Goal: Information Seeking & Learning: Learn about a topic

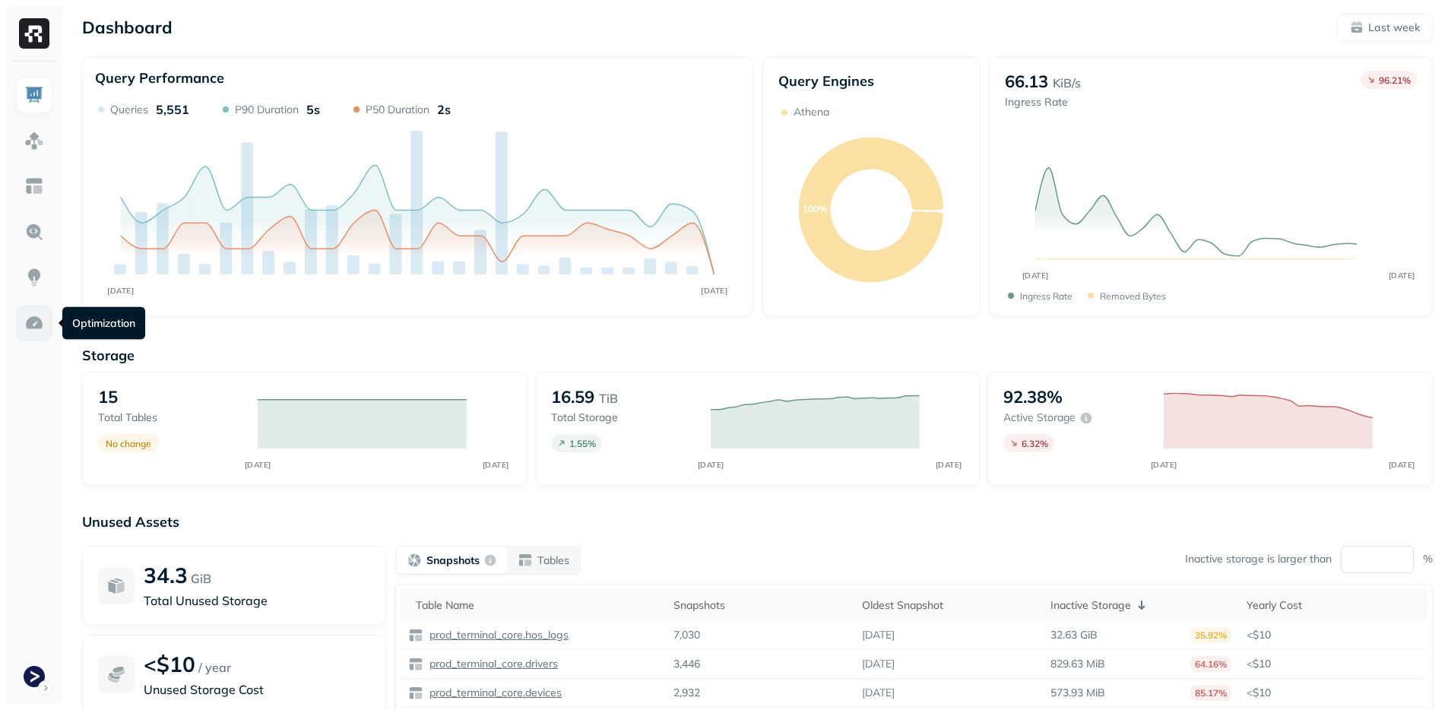
click at [27, 317] on img at bounding box center [34, 323] width 20 height 20
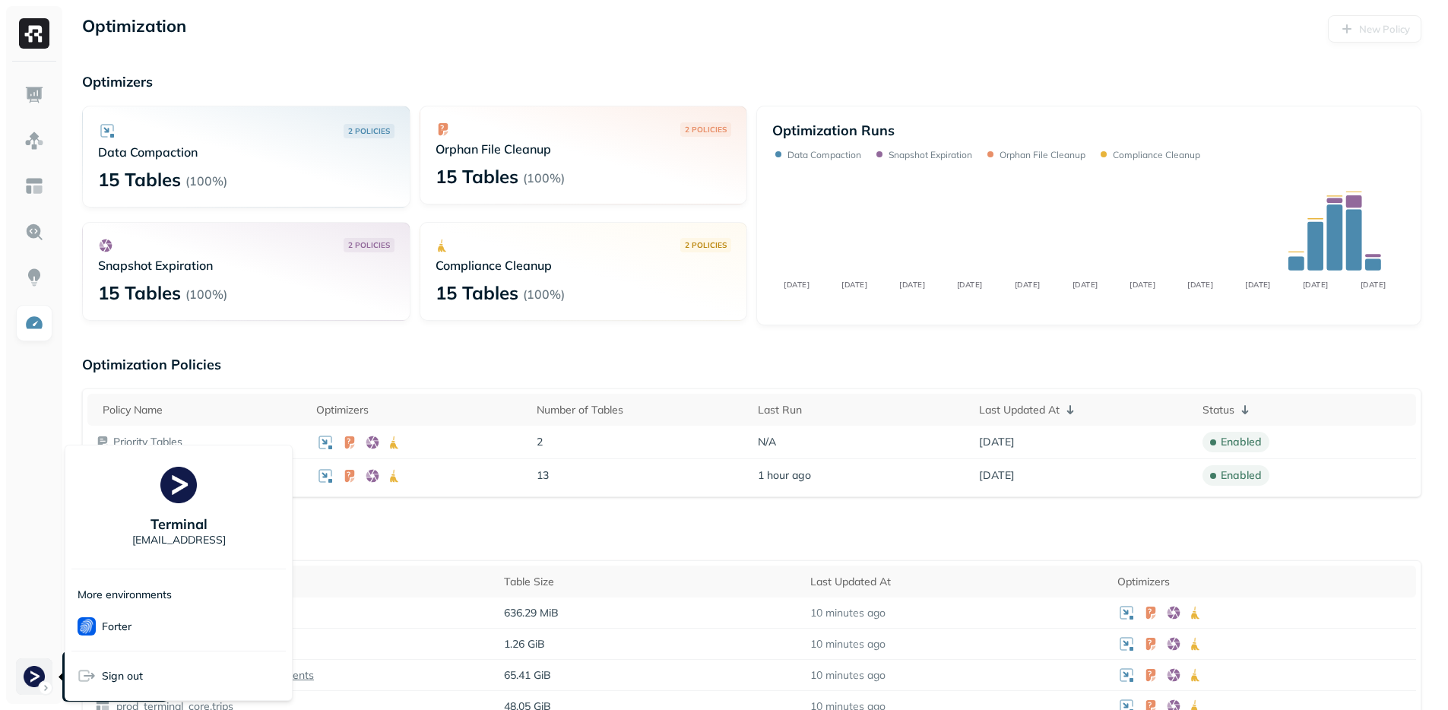
click at [36, 666] on html "Optimization New Policy Optimizers 2 POLICIES Data Compaction 15 Tables ( 100% …" at bounding box center [724, 714] width 1448 height 1429
click at [33, 664] on html "Optimization New Policy Optimizers 2 POLICIES Data Compaction 15 Tables ( 100% …" at bounding box center [729, 714] width 1459 height 1429
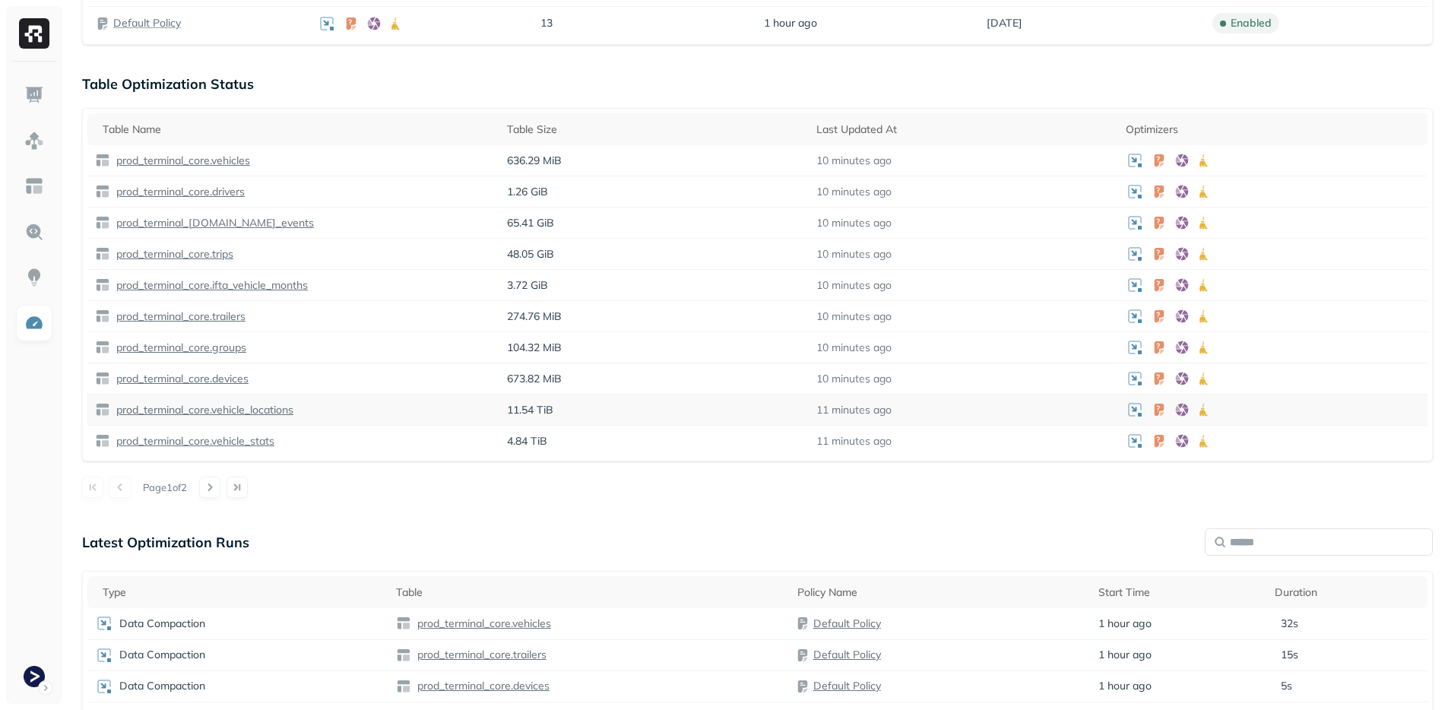
scroll to position [464, 0]
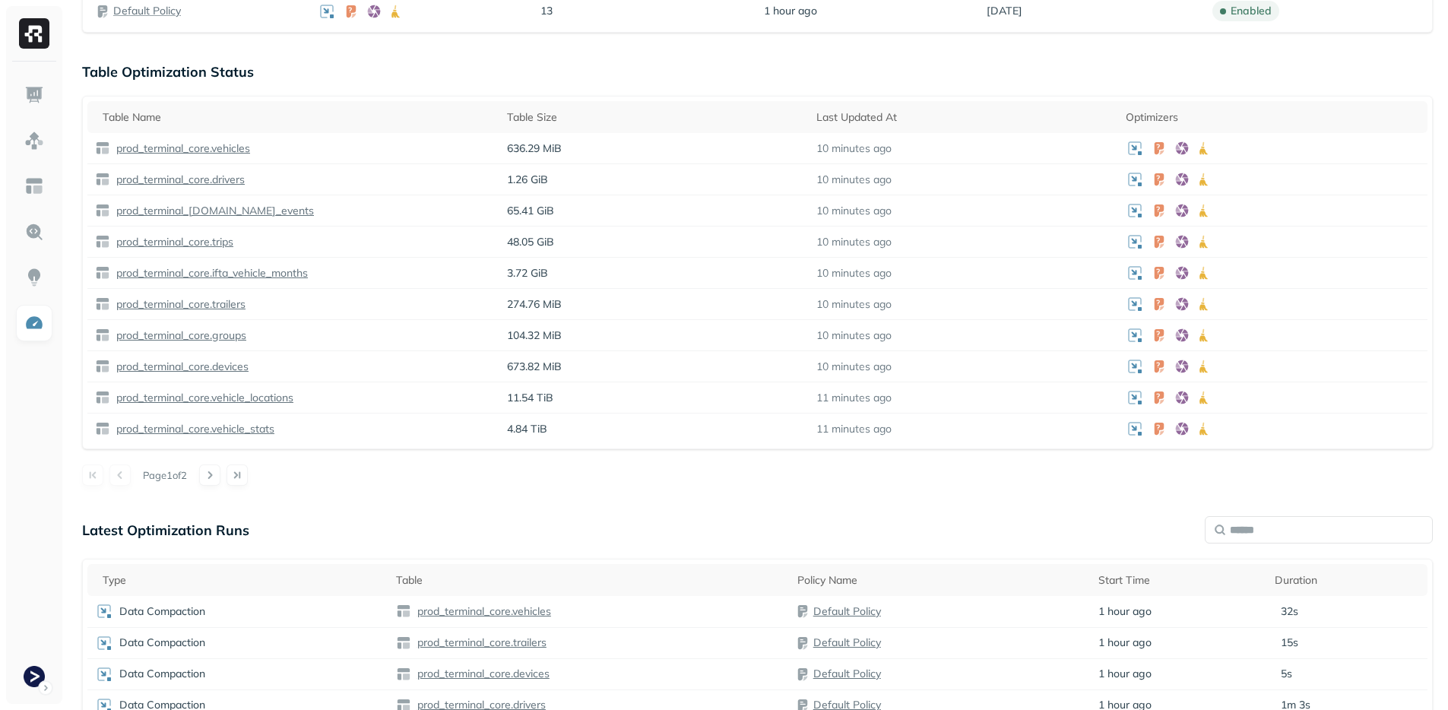
click at [496, 486] on div "Optimization New Policy Optimizers 2 POLICIES Data Compaction 15 Tables ( 100% …" at bounding box center [757, 250] width 1381 height 1429
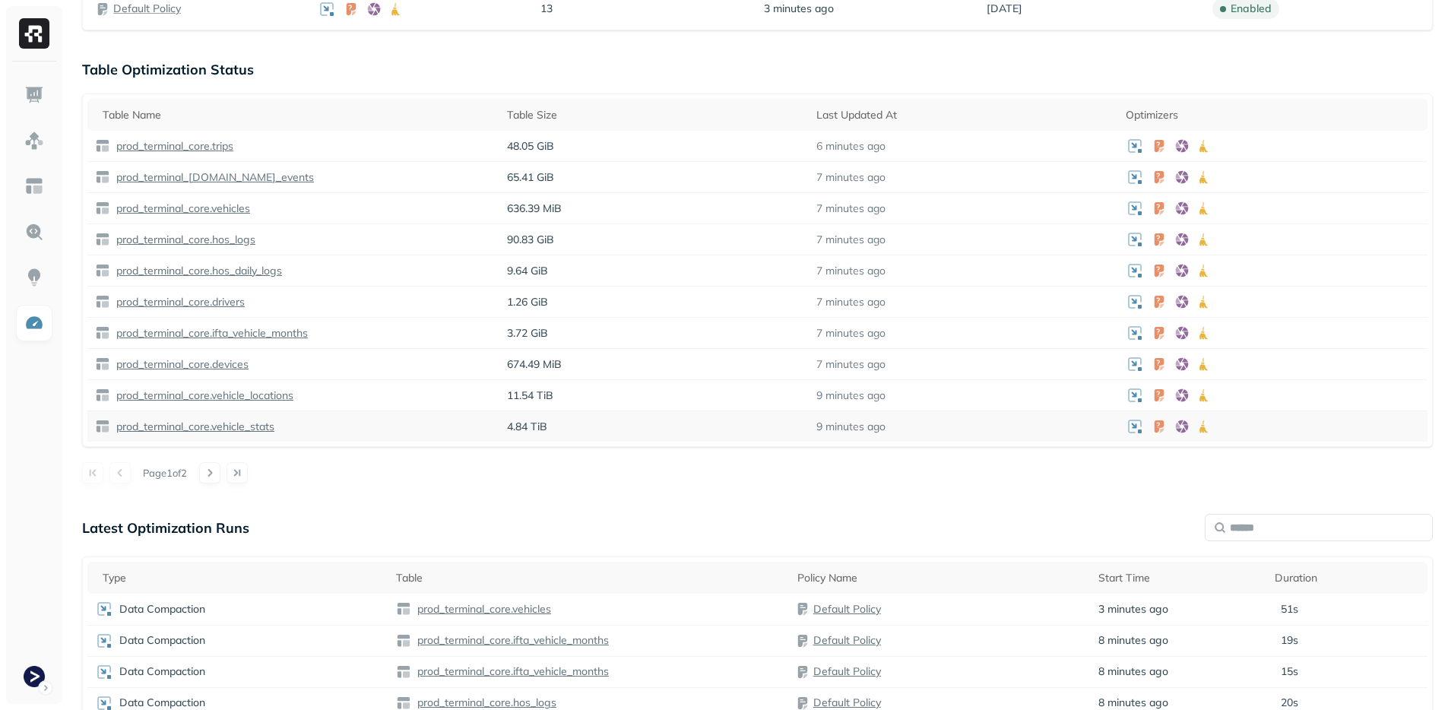
scroll to position [467, 0]
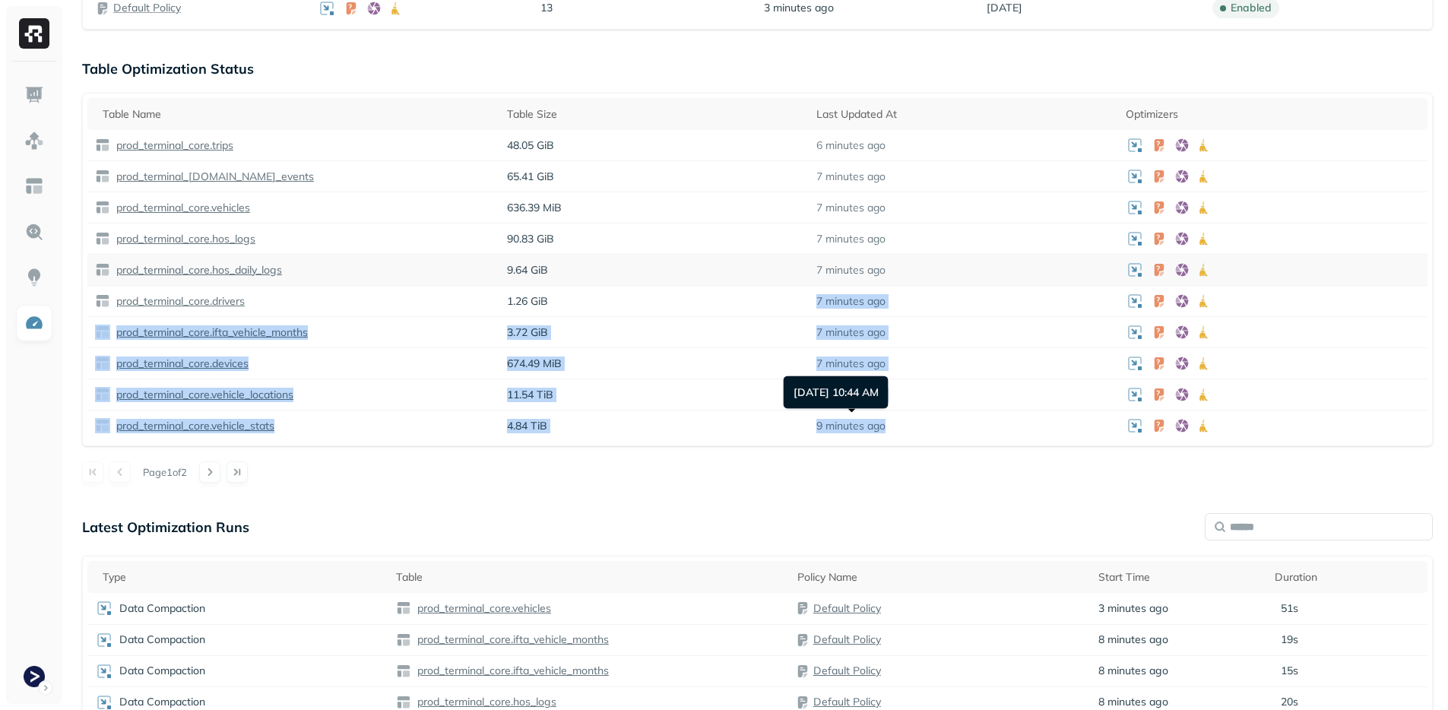
drag, startPoint x: 889, startPoint y: 432, endPoint x: 684, endPoint y: 264, distance: 264.6
click at [690, 268] on tbody "prod_terminal_core.trips 48.05 GiB 6 minutes ago prod_terminal_core.safety_even…" at bounding box center [757, 285] width 1340 height 311
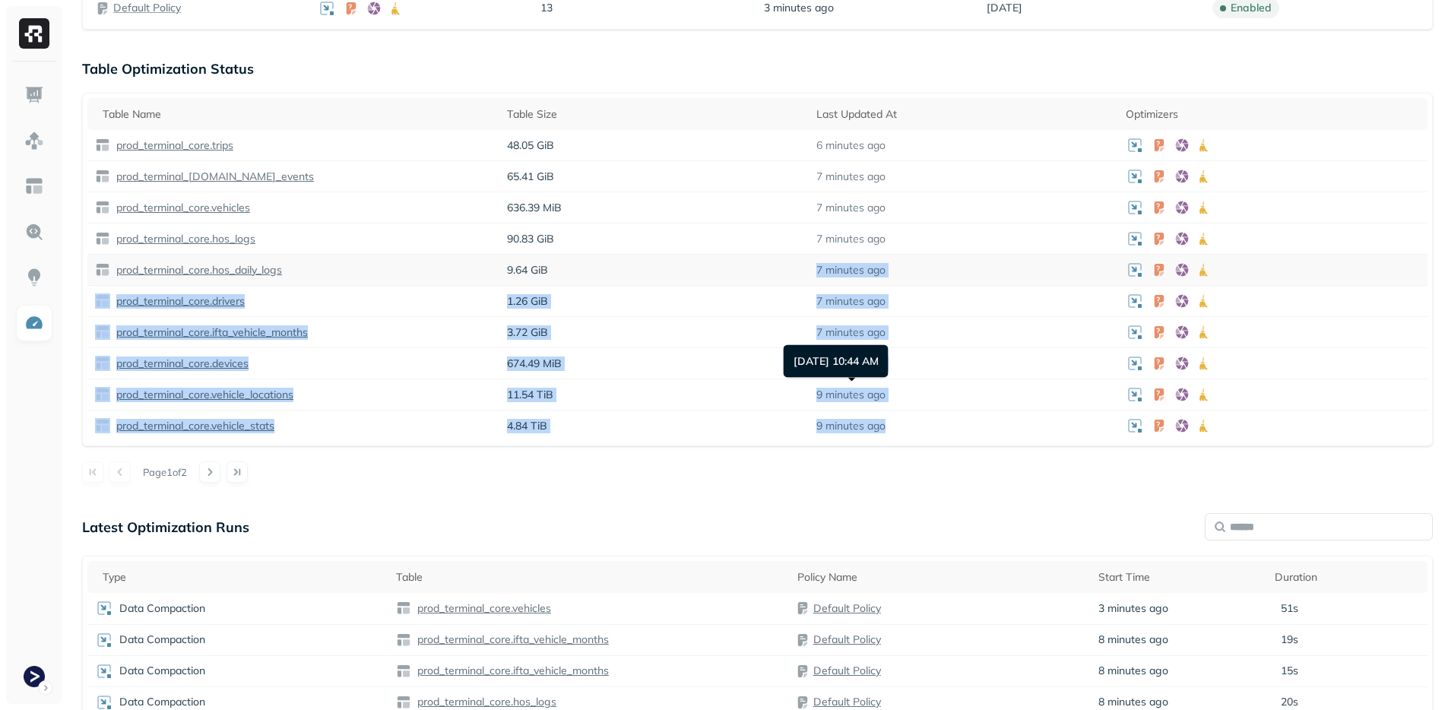
click at [684, 264] on p "9.64 GiB" at bounding box center [654, 270] width 294 height 14
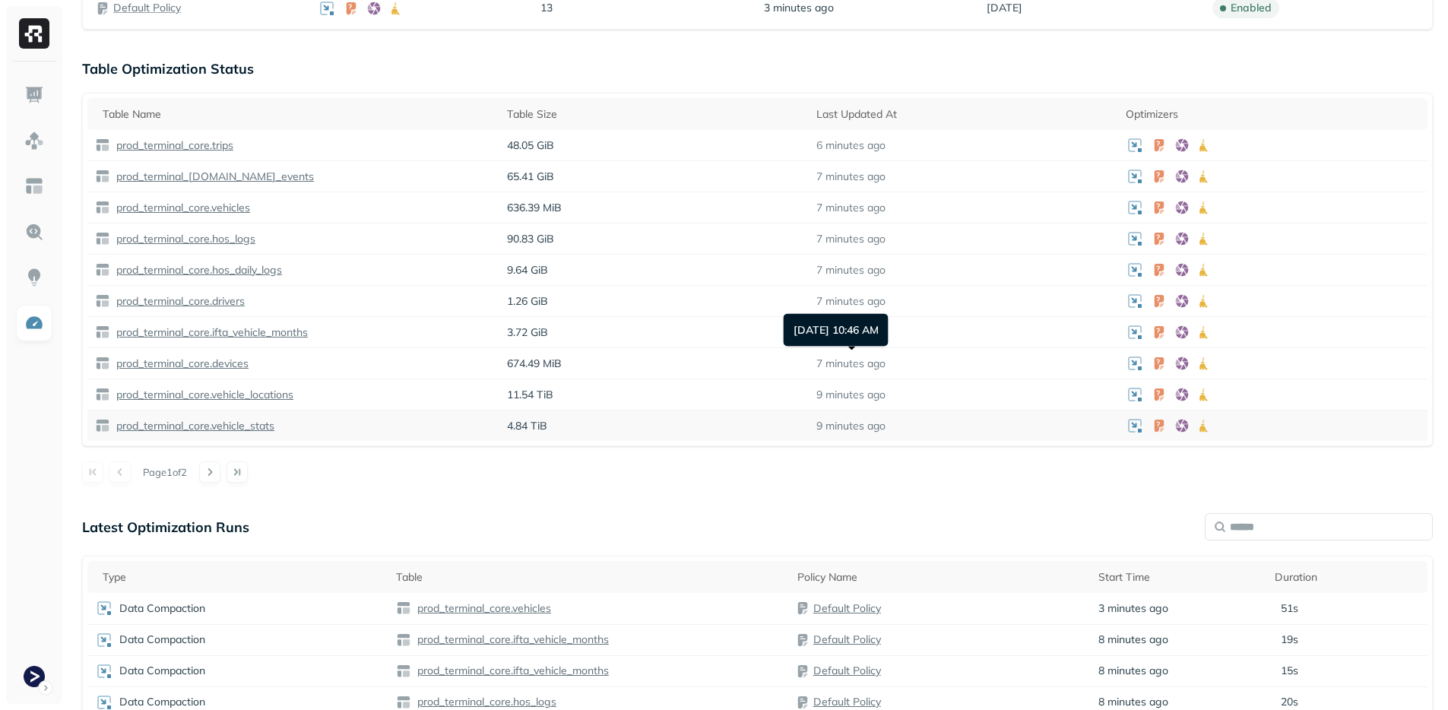
drag, startPoint x: 851, startPoint y: 363, endPoint x: 879, endPoint y: 422, distance: 65.6
click at [879, 422] on tbody "prod_terminal_core.trips 48.05 GiB 6 minutes ago prod_terminal_core.safety_even…" at bounding box center [757, 285] width 1340 height 311
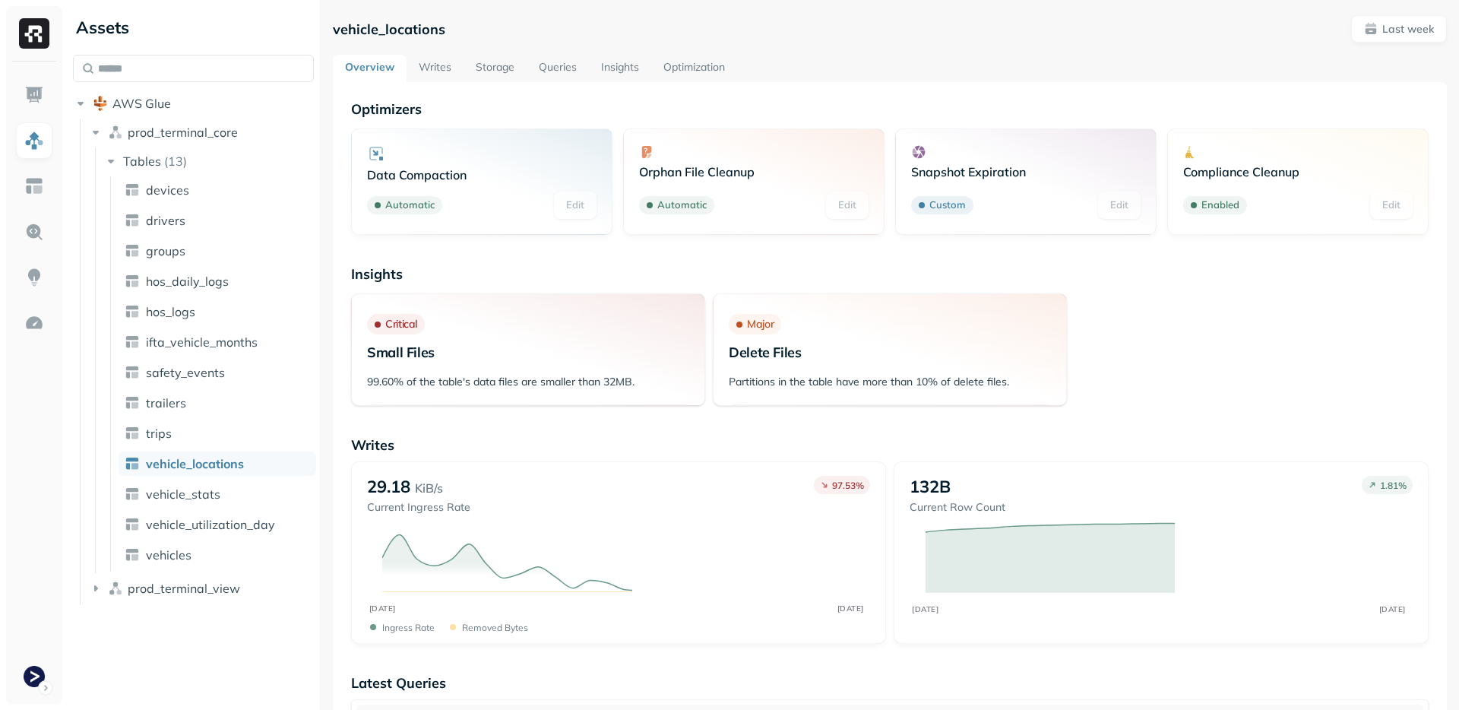
click at [483, 62] on link "Storage" at bounding box center [495, 68] width 63 height 27
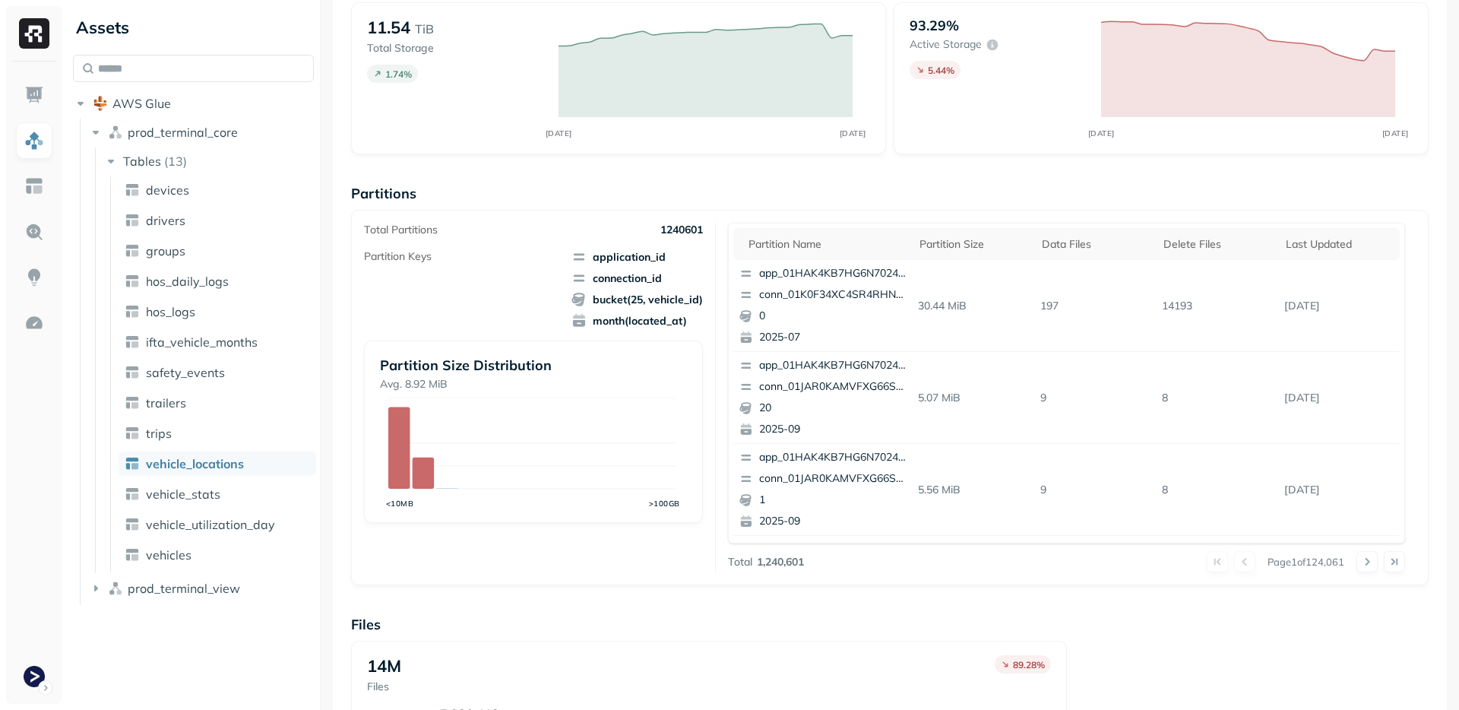
scroll to position [115, 0]
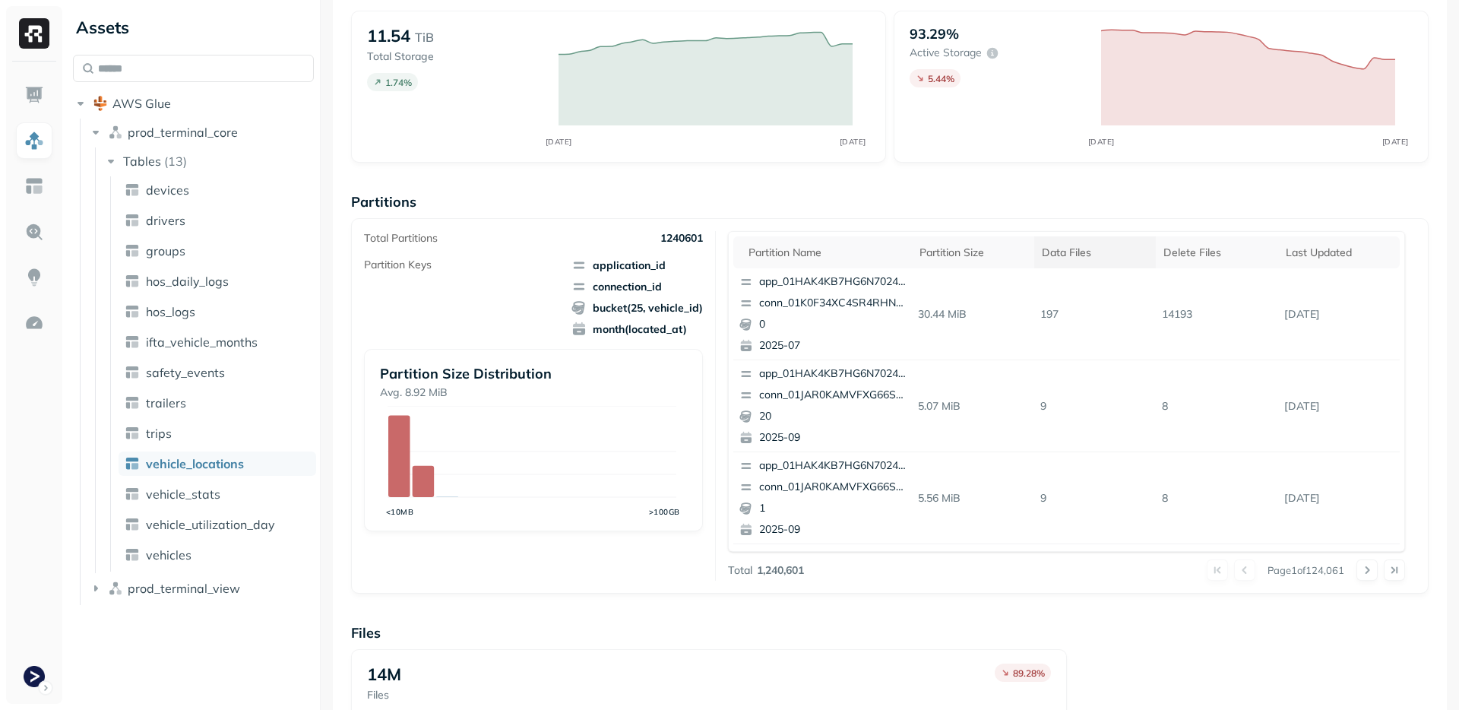
click at [1060, 256] on div "Data Files" at bounding box center [1095, 252] width 107 height 14
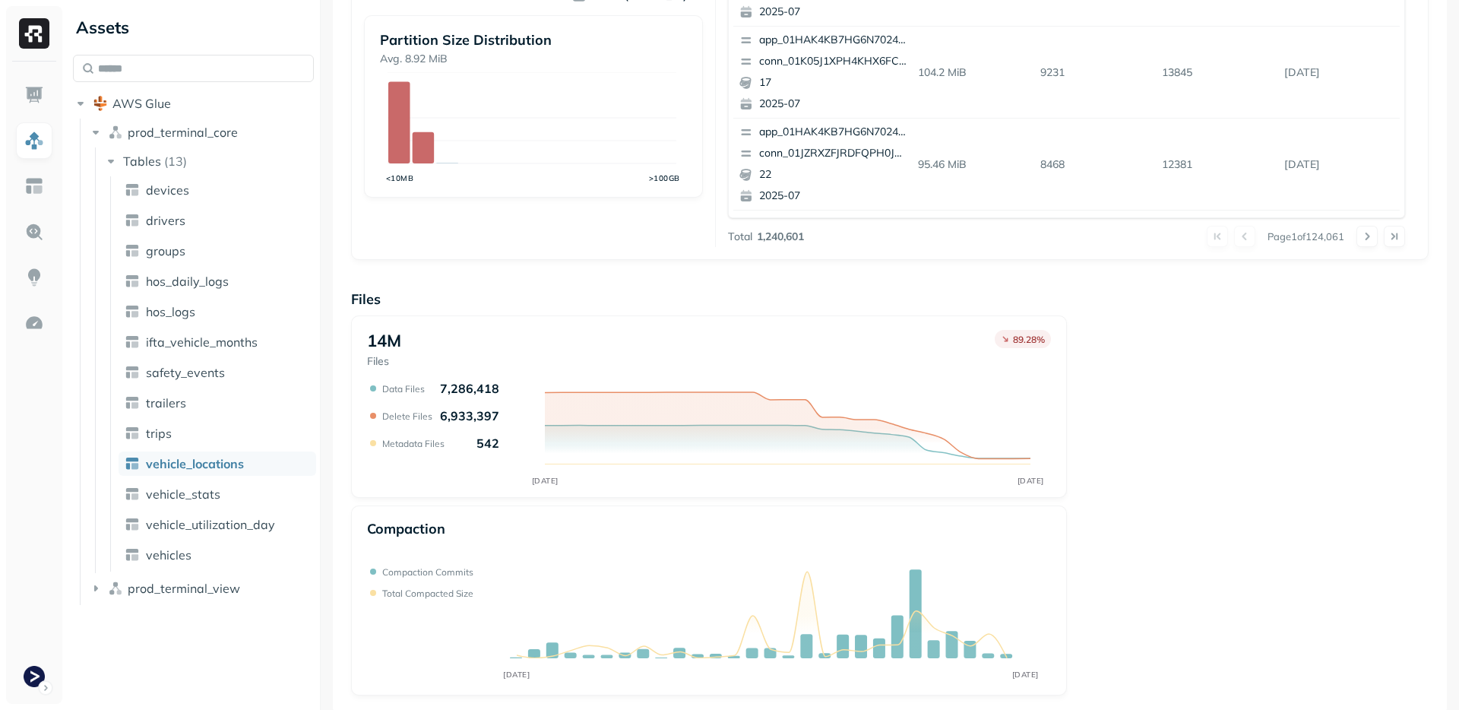
scroll to position [452, 0]
click at [1157, 479] on div "14M Files 89.28 % SEP [DATE] Data Files 7,286,418 Delete Files 6,933,397 Metada…" at bounding box center [890, 502] width 1078 height 380
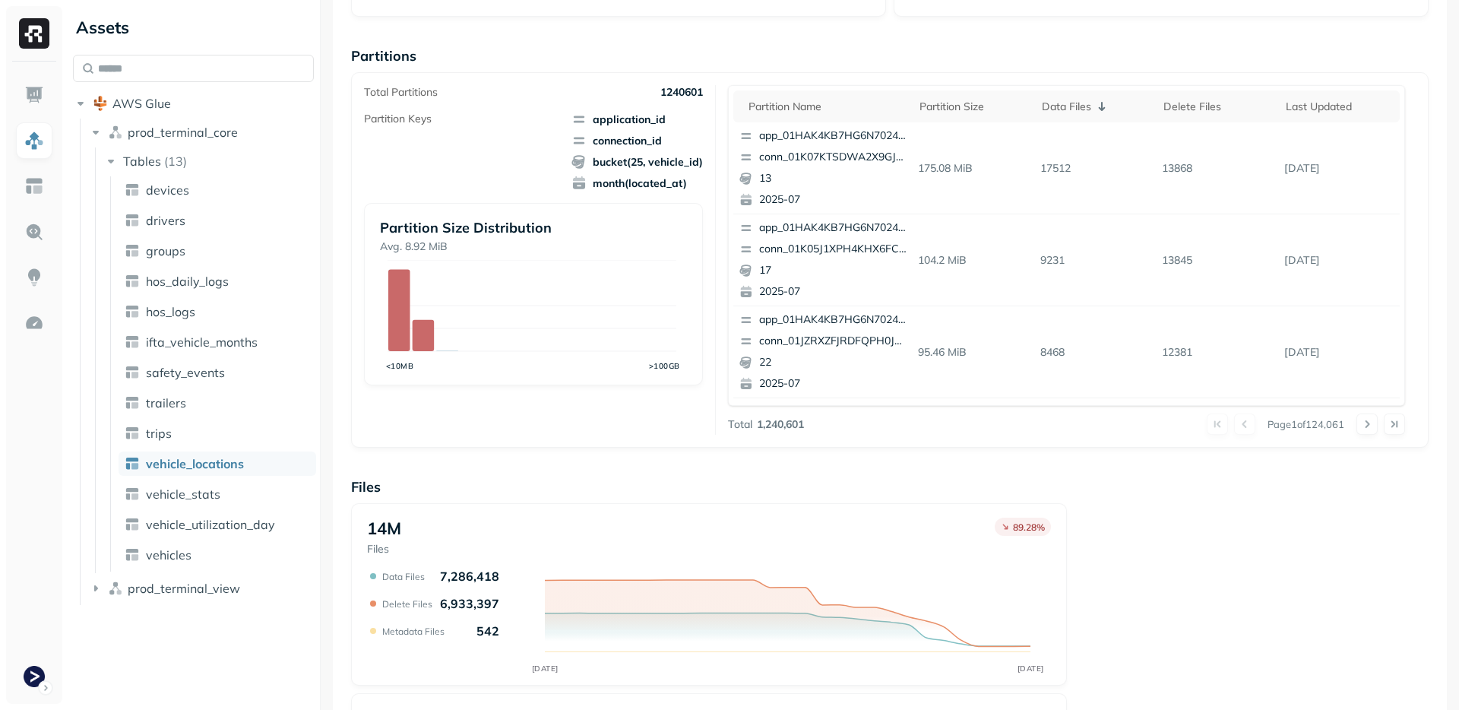
scroll to position [252, 0]
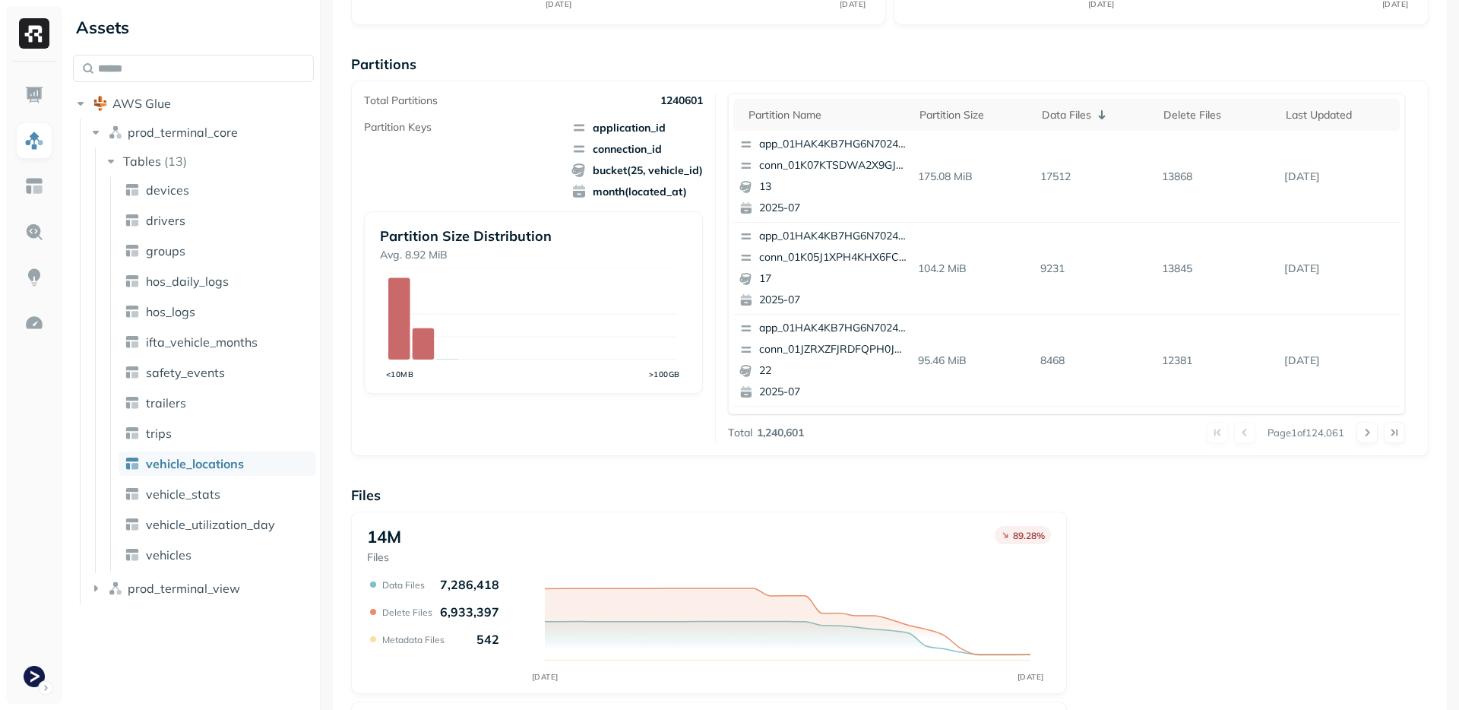
drag, startPoint x: 850, startPoint y: 439, endPoint x: 670, endPoint y: 436, distance: 179.4
click at [680, 436] on div "Total Partitions 1240601 Partition Keys application_id connection_id bucket(25,…" at bounding box center [890, 268] width 1052 height 350
click at [658, 435] on div "Total Partitions 1240601 Partition Keys application_id connection_id bucket(25,…" at bounding box center [540, 268] width 352 height 350
click at [210, 494] on span "vehicle_stats" at bounding box center [183, 493] width 74 height 15
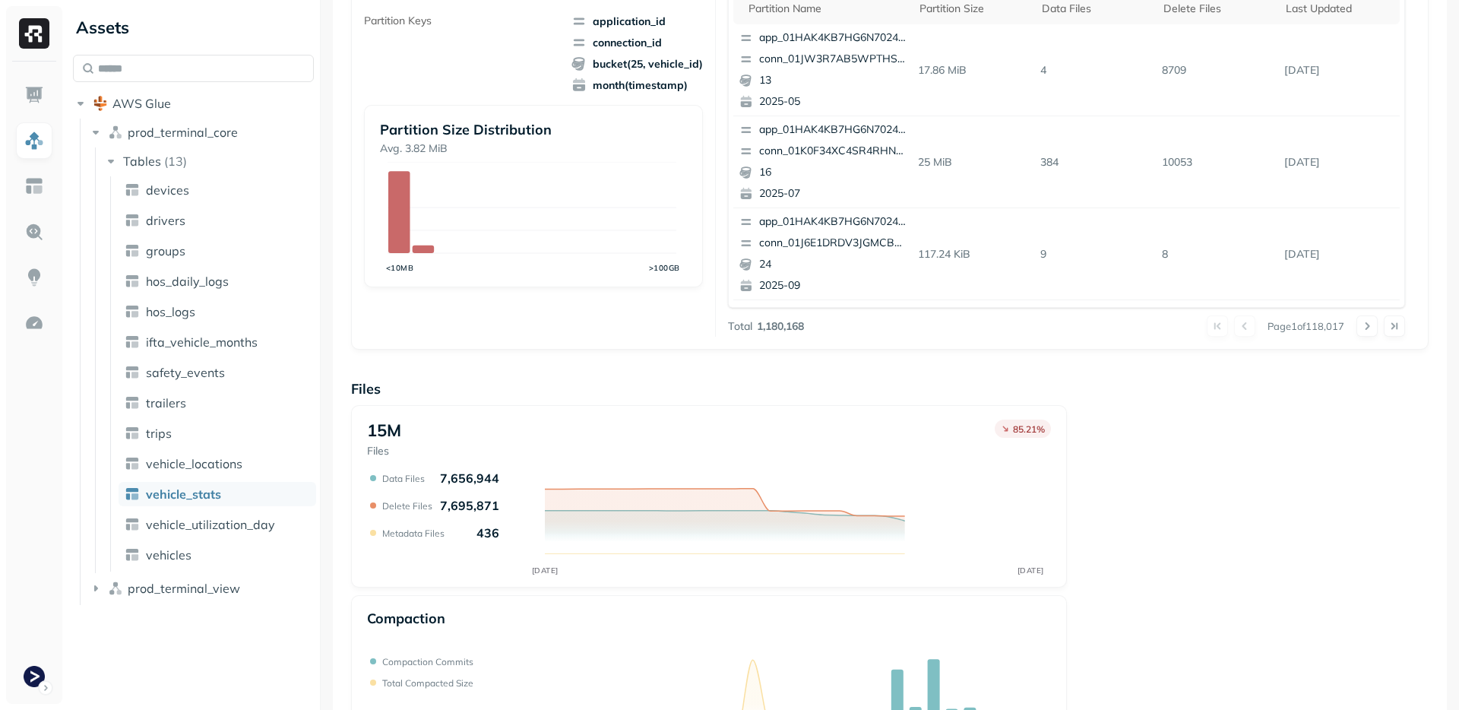
scroll to position [452, 0]
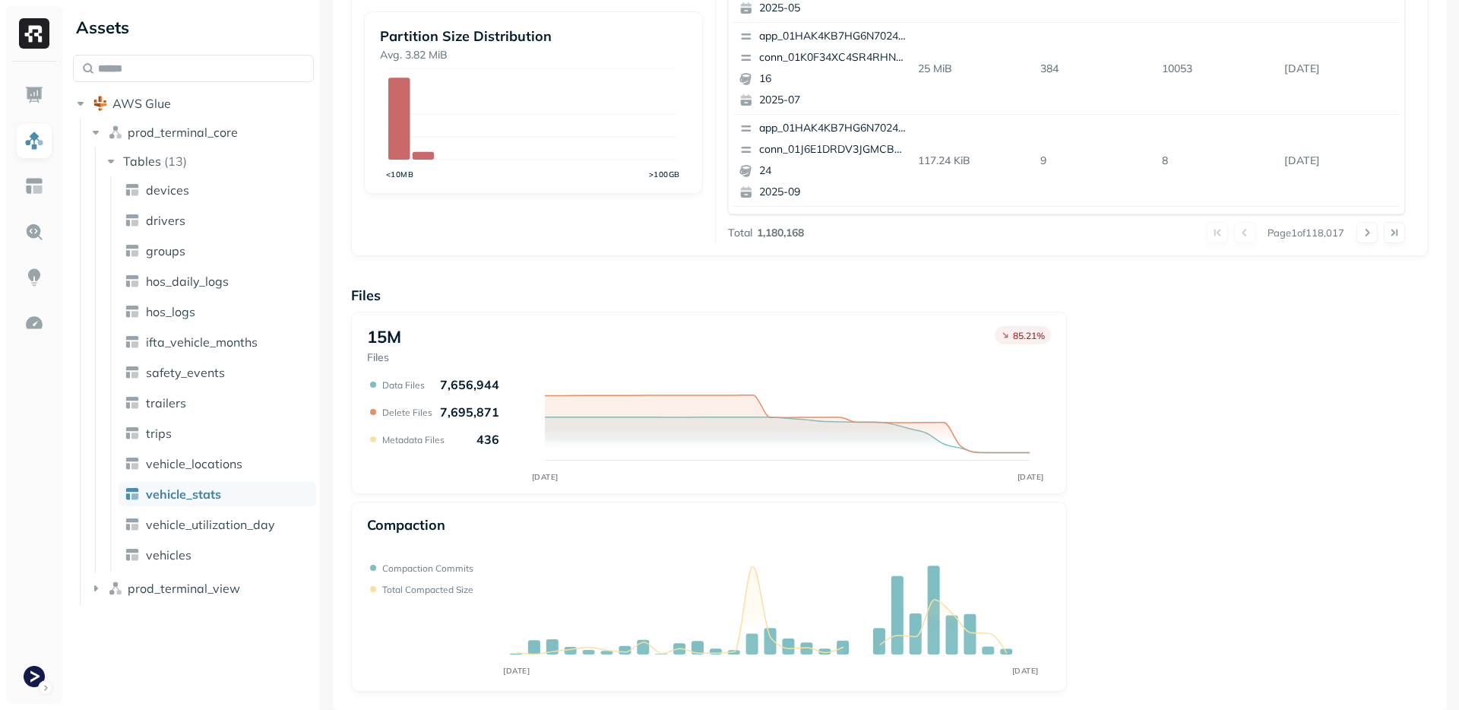
click at [1201, 463] on div "15M Files 85.21 % SEP [DATE] Data Files 7,656,944 Delete Files 7,695,871 Metada…" at bounding box center [890, 502] width 1078 height 380
click at [1235, 555] on div "15M Files 85.21 % SEP [DATE] Data Files 7,656,944 Delete Files 7,695,871 Metada…" at bounding box center [890, 502] width 1078 height 380
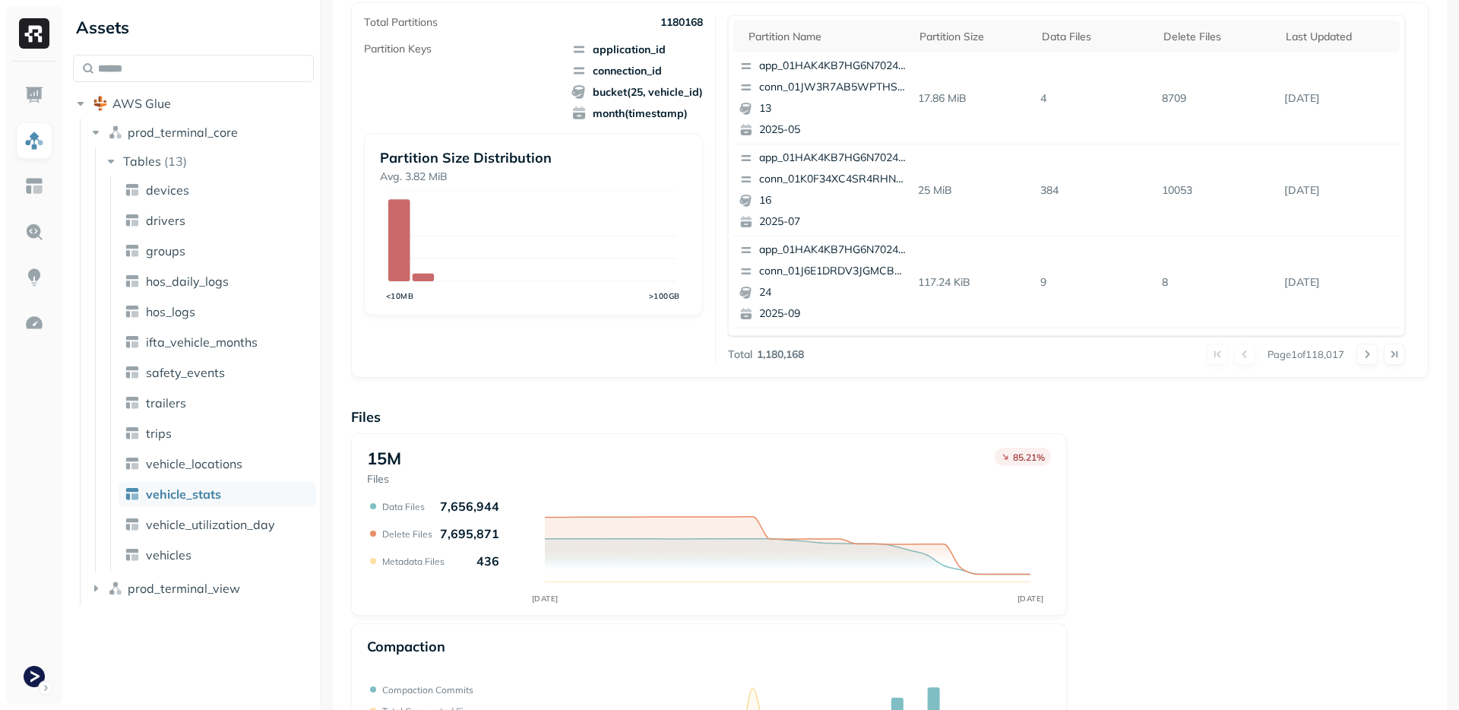
scroll to position [334, 0]
drag, startPoint x: 730, startPoint y: 354, endPoint x: 802, endPoint y: 357, distance: 72.3
click at [802, 357] on div "Total 1,180,168" at bounding box center [766, 351] width 76 height 14
click at [802, 357] on p "1,180,168" at bounding box center [780, 351] width 47 height 14
drag, startPoint x: 806, startPoint y: 353, endPoint x: 711, endPoint y: 357, distance: 95.8
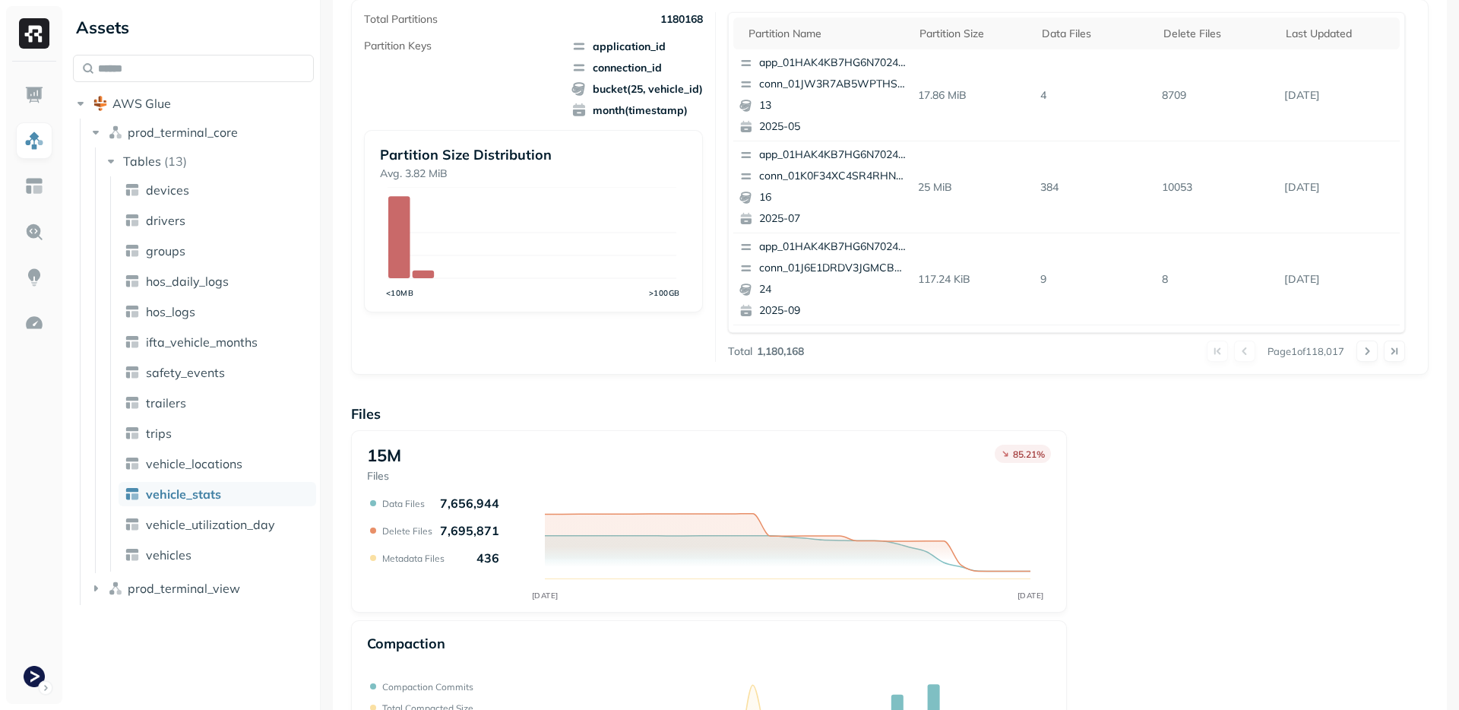
click at [711, 357] on div "Total Partitions 1180168 Partition Keys application_id connection_id bucket(25,…" at bounding box center [890, 187] width 1052 height 350
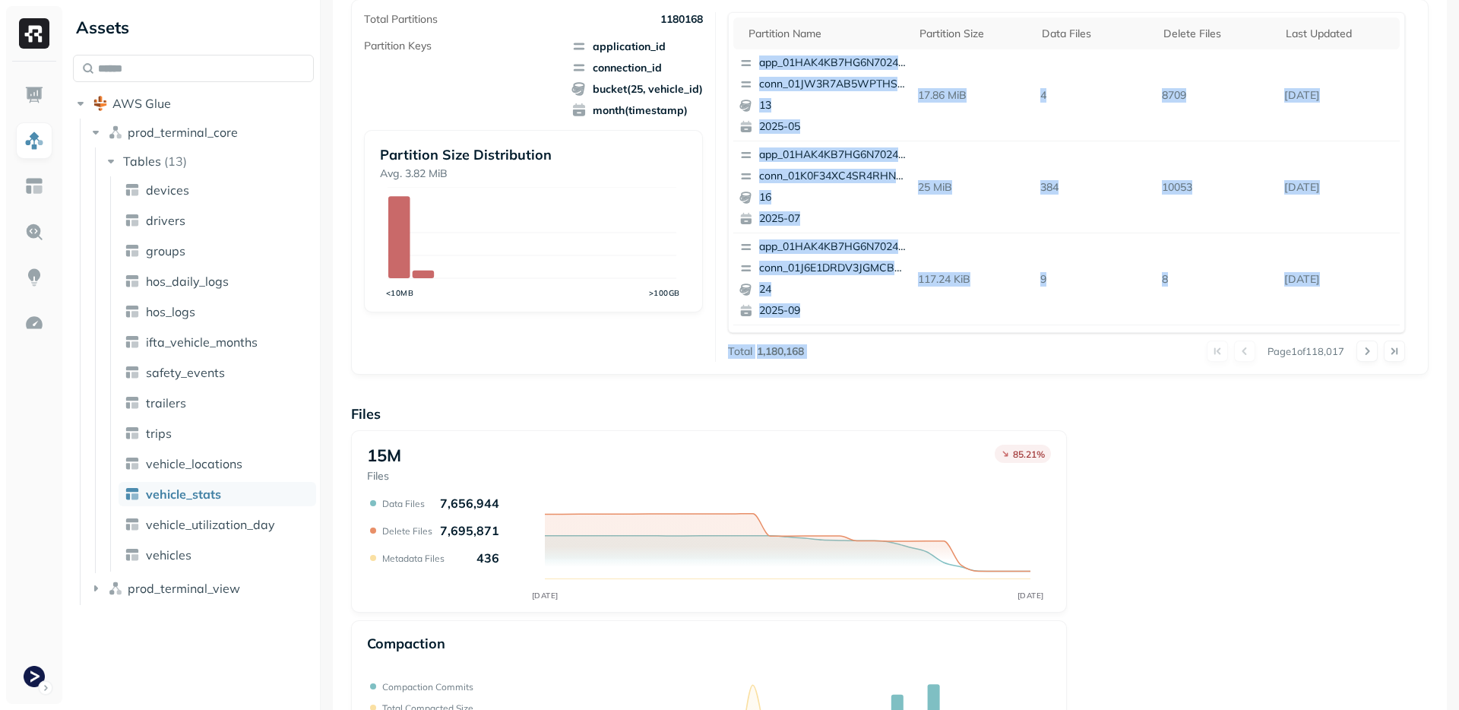
drag, startPoint x: 714, startPoint y: 357, endPoint x: 817, endPoint y: 353, distance: 102.7
click at [817, 353] on div "Total Partitions 1180168 Partition Keys application_id connection_id bucket(25,…" at bounding box center [890, 187] width 1052 height 350
click at [817, 353] on div "Page 1 of 118,017" at bounding box center [1105, 351] width 602 height 21
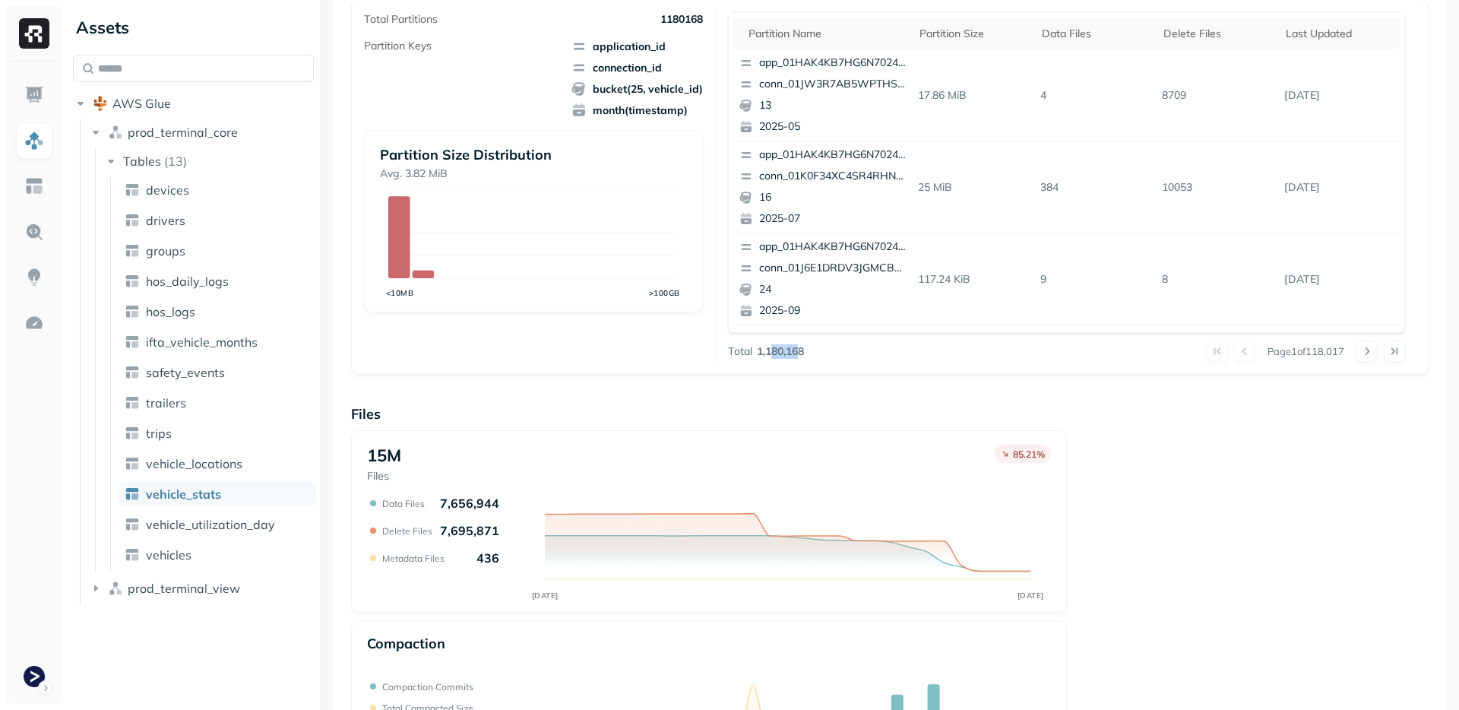
drag, startPoint x: 800, startPoint y: 353, endPoint x: 761, endPoint y: 352, distance: 38.8
click at [764, 352] on p "1,180,168" at bounding box center [780, 351] width 47 height 14
click at [761, 351] on p "1,180,168" at bounding box center [780, 351] width 47 height 14
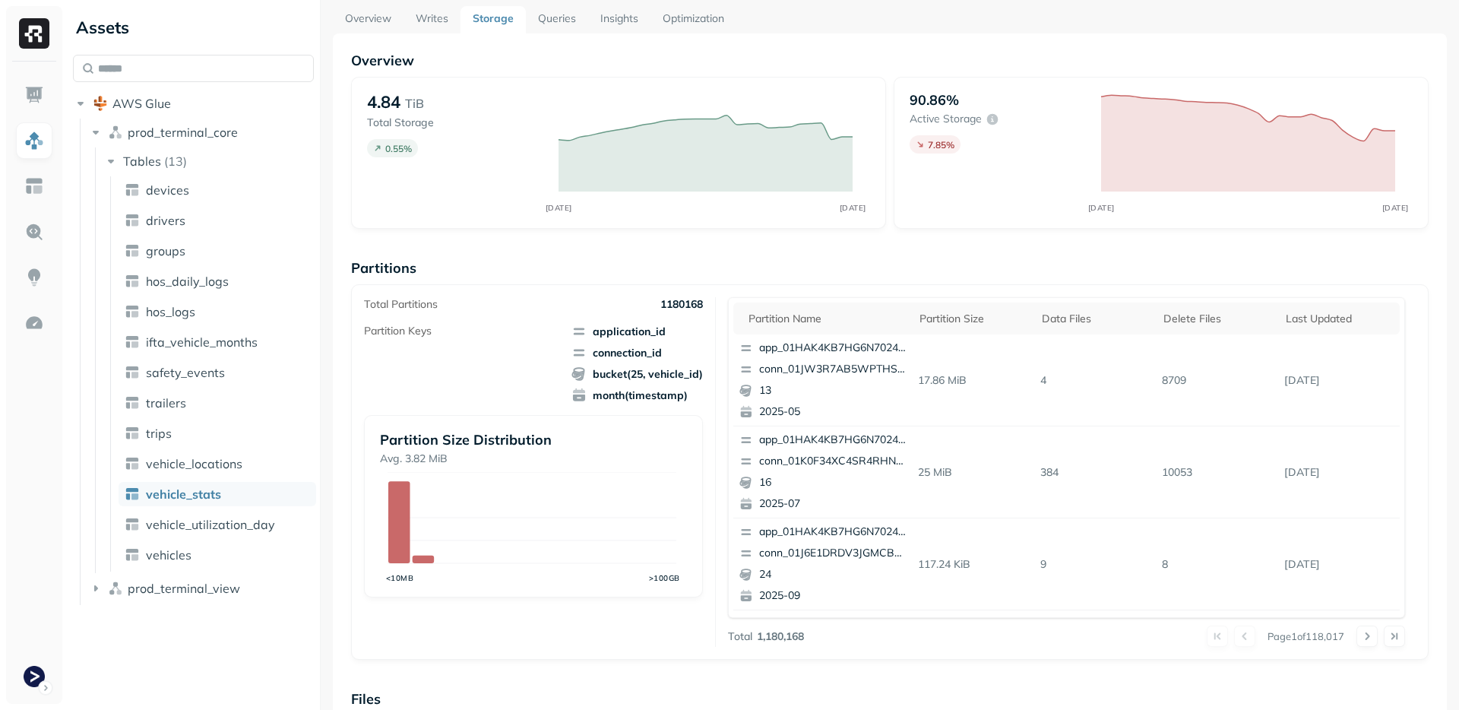
scroll to position [164, 0]
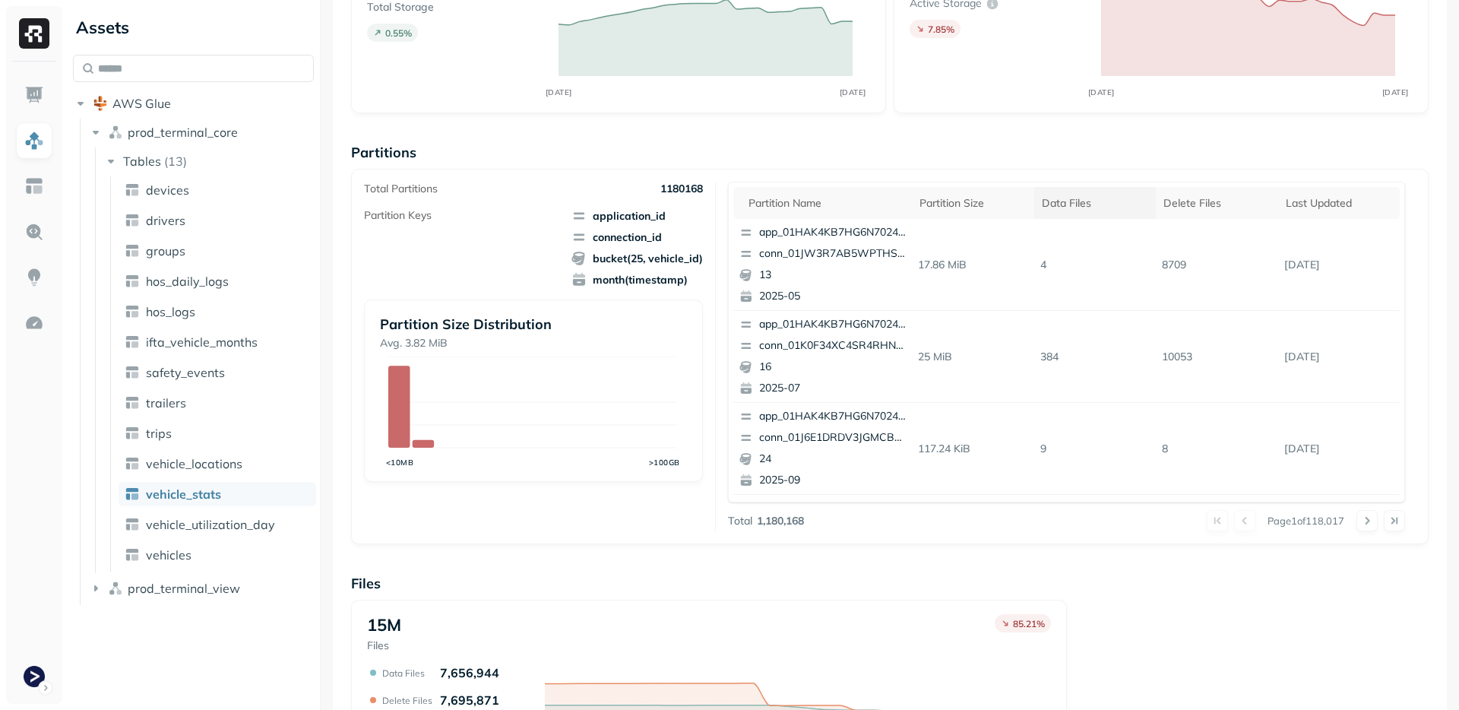
click at [1044, 206] on div "Data Files" at bounding box center [1095, 203] width 107 height 14
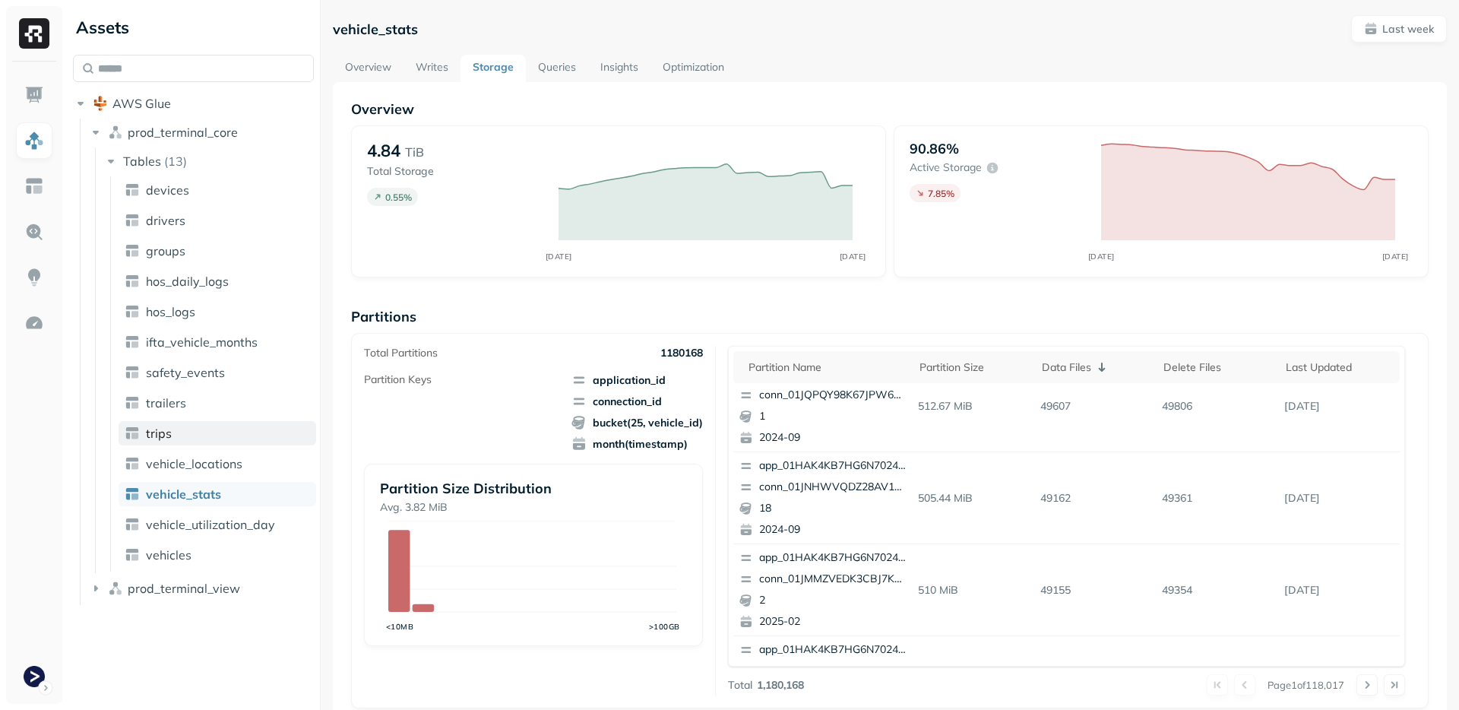
scroll to position [0, 0]
click at [211, 454] on link "vehicle_locations" at bounding box center [218, 463] width 198 height 24
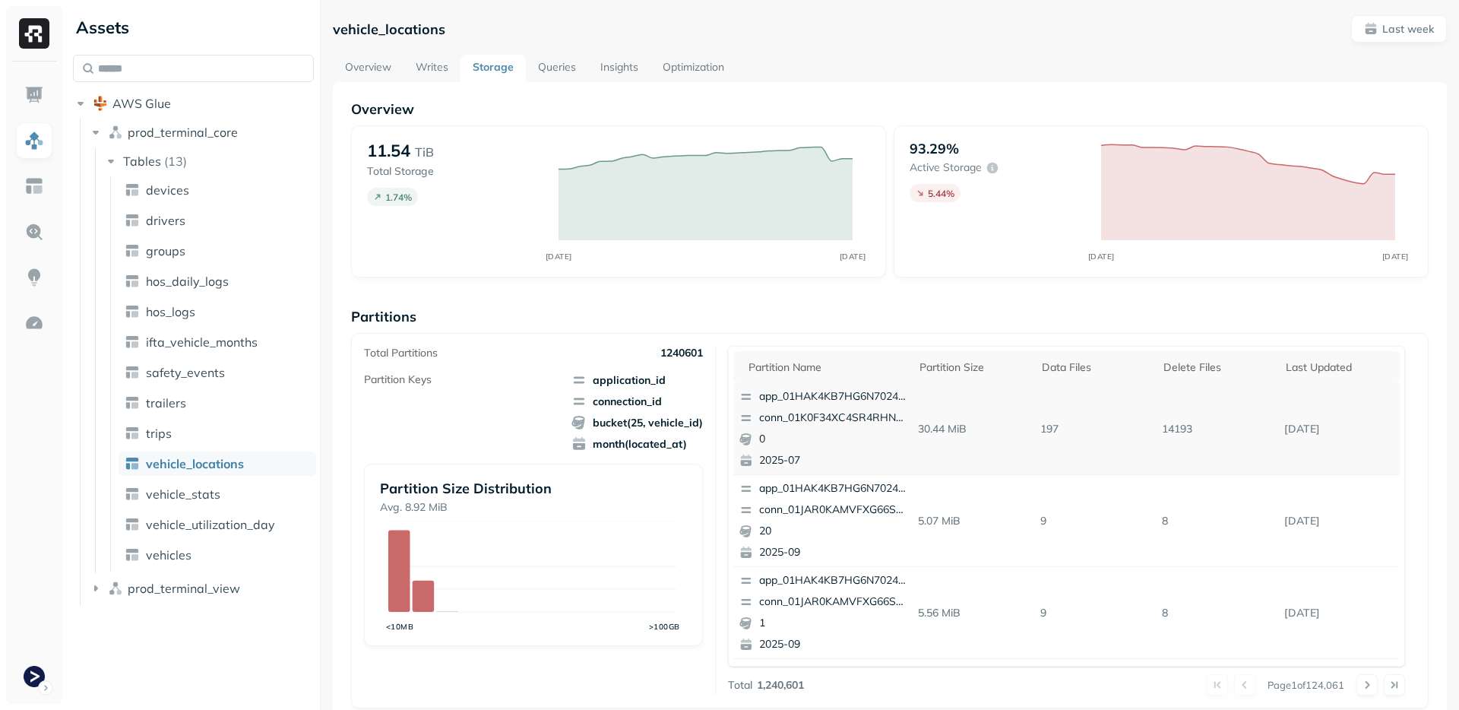
drag, startPoint x: 1057, startPoint y: 366, endPoint x: 1029, endPoint y: 391, distance: 38.2
click at [1057, 366] on div "Data Files" at bounding box center [1095, 367] width 107 height 14
drag, startPoint x: 1100, startPoint y: 442, endPoint x: 1205, endPoint y: 445, distance: 105.0
click at [1205, 445] on tr "app_01HAK4KB7HG6N7024210G3S8D5 conn_01K07KTSDWA2X9GJN3FNR0A94G 13 2025-07 175.0…" at bounding box center [1066, 429] width 667 height 92
click at [1205, 445] on td "13868" at bounding box center [1217, 429] width 122 height 92
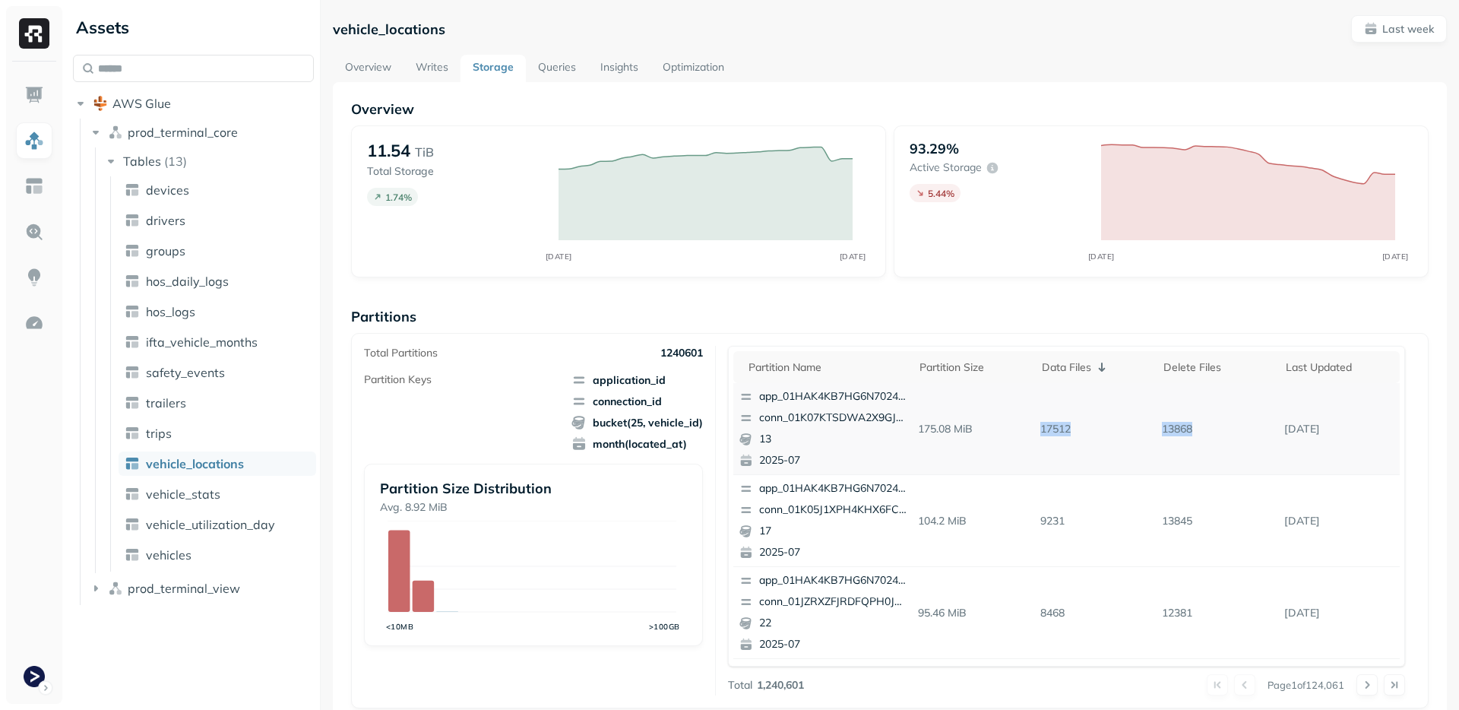
drag, startPoint x: 1132, startPoint y: 449, endPoint x: 1018, endPoint y: 445, distance: 114.1
click at [1018, 445] on tr "app_01HAK4KB7HG6N7024210G3S8D5 conn_01K07KTSDWA2X9GJN3FNR0A94G 13 2025-07 175.0…" at bounding box center [1066, 429] width 667 height 92
click at [1018, 445] on td "175.08 MiB" at bounding box center [973, 429] width 122 height 92
drag, startPoint x: 1121, startPoint y: 454, endPoint x: 1179, endPoint y: 458, distance: 57.9
click at [1179, 458] on tr "app_01HAK4KB7HG6N7024210G3S8D5 conn_01K07KTSDWA2X9GJN3FNR0A94G 13 2025-07 175.0…" at bounding box center [1066, 429] width 667 height 92
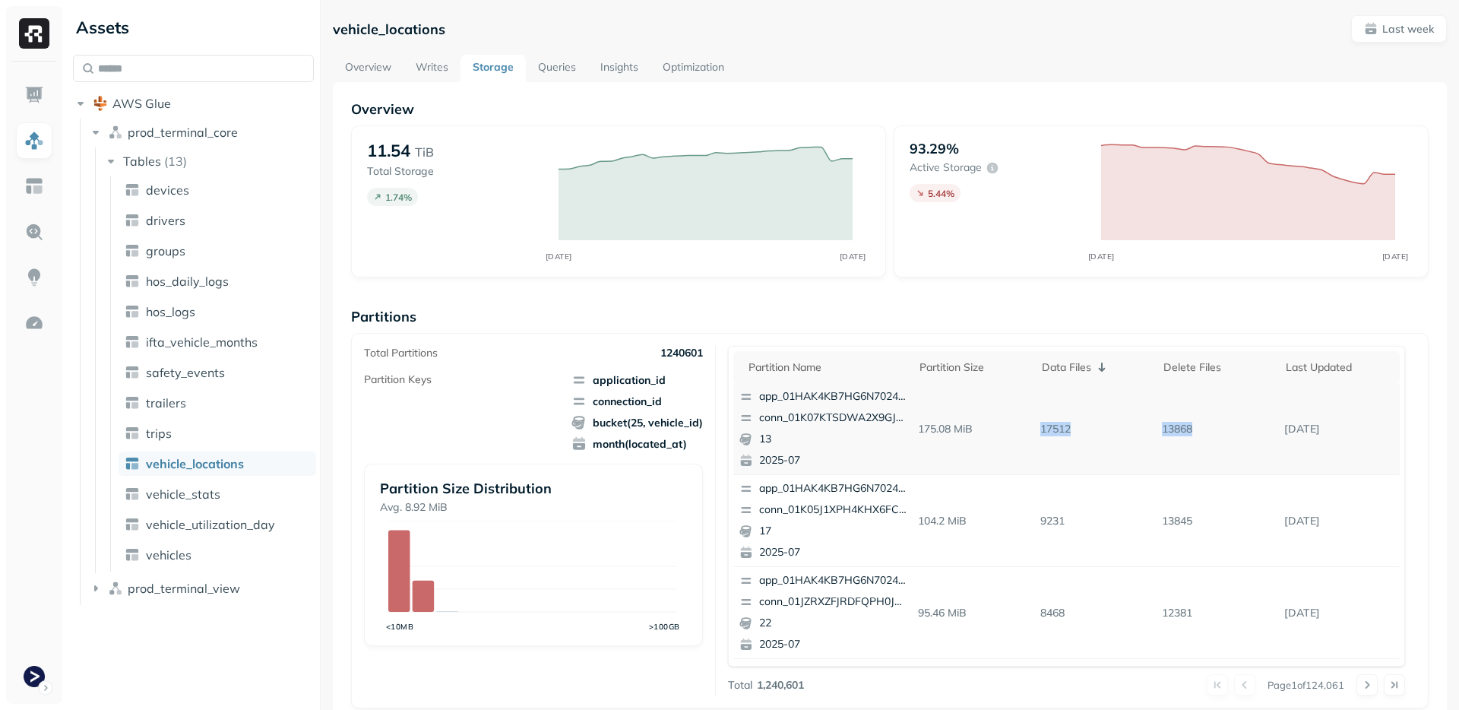
click at [1177, 456] on td "13868" at bounding box center [1217, 429] width 122 height 92
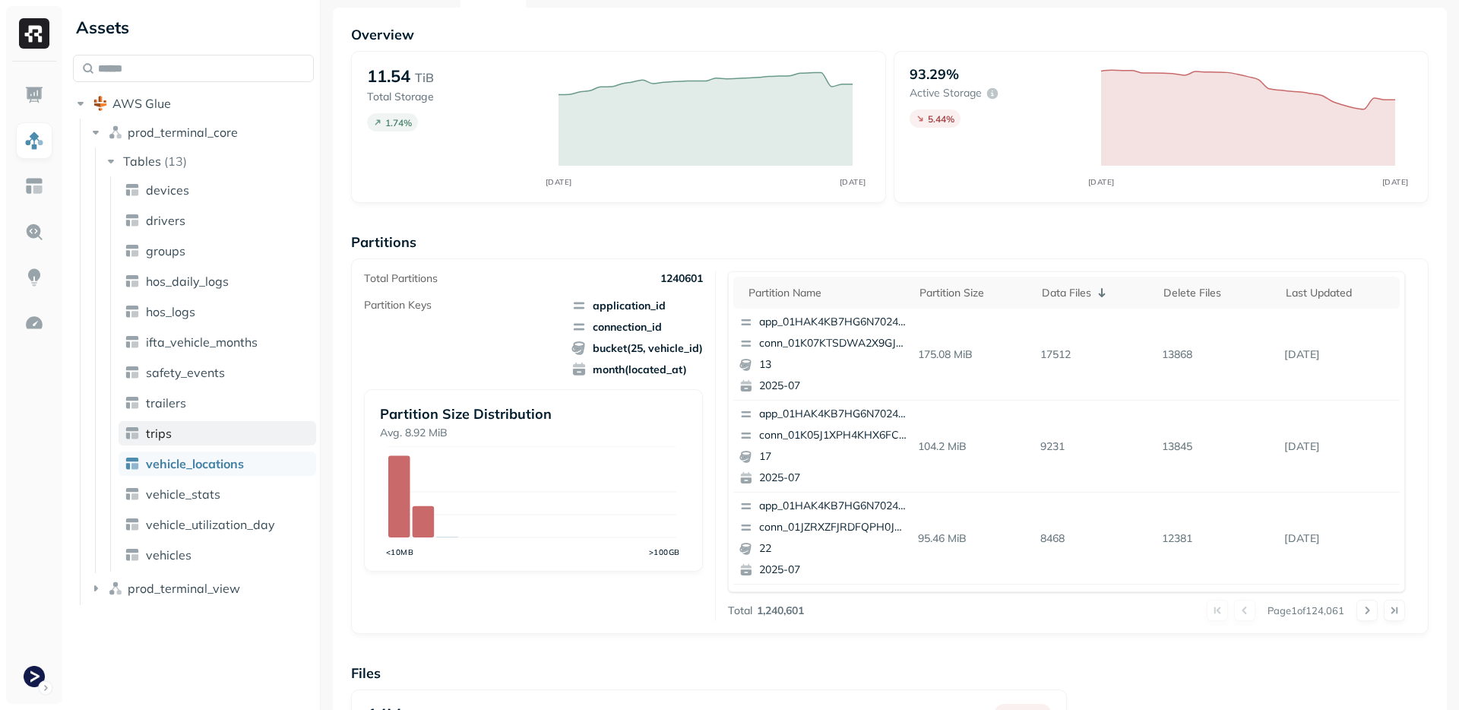
scroll to position [114, 0]
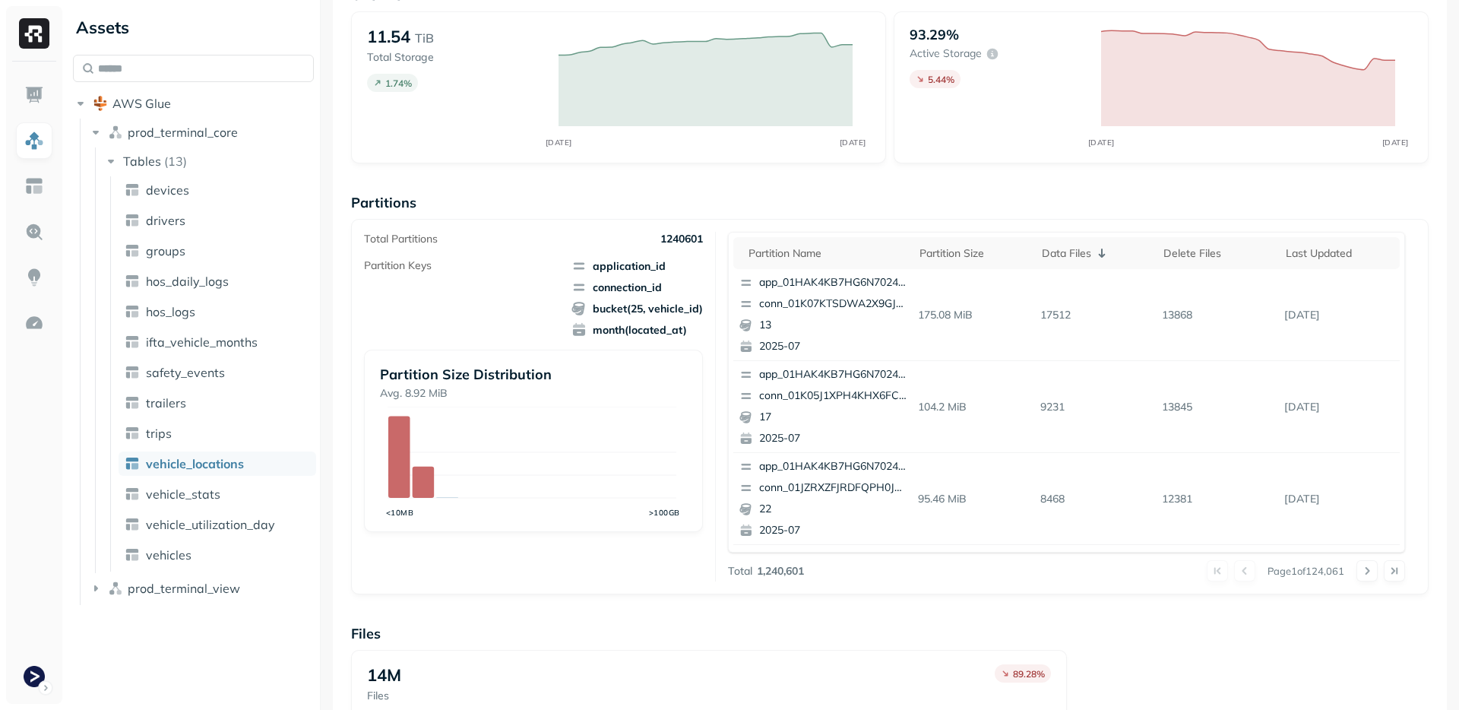
click at [215, 481] on ul "devices drivers groups hos_daily_logs hos_logs ifta_vehicle_months safety_event…" at bounding box center [213, 373] width 206 height 395
click at [215, 486] on span "vehicle_stats" at bounding box center [183, 493] width 74 height 15
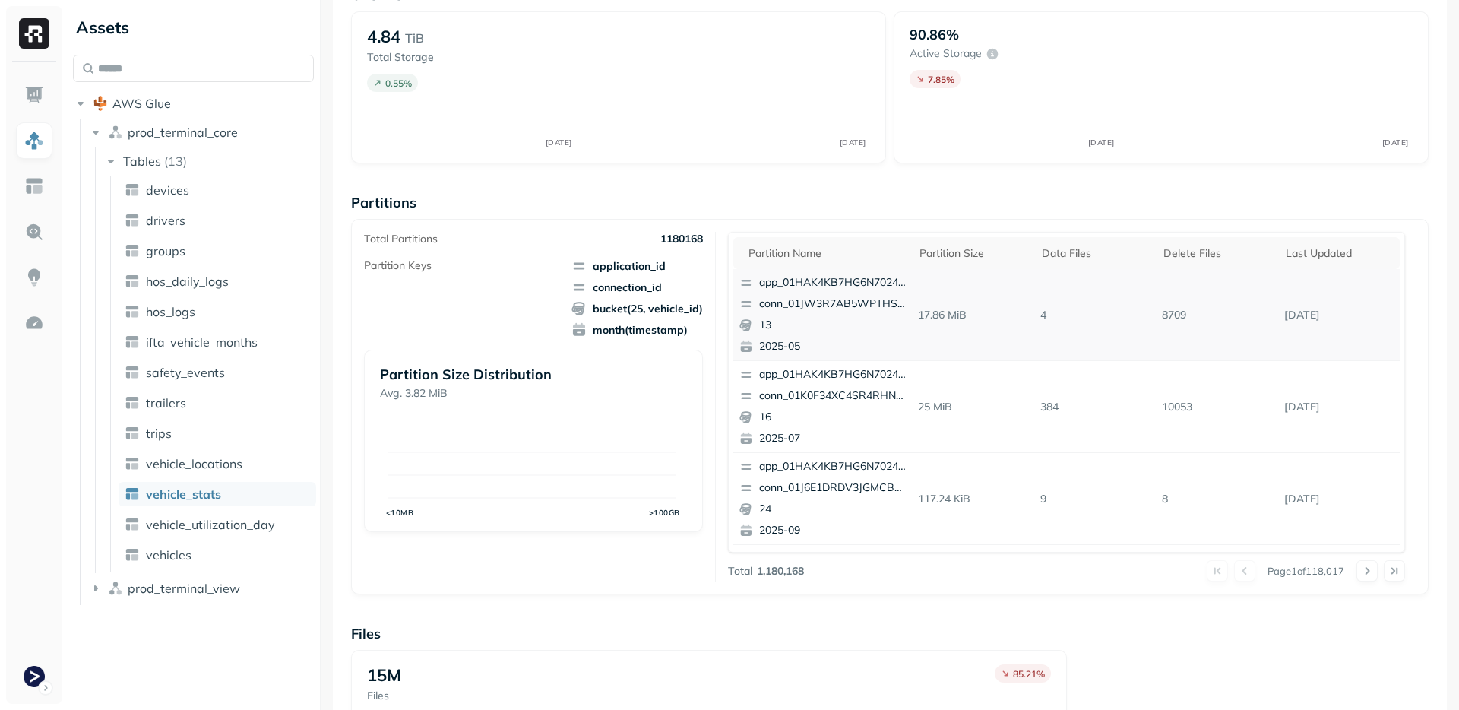
scroll to position [100, 0]
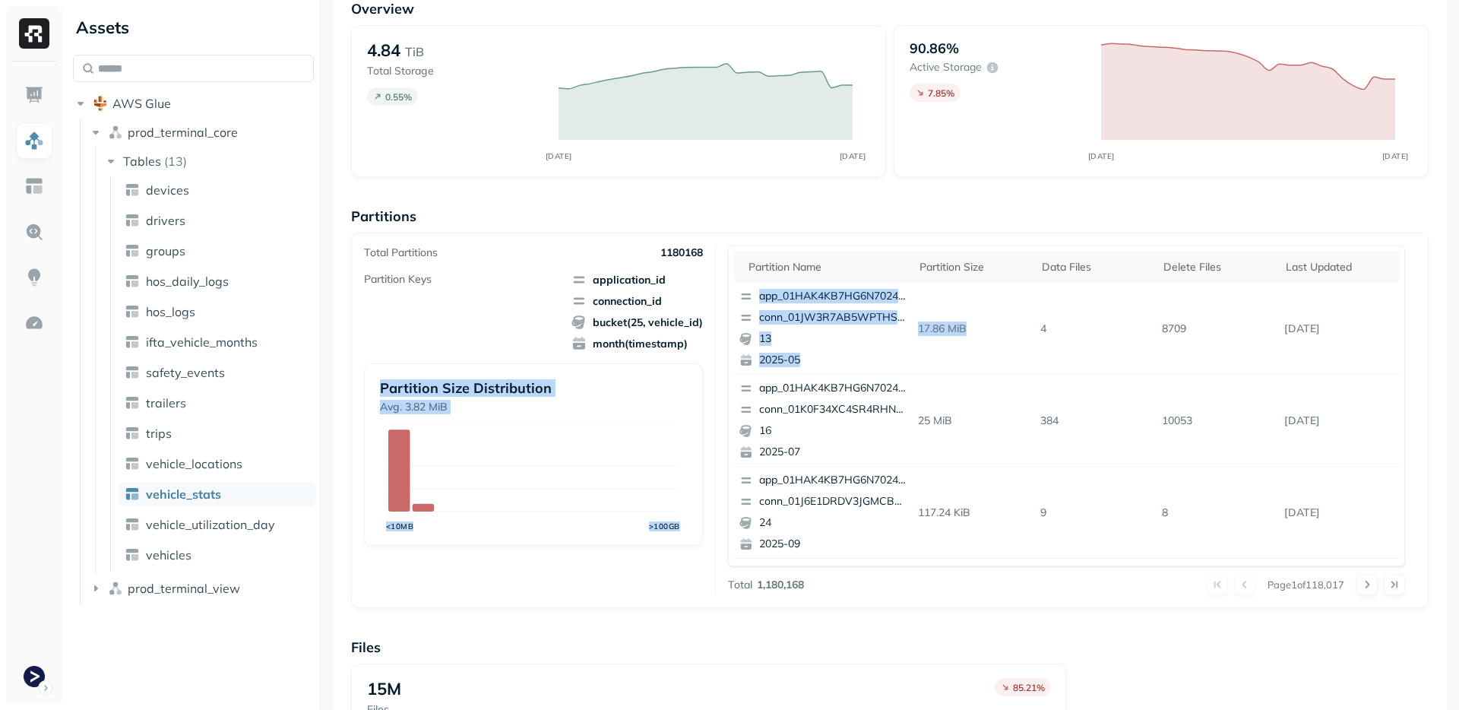
drag, startPoint x: 1037, startPoint y: 287, endPoint x: 700, endPoint y: 373, distance: 348.4
click at [700, 372] on div "Total Partitions 1180168 Partition Keys application_id connection_id bucket(25,…" at bounding box center [890, 420] width 1052 height 350
click at [838, 376] on div "app_01HAK4KB7HG6N7024210G3S8D5 conn_01K0F34XC4SR4RHNC03HSXXKEG 16 2025-07" at bounding box center [822, 420] width 179 height 91
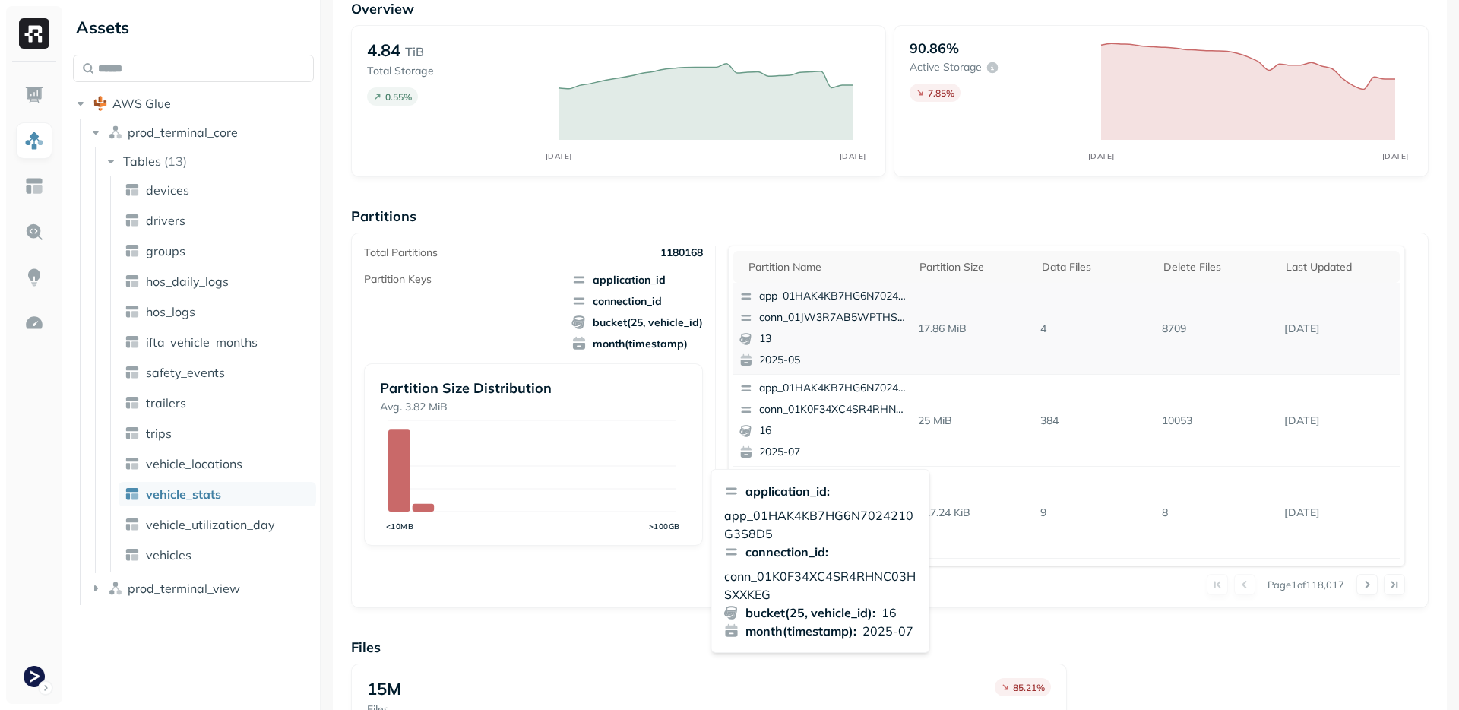
click at [1044, 317] on p "4" at bounding box center [1095, 328] width 122 height 27
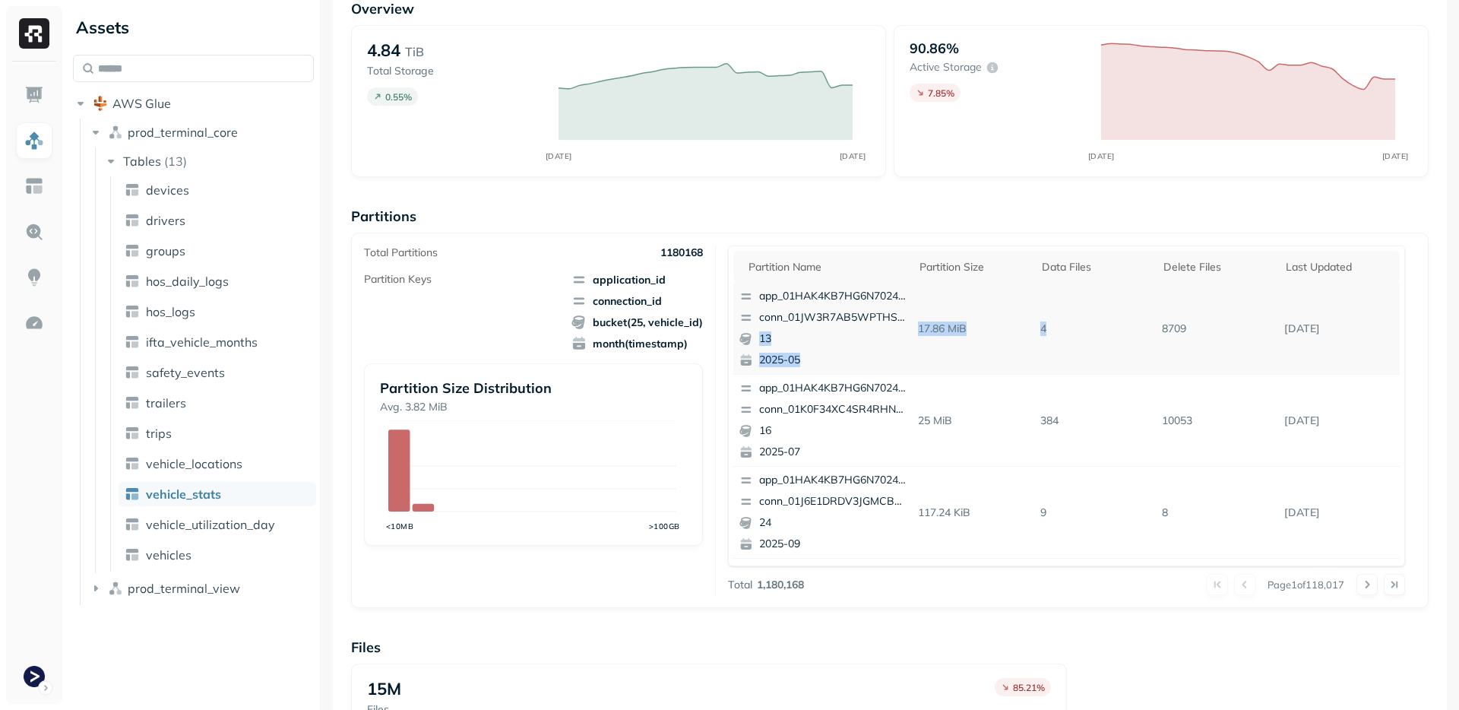
drag, startPoint x: 1029, startPoint y: 333, endPoint x: 888, endPoint y: 331, distance: 141.4
click at [893, 331] on tr "app_01HAK4KB7HG6N7024210G3S8D5 conn_01JW3R7AB5WPTHSWKGPK1F5V77 13 2025-05 17.86…" at bounding box center [1066, 329] width 667 height 92
click at [888, 331] on p "13" at bounding box center [832, 338] width 147 height 15
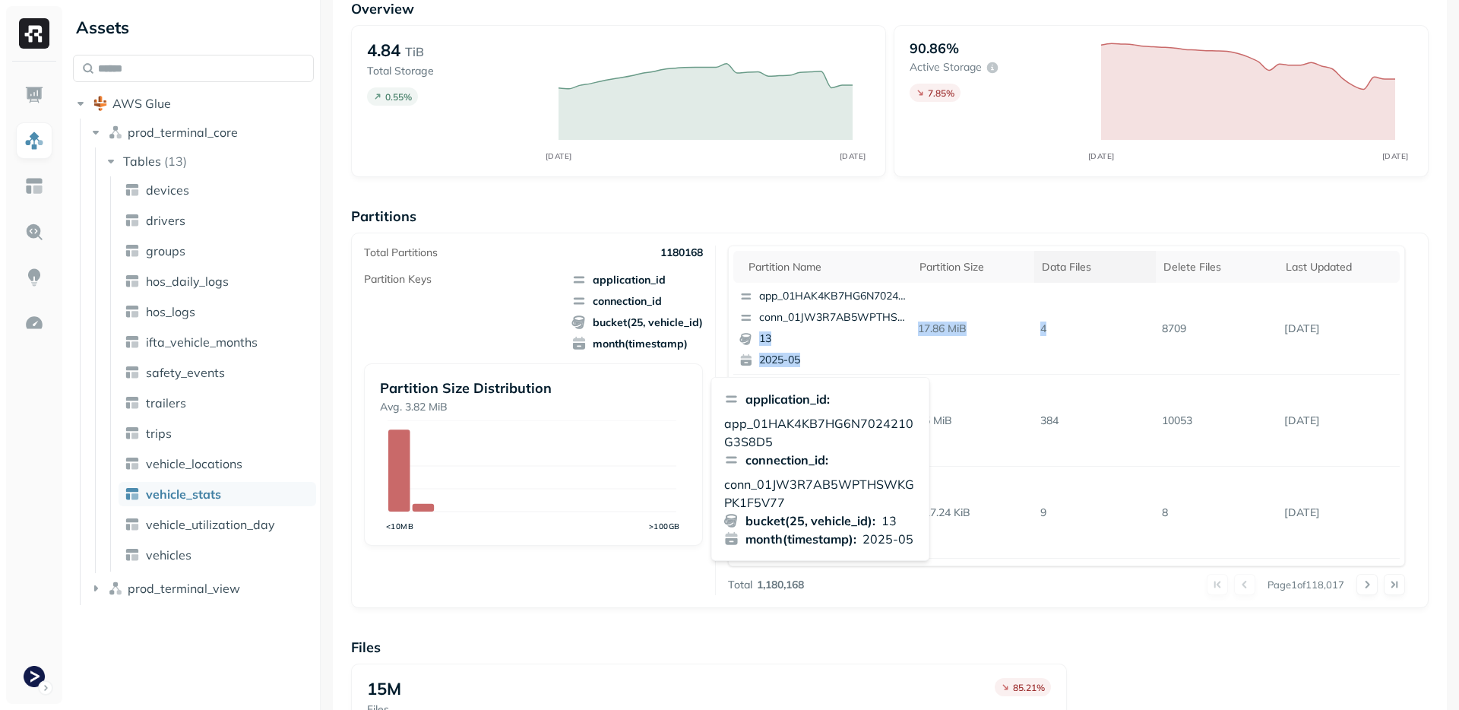
click at [1042, 271] on div "Data Files" at bounding box center [1095, 267] width 107 height 14
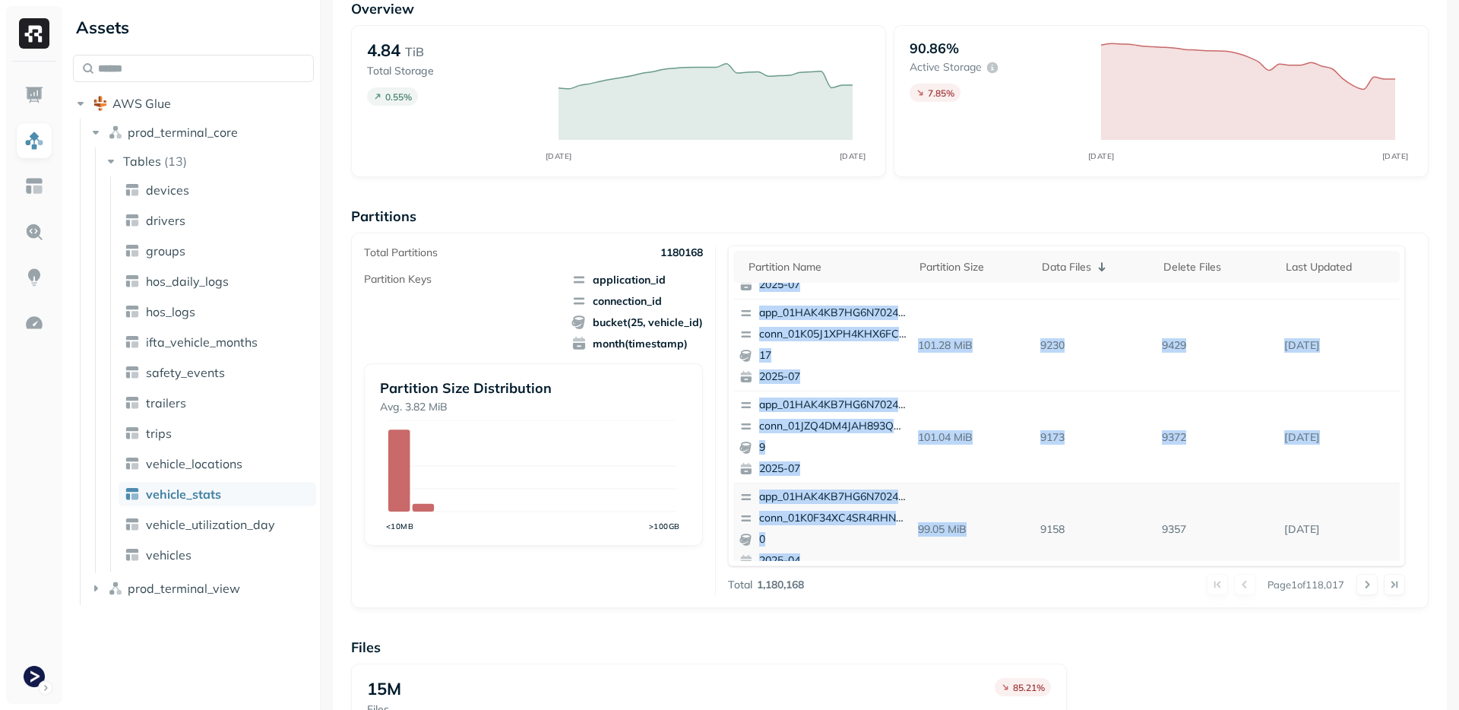
drag, startPoint x: 1028, startPoint y: 369, endPoint x: 1047, endPoint y: 481, distance: 114.1
click at [1047, 481] on tbody "app_01HAK4KB7HG6N7024210G3S8D5 conn_01JQPQY98K67JPW6W6KHJF99PH 1 2024-09 512.67…" at bounding box center [1066, 207] width 667 height 919
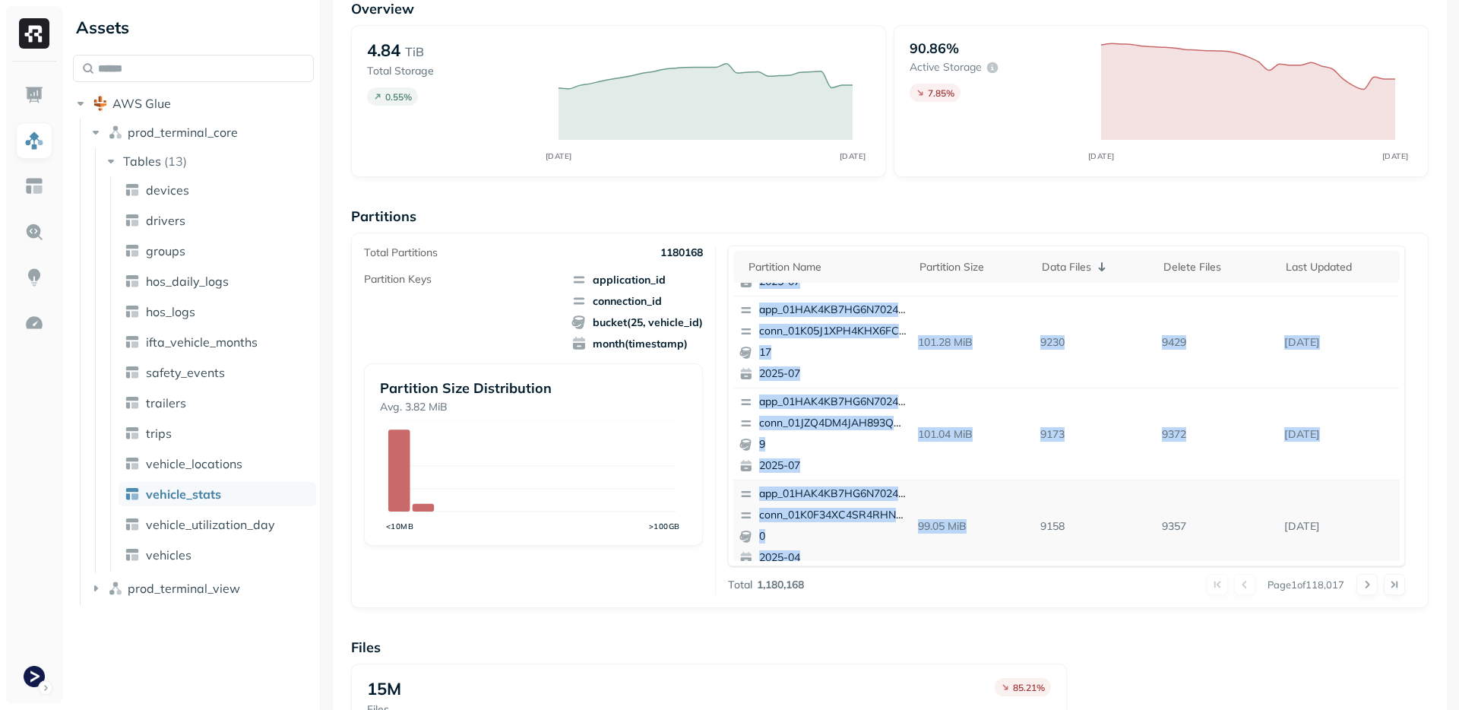
click at [1043, 480] on td "9158" at bounding box center [1095, 526] width 122 height 92
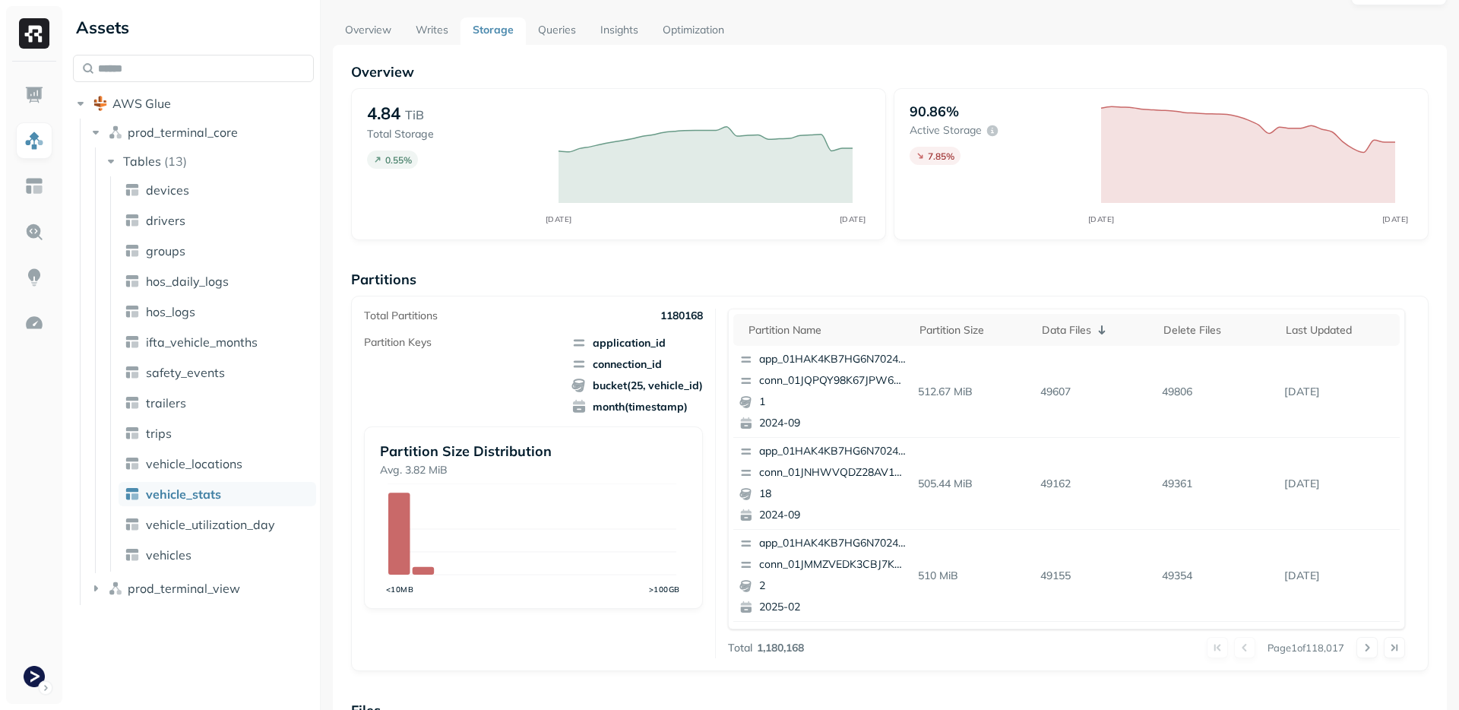
scroll to position [0, 0]
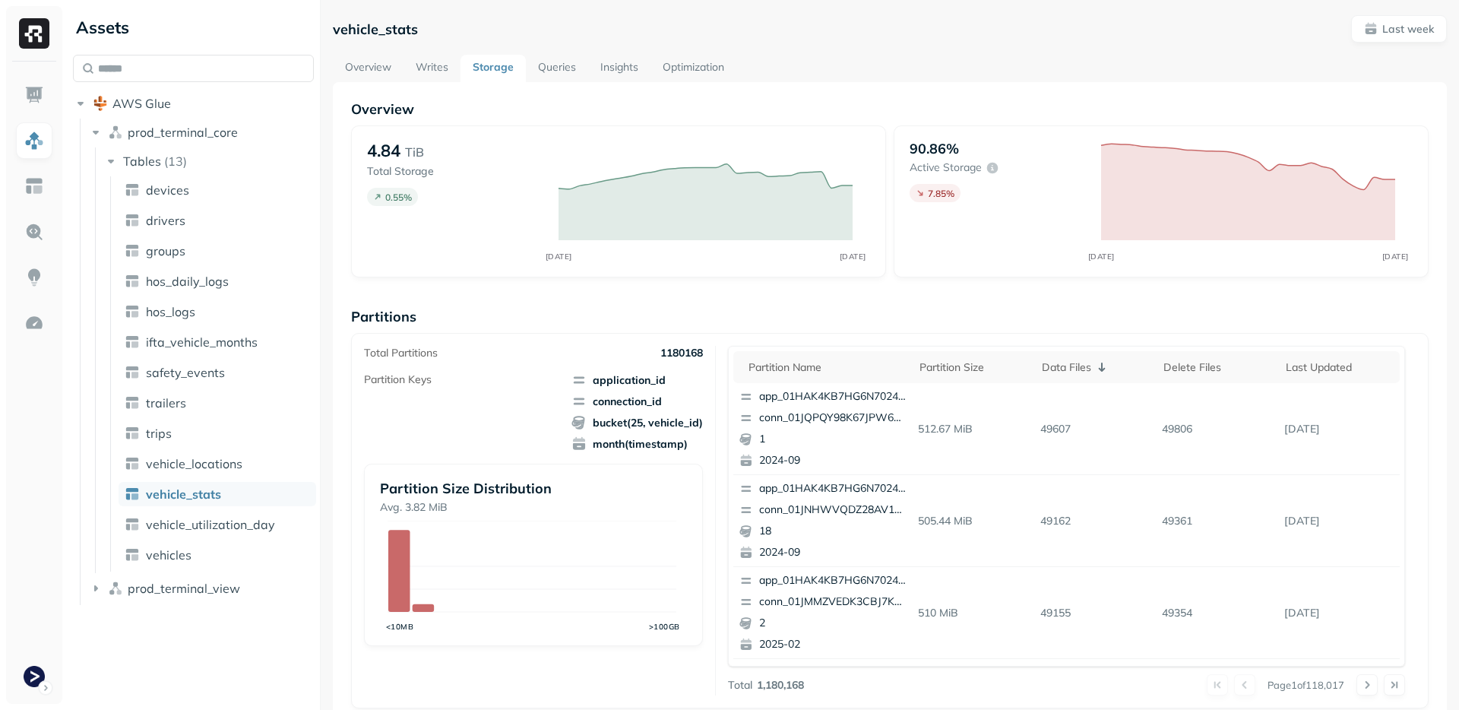
click at [379, 69] on link "Overview" at bounding box center [368, 68] width 71 height 27
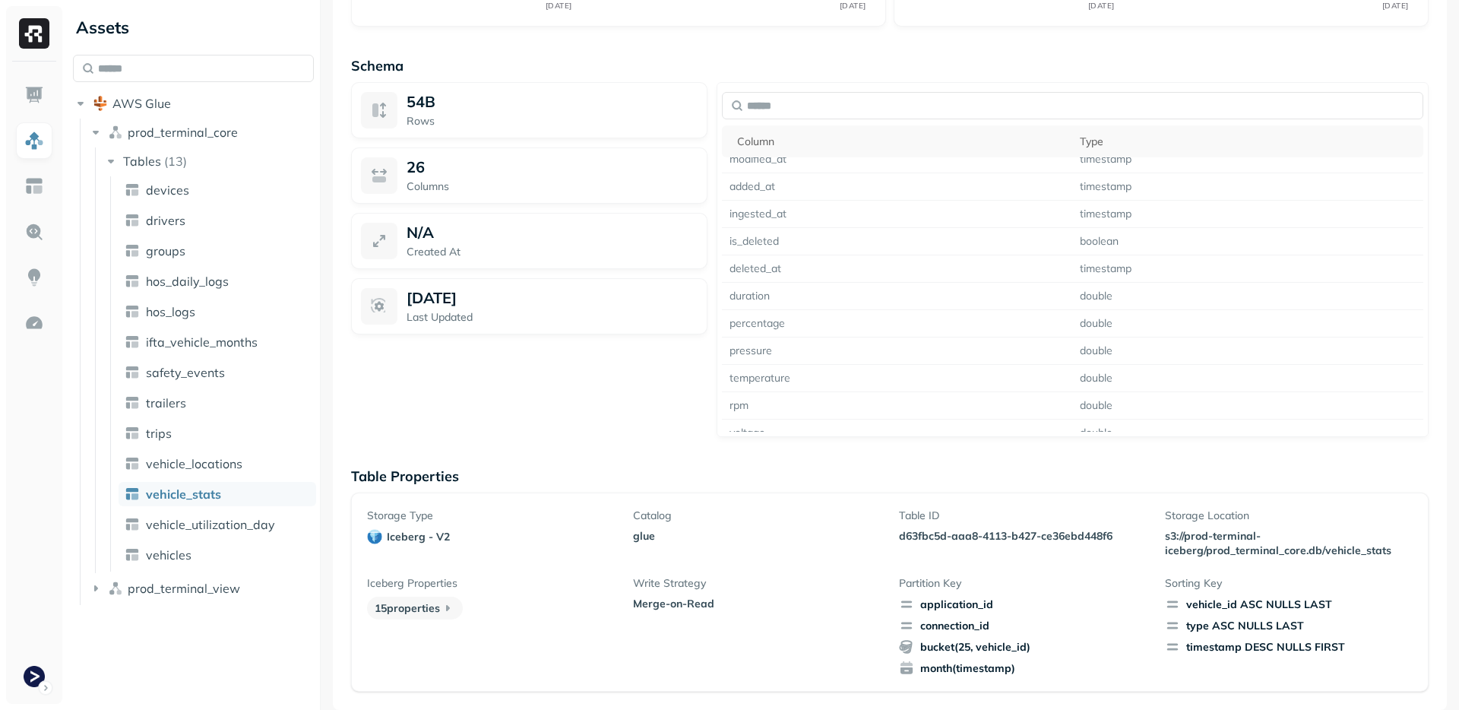
scroll to position [436, 0]
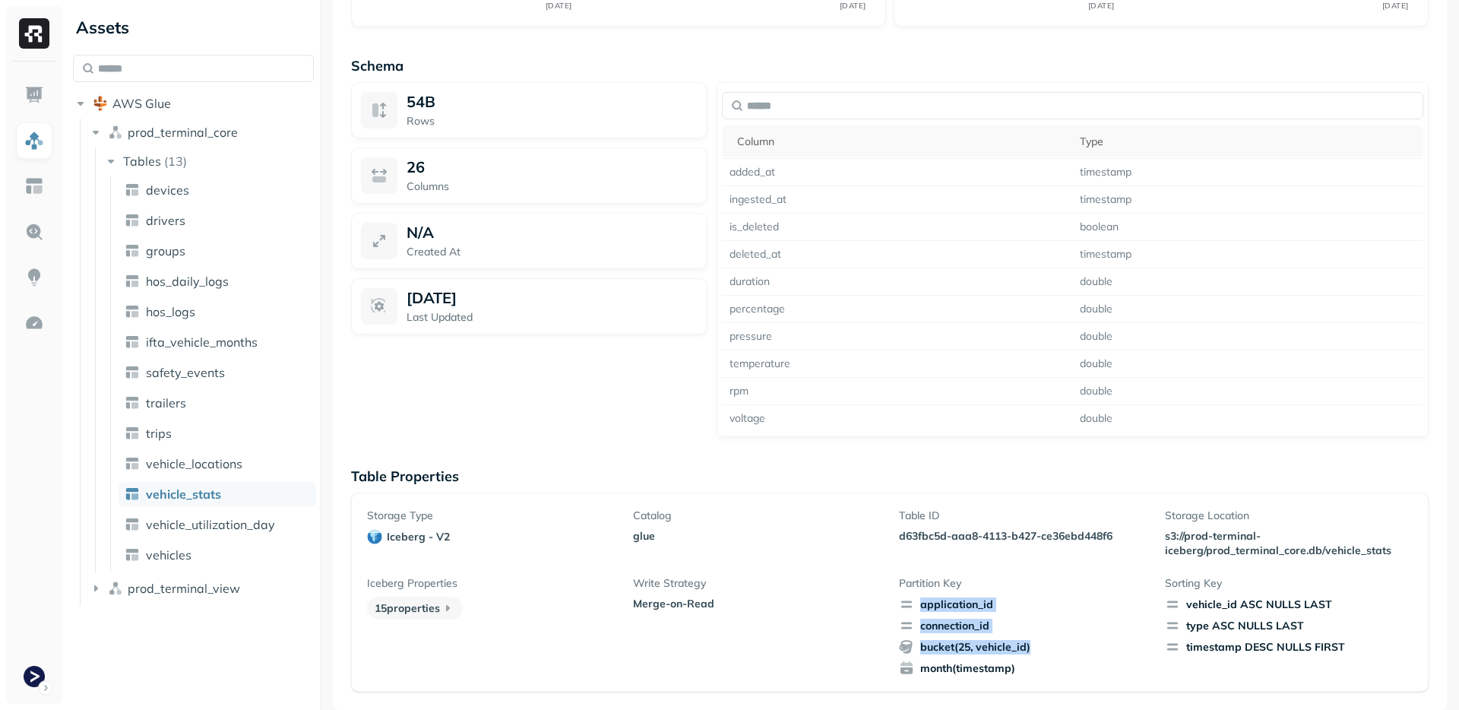
drag, startPoint x: 1013, startPoint y: 666, endPoint x: 914, endPoint y: 602, distance: 117.6
click at [914, 602] on div "application_id connection_id bucket(25, vehicle_id) month(timestamp)" at bounding box center [1023, 636] width 248 height 79
click at [914, 602] on span "application_id" at bounding box center [1023, 604] width 248 height 15
drag, startPoint x: 914, startPoint y: 602, endPoint x: 1044, endPoint y: 680, distance: 151.7
click at [1044, 680] on div "Storage Type iceberg - v2 Catalog glue Table ID d63fbc5d-aaa8-4113-b427-ce36ebd…" at bounding box center [890, 592] width 1078 height 199
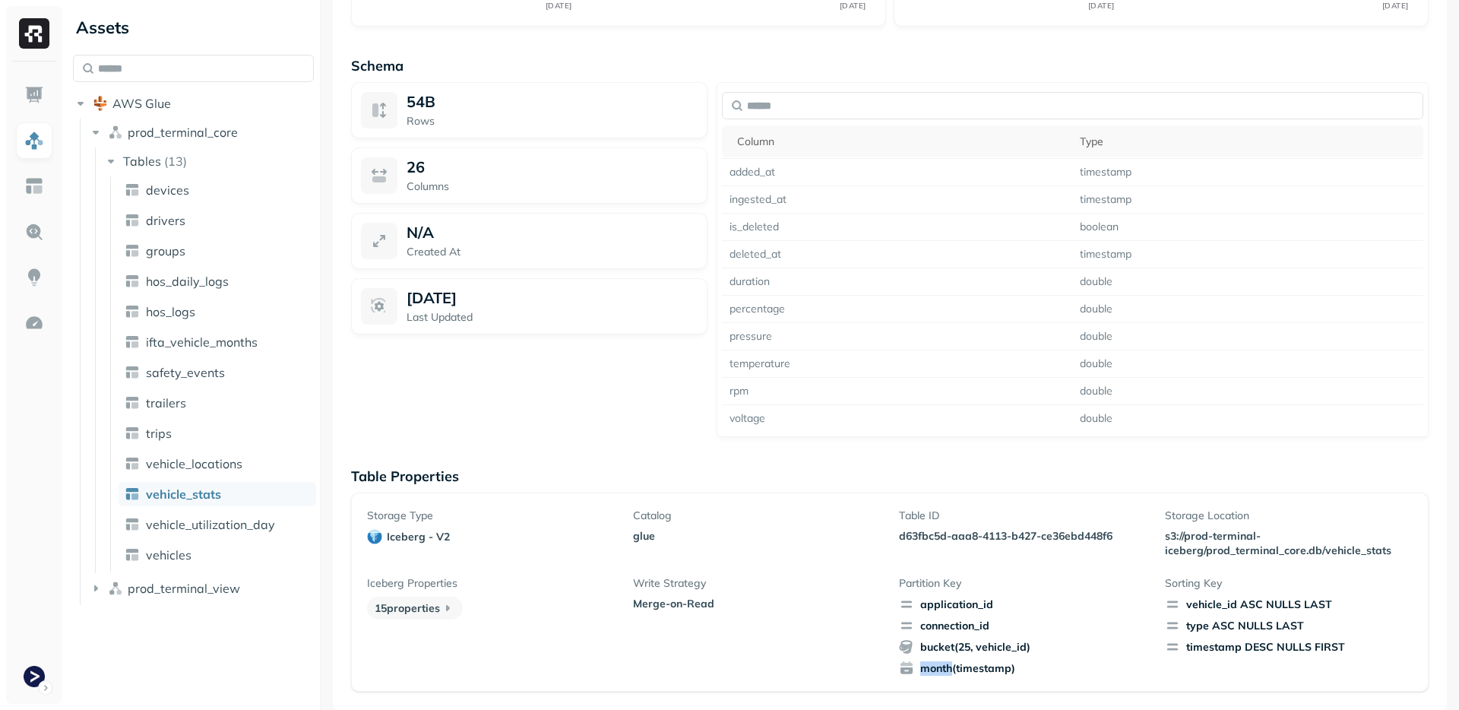
click at [1020, 668] on span "month(timestamp)" at bounding box center [1023, 667] width 248 height 15
click at [961, 639] on span "bucket(25, vehicle_id)" at bounding box center [1023, 646] width 248 height 15
click at [918, 632] on span "connection_id" at bounding box center [1023, 625] width 248 height 15
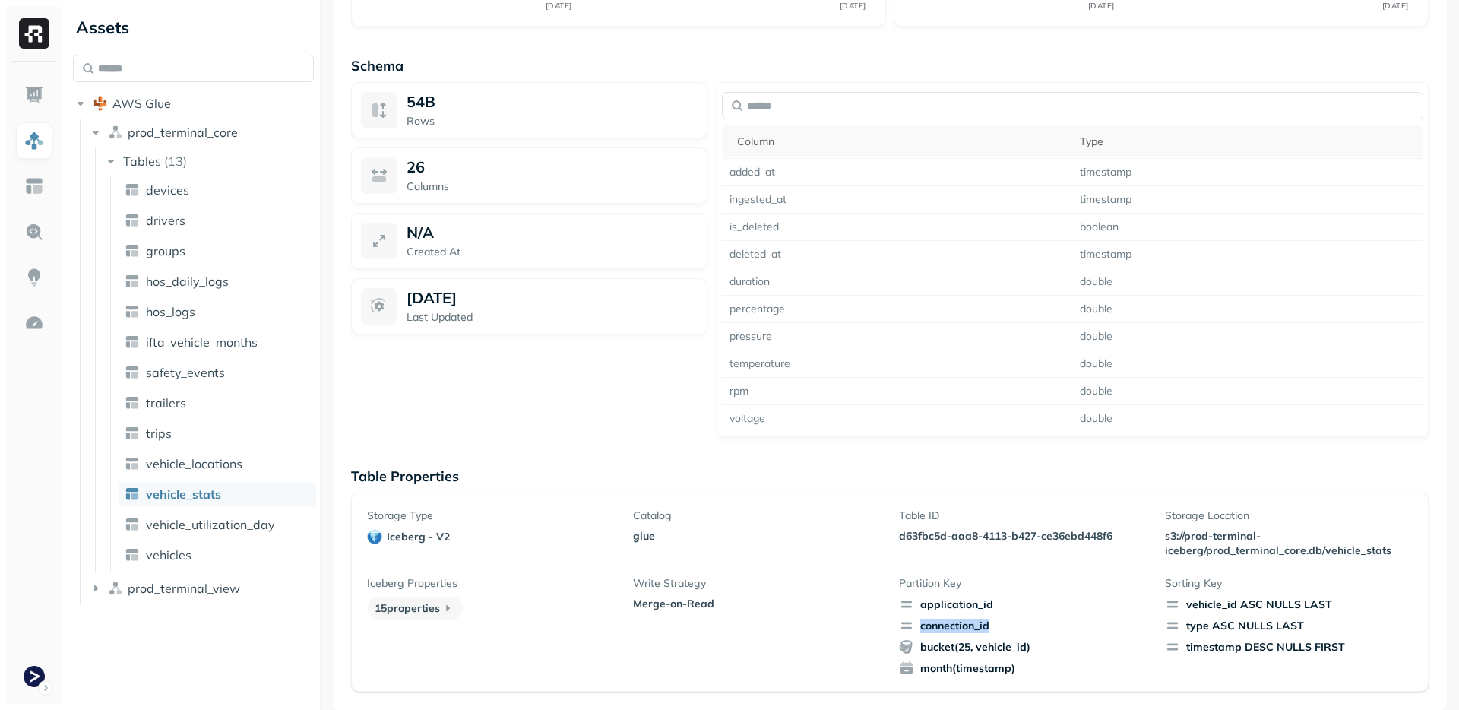
click at [943, 632] on span "connection_id" at bounding box center [1023, 625] width 248 height 15
click at [948, 631] on span "connection_id" at bounding box center [1023, 625] width 248 height 15
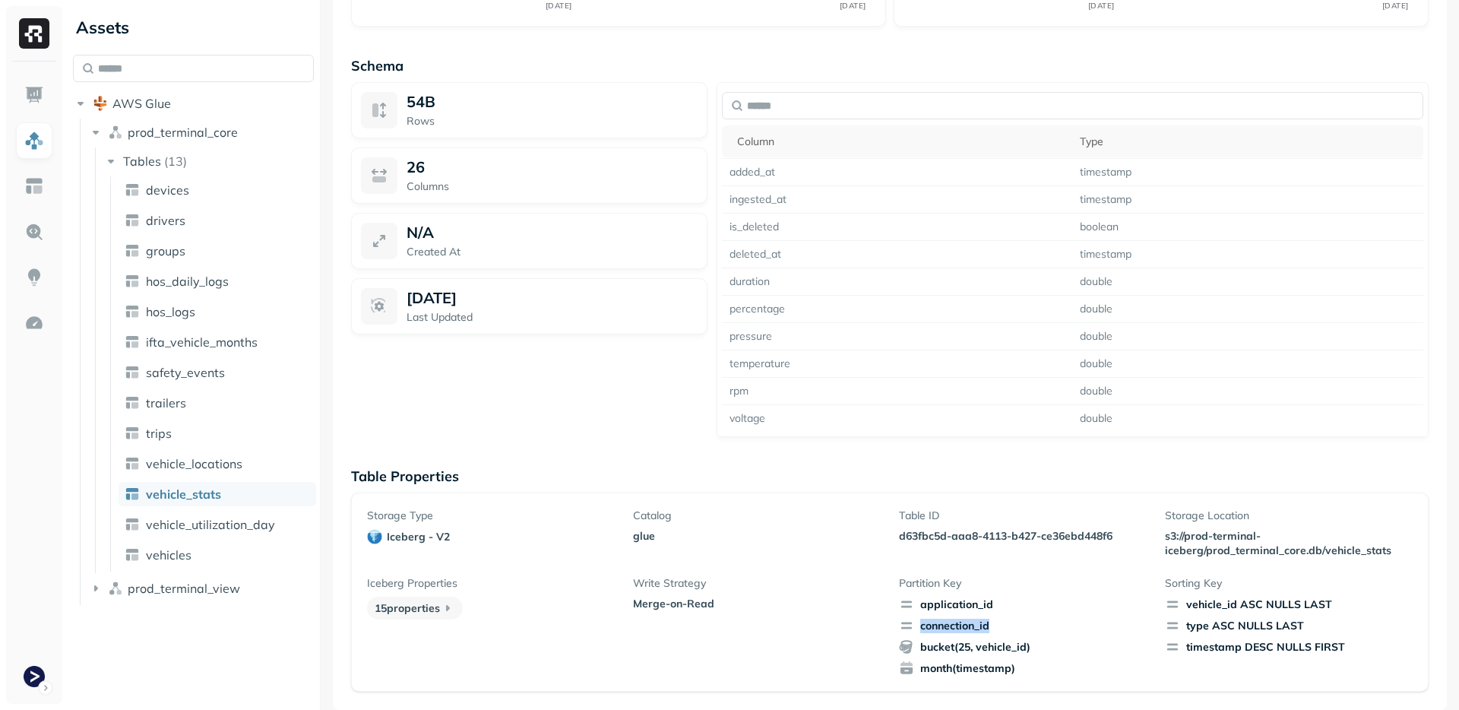
drag, startPoint x: 948, startPoint y: 631, endPoint x: 964, endPoint y: 632, distance: 16.0
click at [951, 634] on div "application_id connection_id bucket(25, vehicle_id) month(timestamp)" at bounding box center [1023, 636] width 248 height 79
click at [963, 632] on span "connection_id" at bounding box center [1023, 625] width 248 height 15
click at [961, 624] on span "connection_id" at bounding box center [1023, 625] width 248 height 15
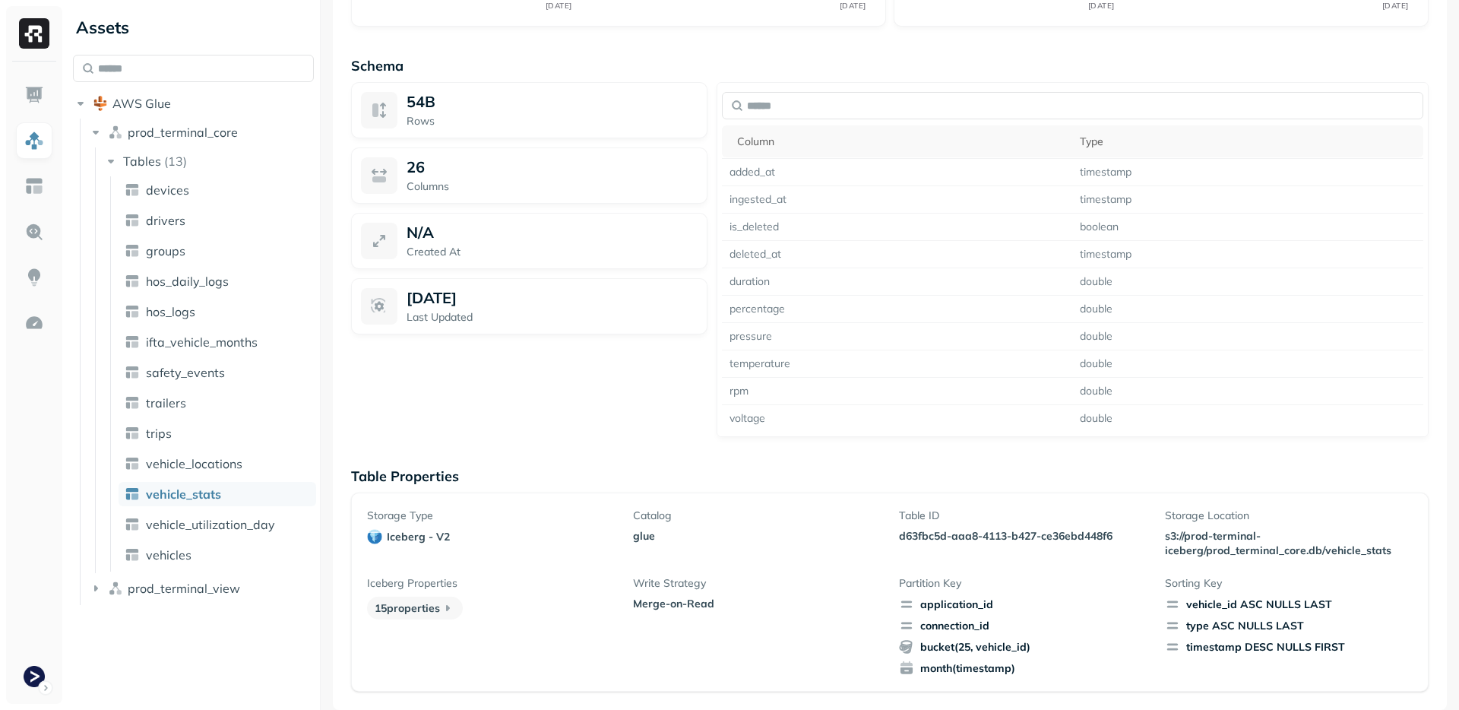
click at [968, 616] on div "application_id connection_id bucket(25, vehicle_id) month(timestamp)" at bounding box center [1023, 636] width 248 height 79
click at [968, 610] on span "application_id" at bounding box center [1023, 604] width 248 height 15
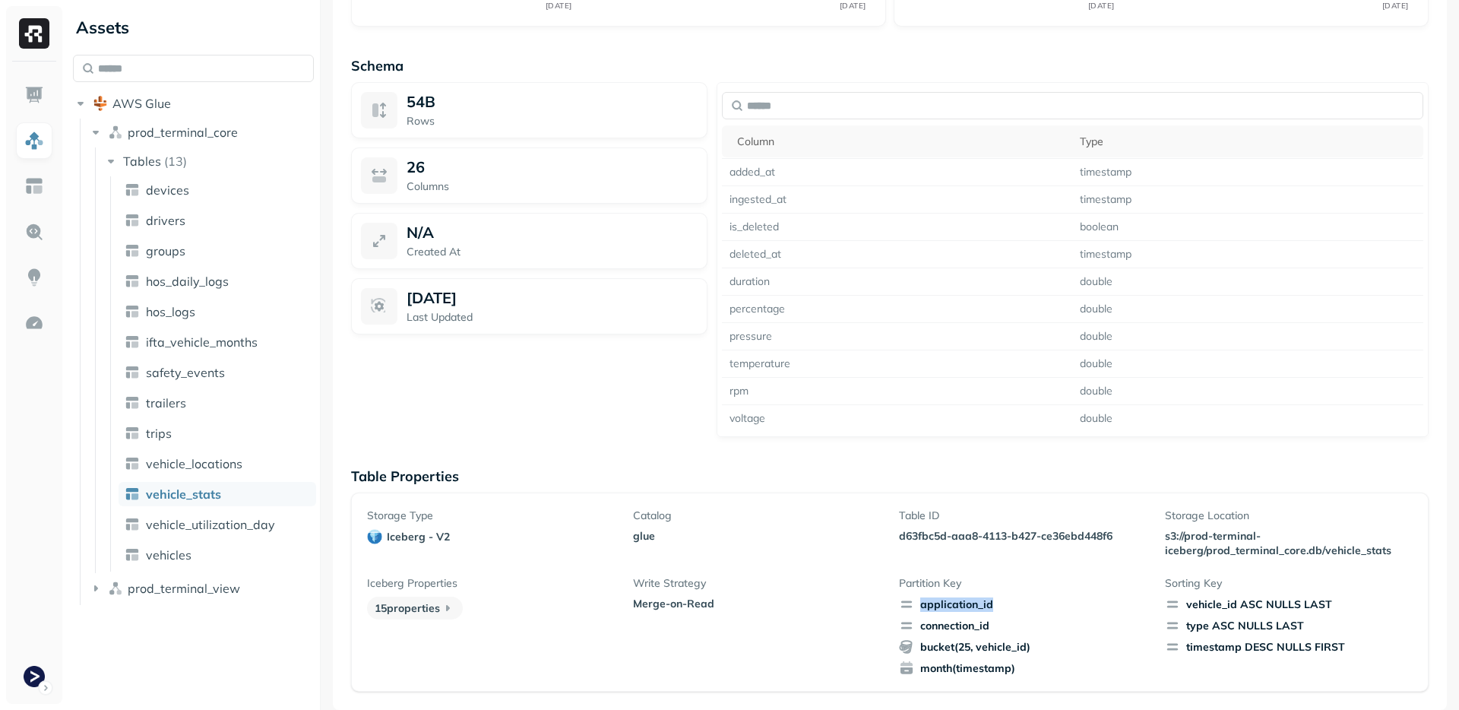
drag, startPoint x: 968, startPoint y: 610, endPoint x: 958, endPoint y: 619, distance: 14.0
click at [967, 612] on div "application_id connection_id bucket(25, vehicle_id) month(timestamp)" at bounding box center [1023, 636] width 248 height 79
click at [955, 620] on span "connection_id" at bounding box center [1023, 625] width 248 height 15
drag, startPoint x: 929, startPoint y: 645, endPoint x: 1024, endPoint y: 649, distance: 95.1
click at [1024, 649] on span "bucket(25, vehicle_id)" at bounding box center [1023, 646] width 248 height 15
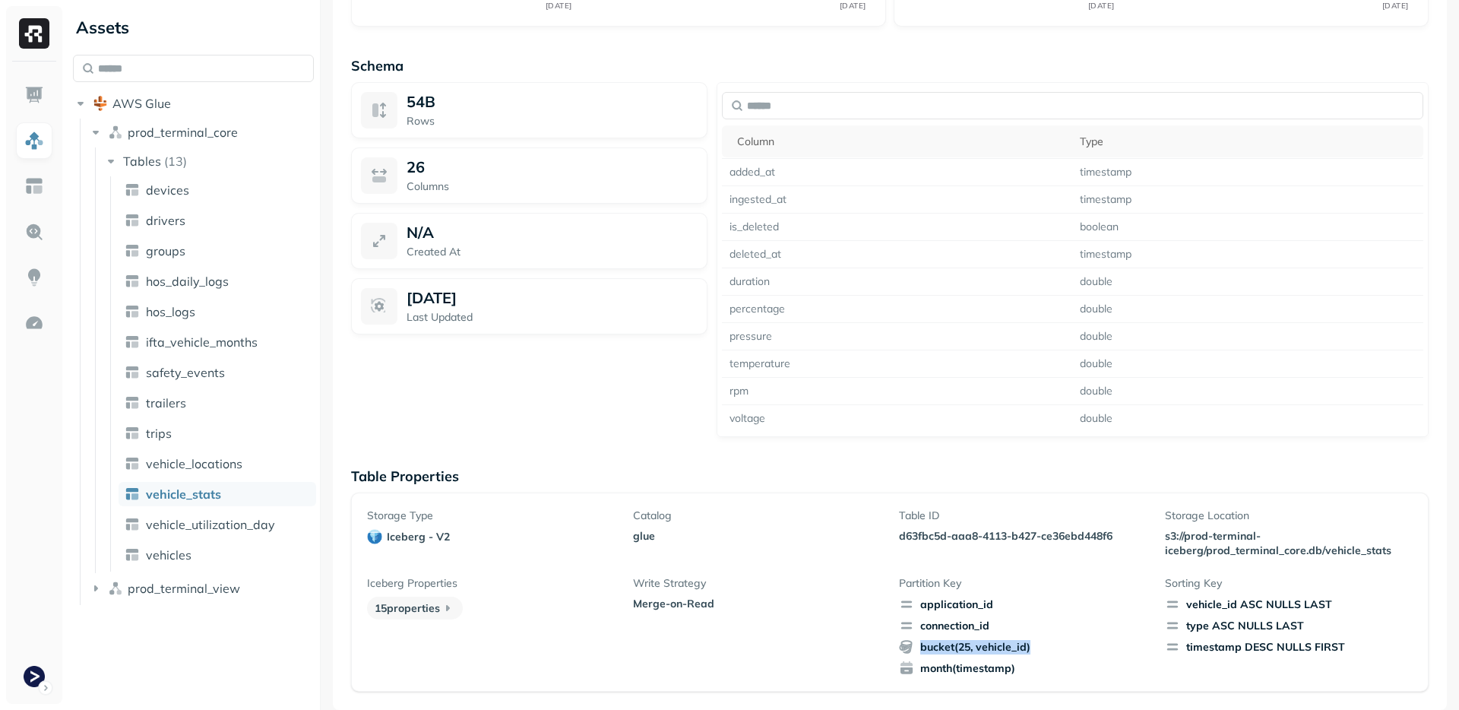
click at [1024, 649] on span "bucket(25, vehicle_id)" at bounding box center [1023, 646] width 248 height 15
drag, startPoint x: 1019, startPoint y: 652, endPoint x: 955, endPoint y: 651, distance: 63.9
click at [955, 651] on span "bucket(25, vehicle_id)" at bounding box center [1023, 646] width 248 height 15
drag, startPoint x: 955, startPoint y: 651, endPoint x: 1116, endPoint y: 632, distance: 161.5
click at [959, 649] on span "bucket(25, vehicle_id)" at bounding box center [1023, 646] width 248 height 15
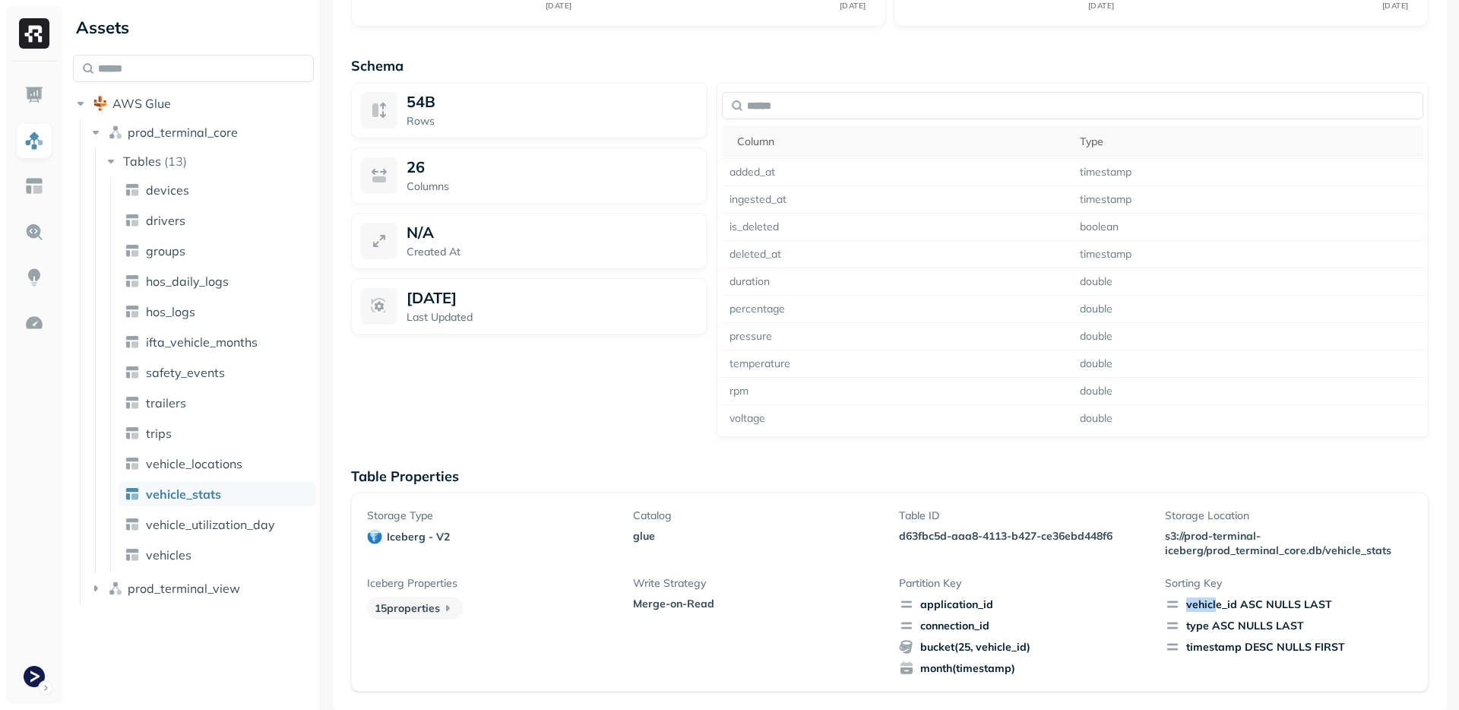
drag, startPoint x: 1211, startPoint y: 605, endPoint x: 1332, endPoint y: 604, distance: 121.6
click at [1332, 604] on div "vehicle_id ASC NULLS LAST" at bounding box center [1289, 604] width 248 height 15
drag, startPoint x: 1326, startPoint y: 601, endPoint x: 1219, endPoint y: 604, distance: 106.5
click at [1220, 604] on div "vehicle_id ASC NULLS LAST" at bounding box center [1289, 604] width 248 height 15
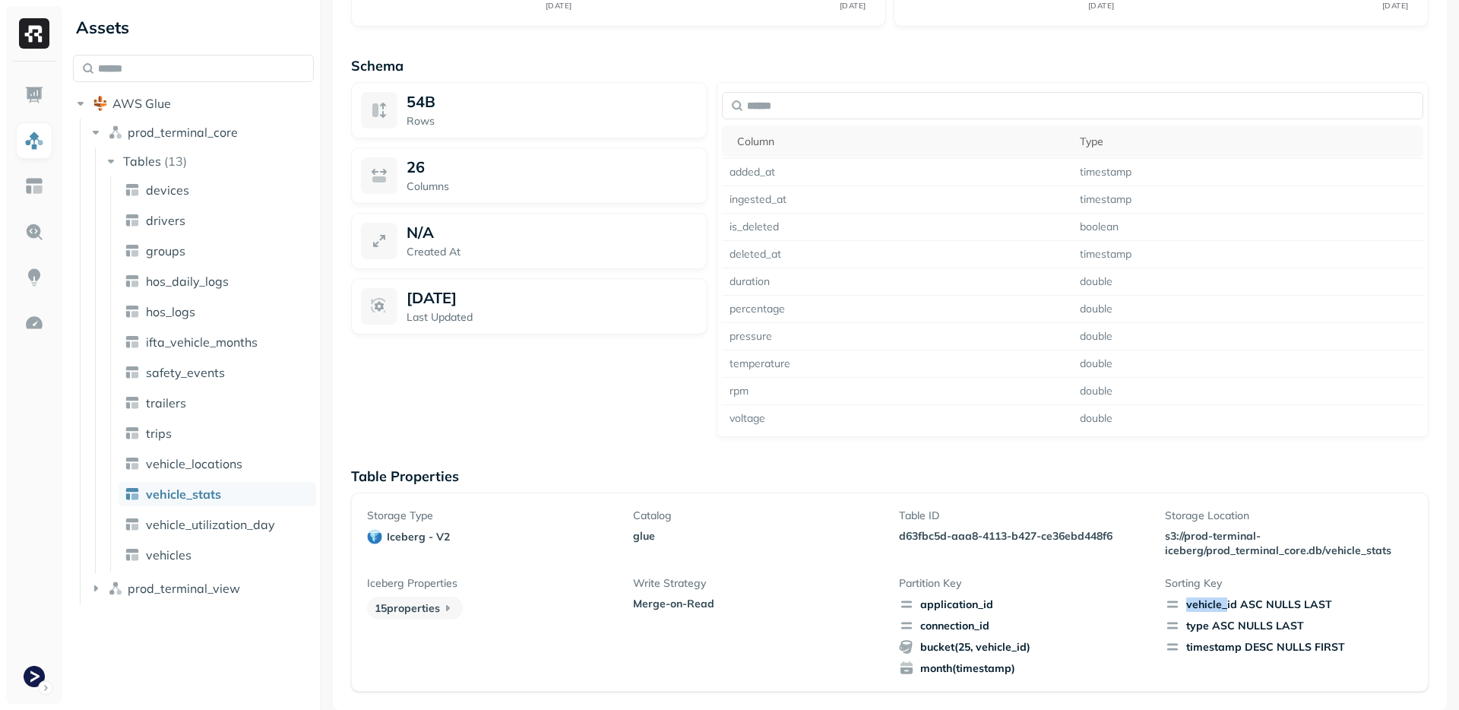
click at [1219, 604] on div "vehicle_id ASC NULLS LAST" at bounding box center [1289, 604] width 248 height 15
drag, startPoint x: 1211, startPoint y: 603, endPoint x: 1335, endPoint y: 604, distance: 123.9
click at [1335, 604] on div "vehicle_id ASC NULLS LAST" at bounding box center [1289, 604] width 248 height 15
click at [1333, 604] on div "vehicle_id ASC NULLS LAST" at bounding box center [1289, 604] width 248 height 15
drag, startPoint x: 1318, startPoint y: 607, endPoint x: 1176, endPoint y: 608, distance: 142.1
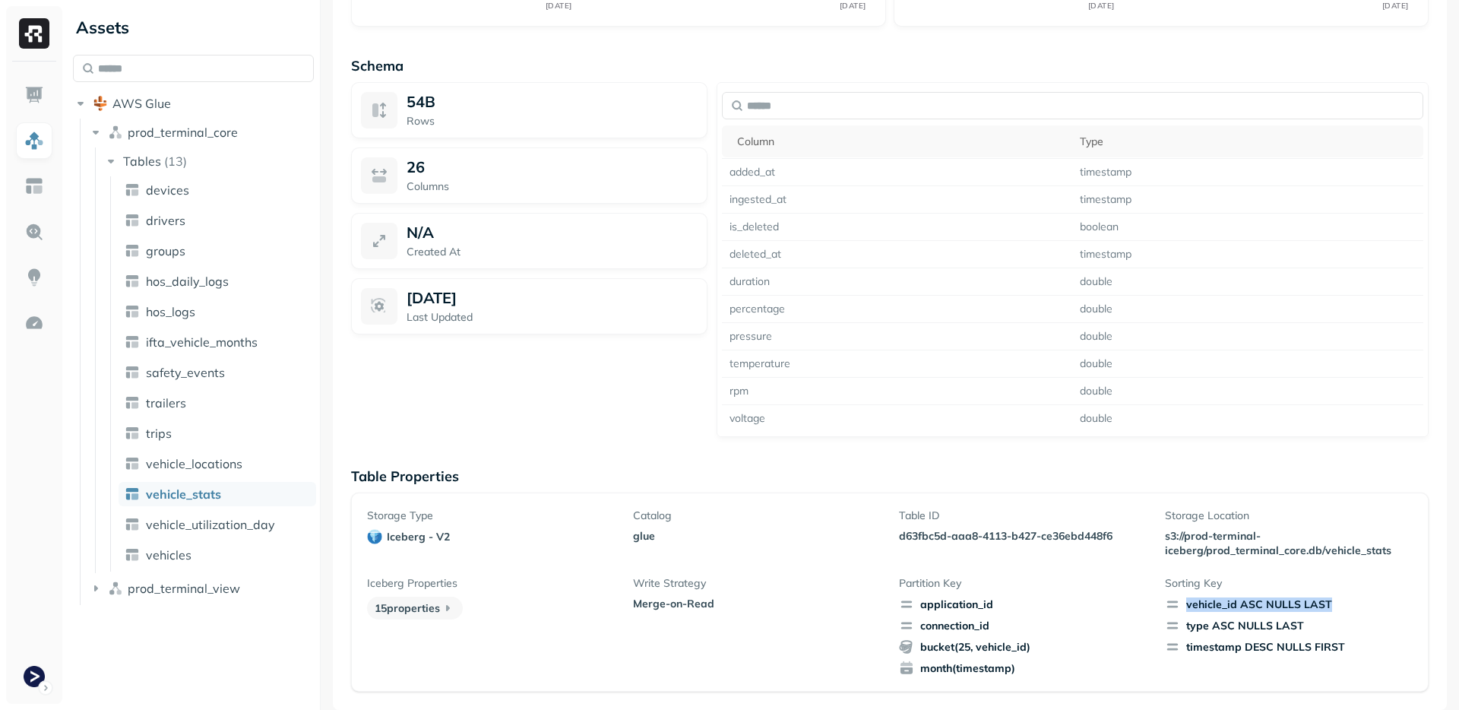
click at [1176, 608] on div "vehicle_id ASC NULLS LAST" at bounding box center [1289, 604] width 248 height 15
drag, startPoint x: 1176, startPoint y: 608, endPoint x: 1240, endPoint y: 607, distance: 63.8
click at [1236, 607] on div "vehicle_id ASC NULLS LAST" at bounding box center [1289, 604] width 248 height 15
click at [1240, 607] on div "vehicle_id ASC NULLS LAST" at bounding box center [1289, 604] width 248 height 15
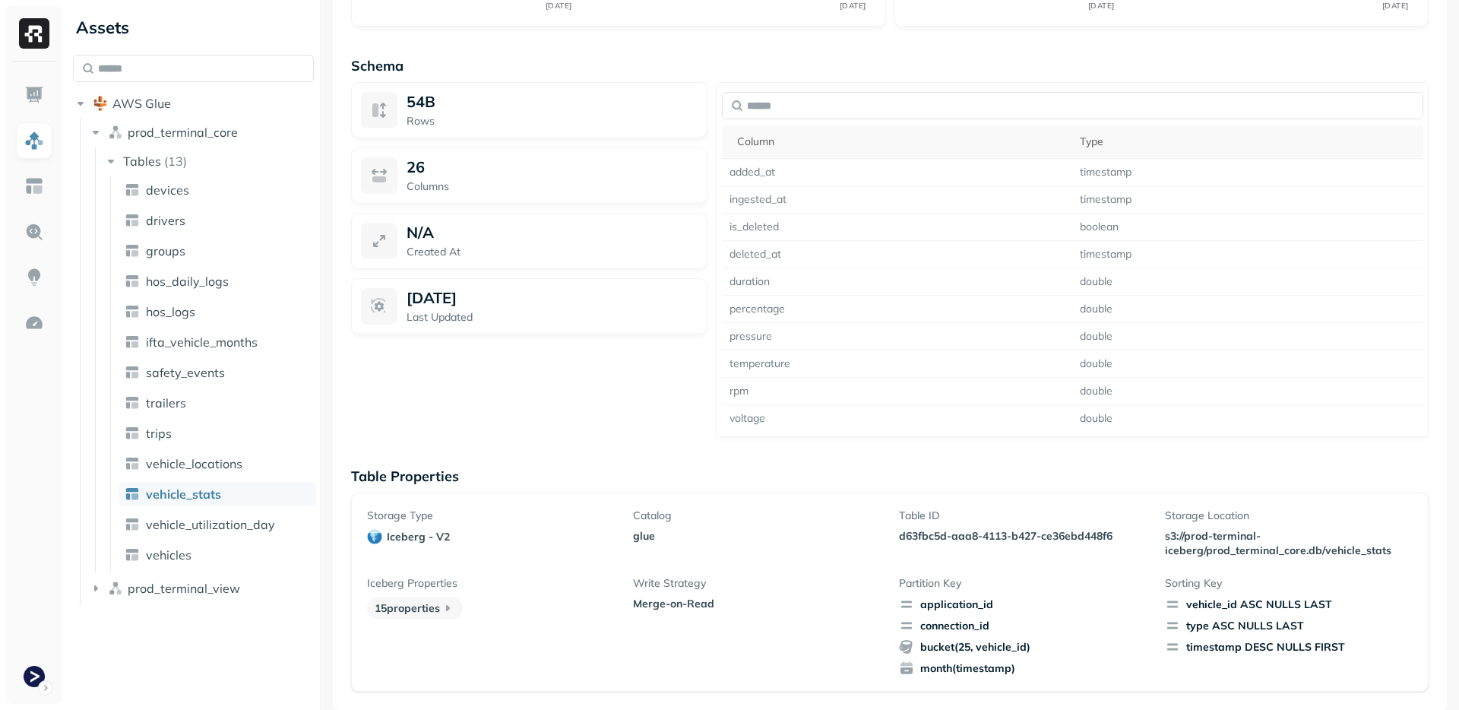
click at [971, 649] on span "bucket(25, vehicle_id)" at bounding box center [1023, 646] width 248 height 15
click at [958, 670] on span "month(timestamp)" at bounding box center [1023, 667] width 248 height 15
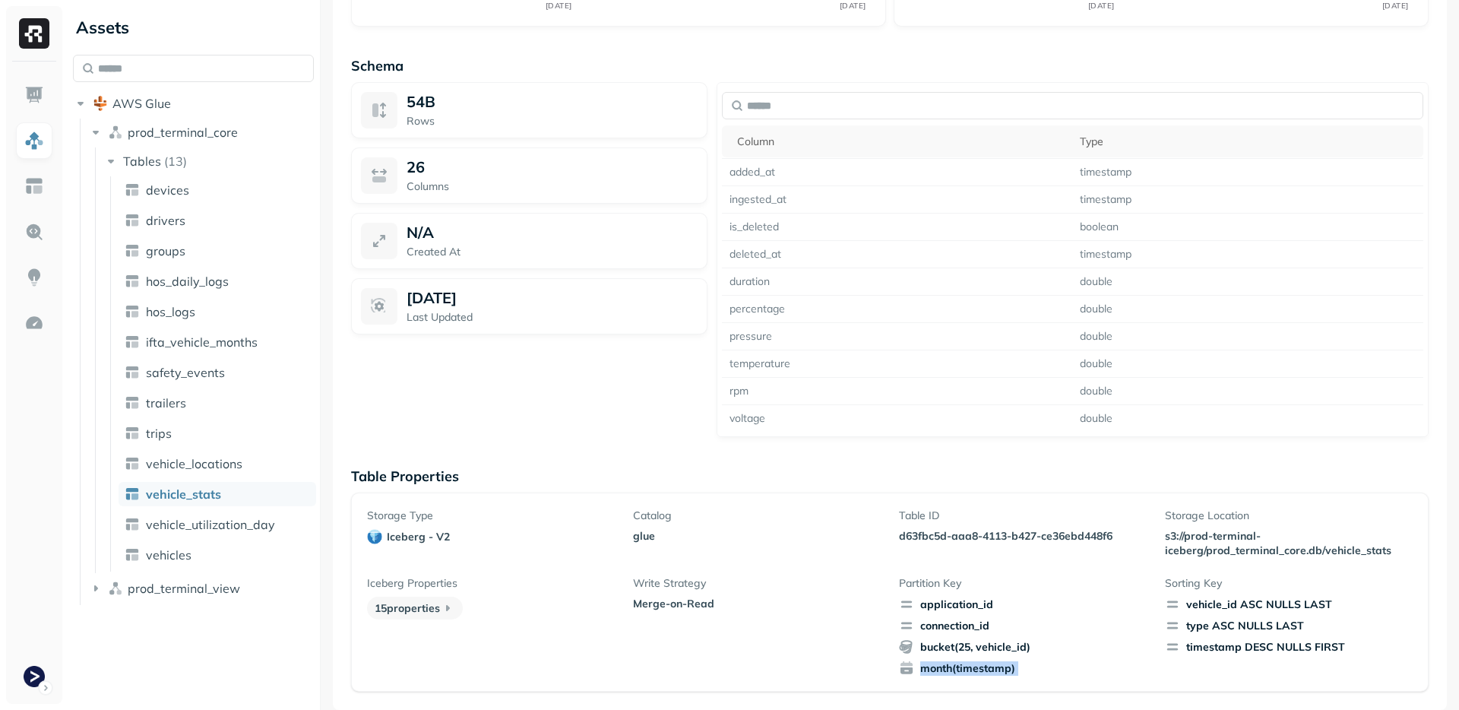
click at [958, 670] on span "month(timestamp)" at bounding box center [1023, 667] width 248 height 15
click at [984, 650] on span "bucket(25, vehicle_id)" at bounding box center [1023, 646] width 248 height 15
click at [958, 672] on span "month(timestamp)" at bounding box center [1023, 667] width 248 height 15
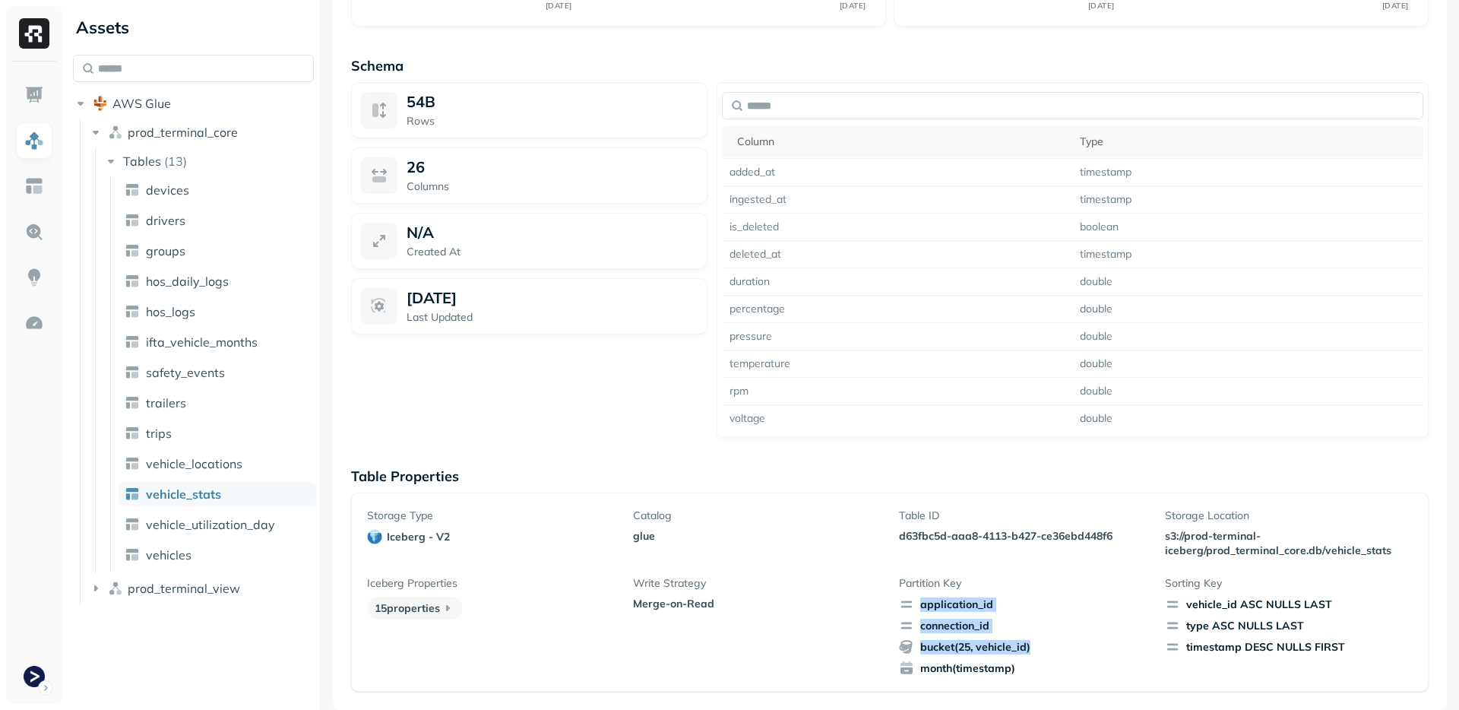
drag, startPoint x: 1027, startPoint y: 667, endPoint x: 916, endPoint y: 605, distance: 127.3
click at [917, 607] on div "application_id connection_id bucket(25, vehicle_id) month(timestamp)" at bounding box center [1023, 636] width 248 height 79
click at [916, 605] on span "application_id" at bounding box center [1023, 604] width 248 height 15
drag, startPoint x: 916, startPoint y: 605, endPoint x: 1028, endPoint y: 686, distance: 138.8
click at [1029, 686] on div "Storage Type iceberg - v2 Catalog glue Table ID d63fbc5d-aaa8-4113-b427-ce36ebd…" at bounding box center [890, 592] width 1078 height 199
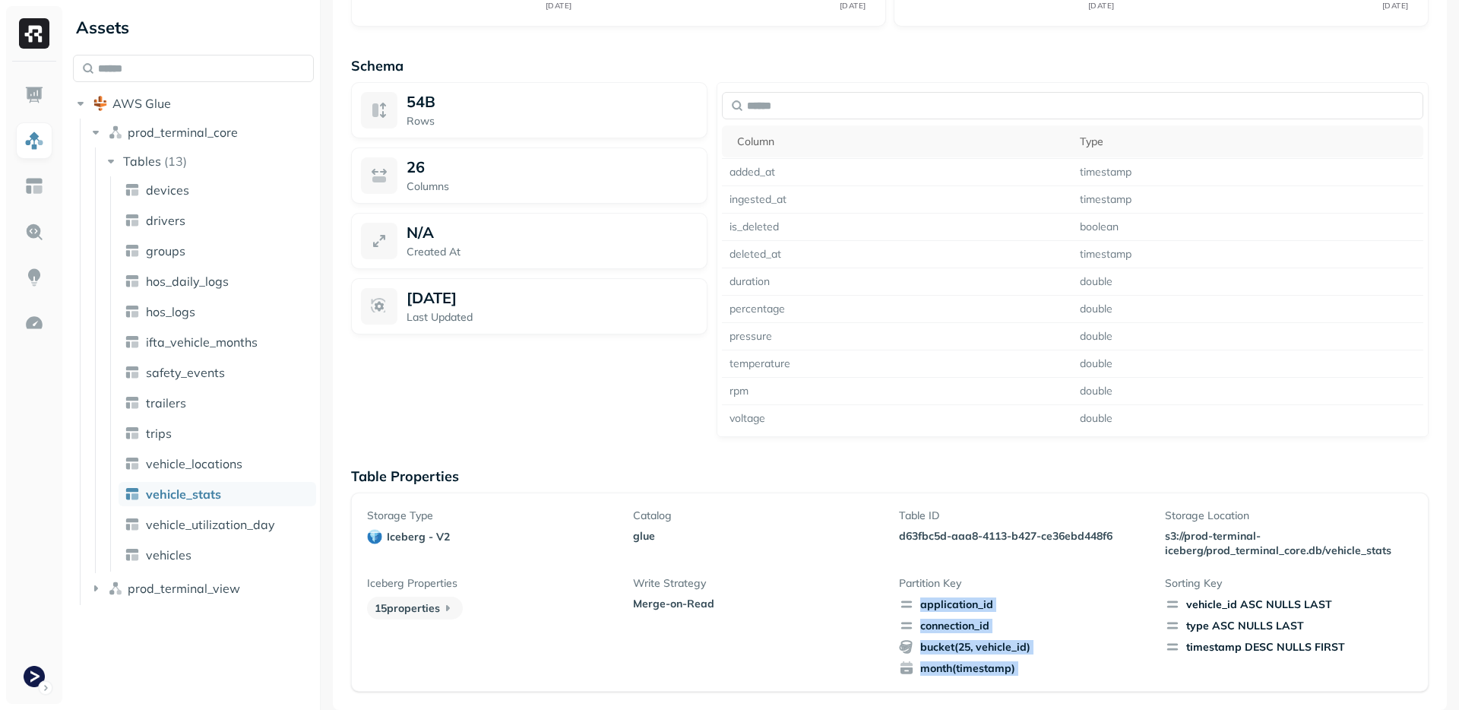
click at [1028, 686] on div "Storage Type iceberg - v2 Catalog glue Table ID d63fbc5d-aaa8-4113-b427-ce36ebd…" at bounding box center [890, 592] width 1078 height 199
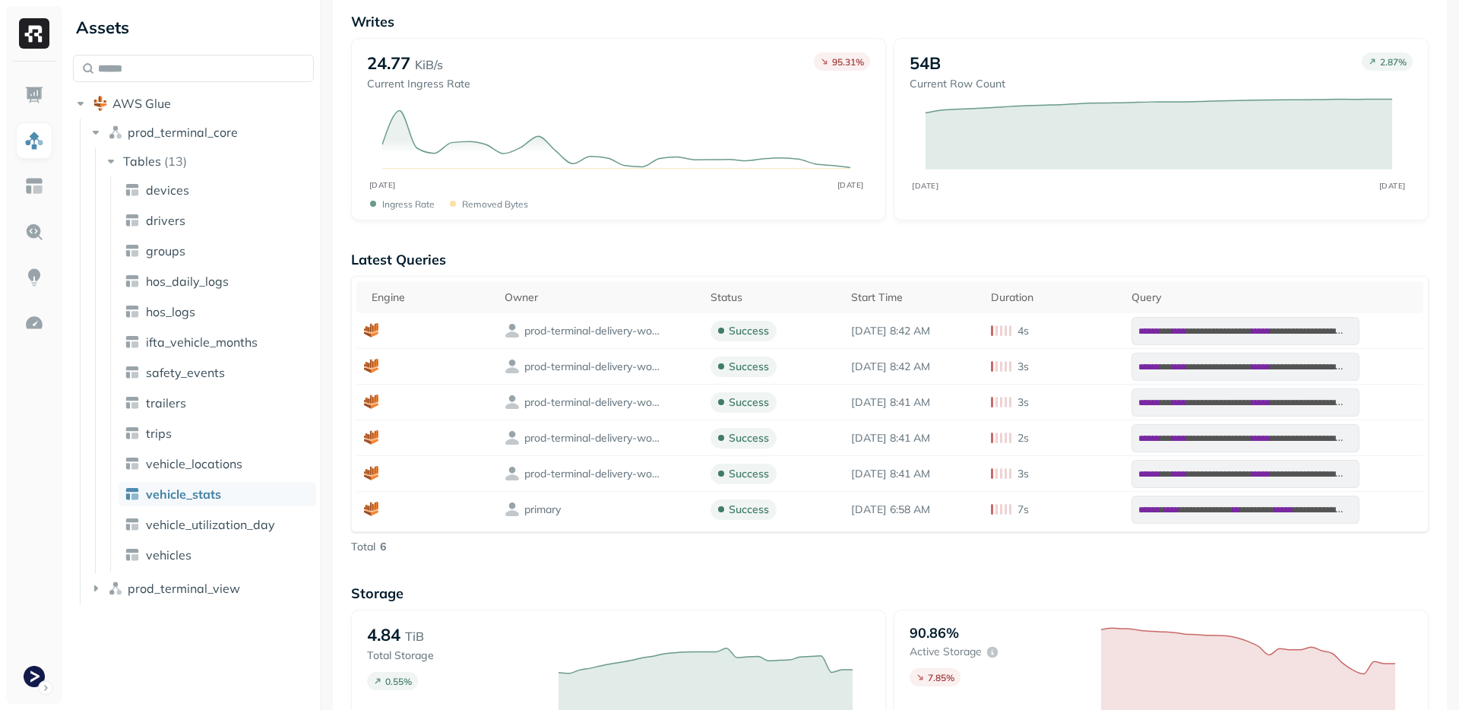
scroll to position [0, 0]
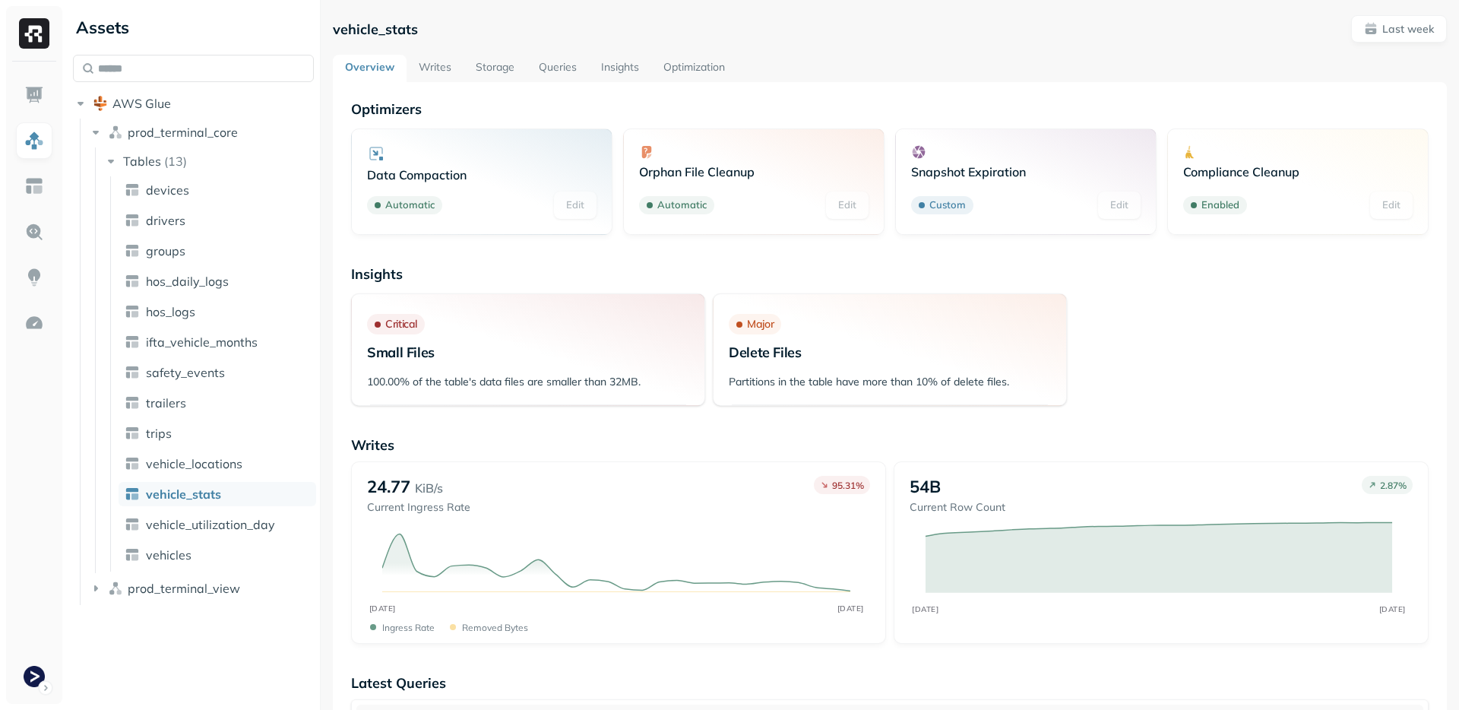
click at [502, 71] on link "Storage" at bounding box center [495, 68] width 63 height 27
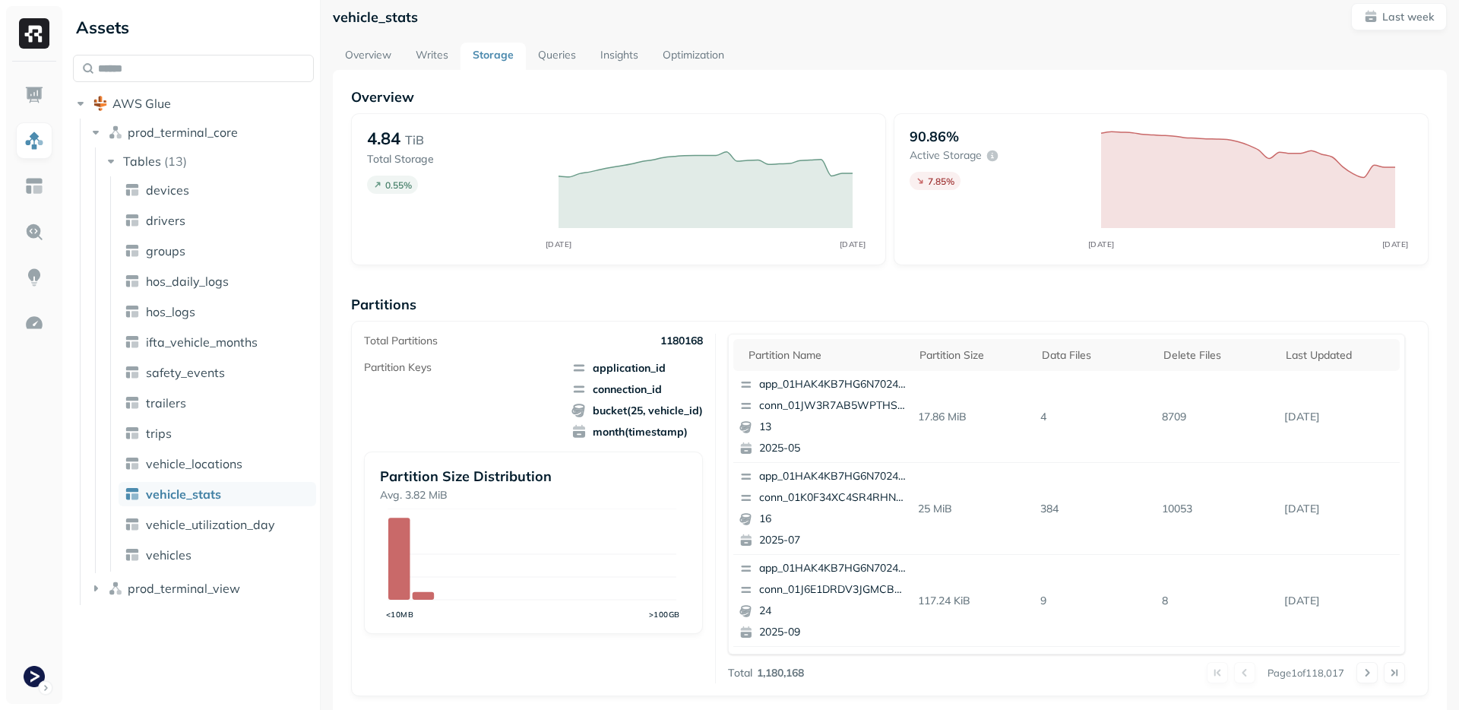
scroll to position [23, 0]
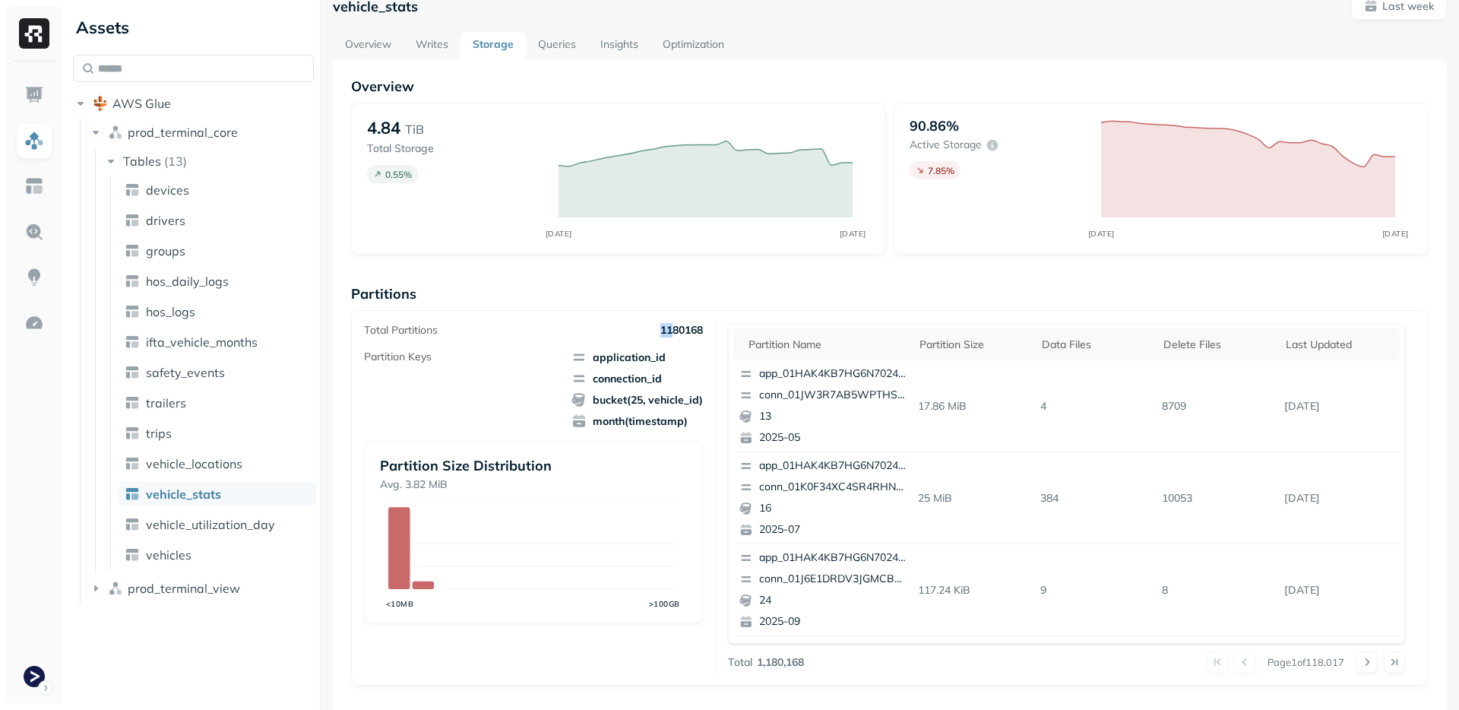
drag, startPoint x: 668, startPoint y: 333, endPoint x: 640, endPoint y: 333, distance: 28.1
click at [640, 333] on div "Total Partitions 1180168" at bounding box center [533, 330] width 339 height 14
drag, startPoint x: 640, startPoint y: 333, endPoint x: 698, endPoint y: 325, distance: 59.0
click at [698, 325] on div "Total Partitions 1180168" at bounding box center [533, 330] width 339 height 14
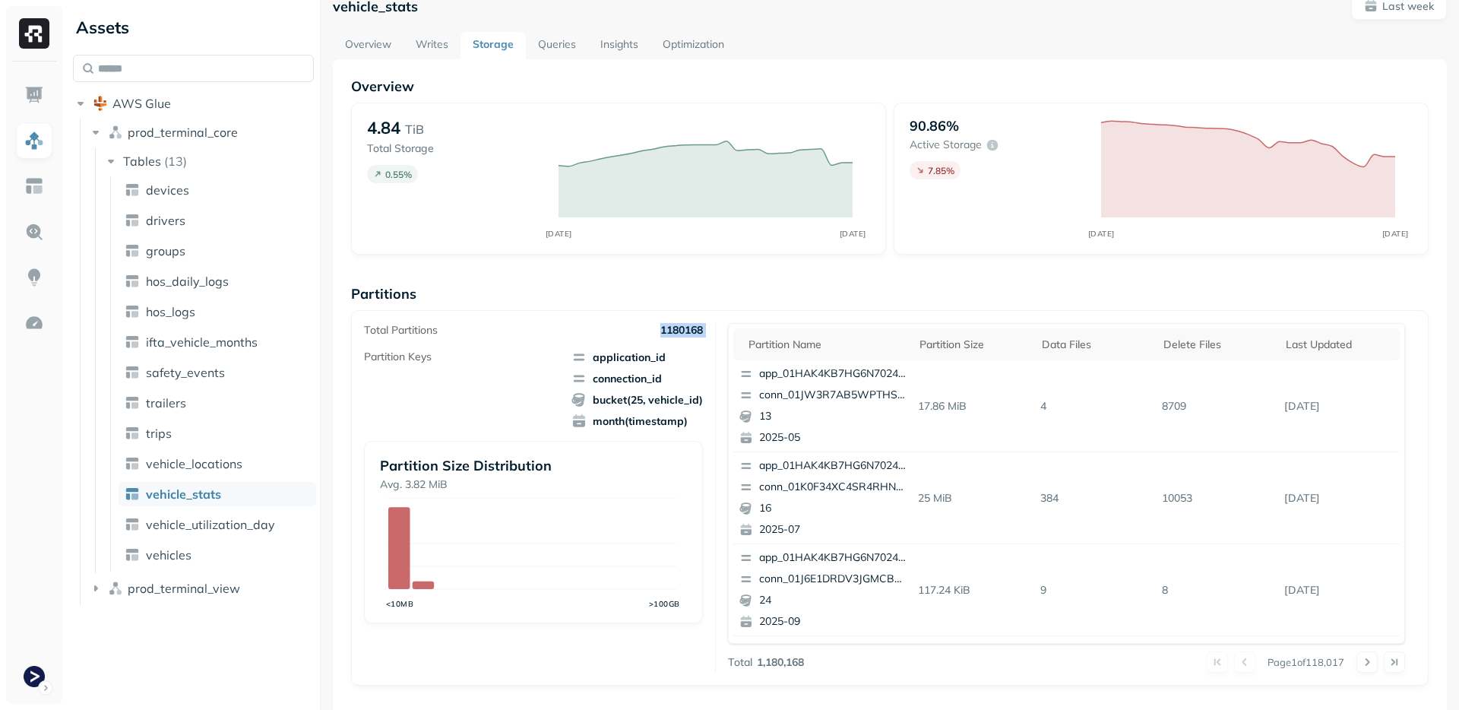
click at [698, 325] on p "1180168" at bounding box center [681, 330] width 43 height 14
drag, startPoint x: 343, startPoint y: 293, endPoint x: 685, endPoint y: 428, distance: 367.5
click at [685, 428] on div "Overview 4.84 TiB Total Storage 0.55 % SEP [DATE] 90.86% Active storage 7.85 % …" at bounding box center [890, 599] width 1114 height 1080
click at [685, 428] on span "month(timestamp)" at bounding box center [637, 420] width 131 height 15
drag, startPoint x: 685, startPoint y: 426, endPoint x: 360, endPoint y: 298, distance: 348.8
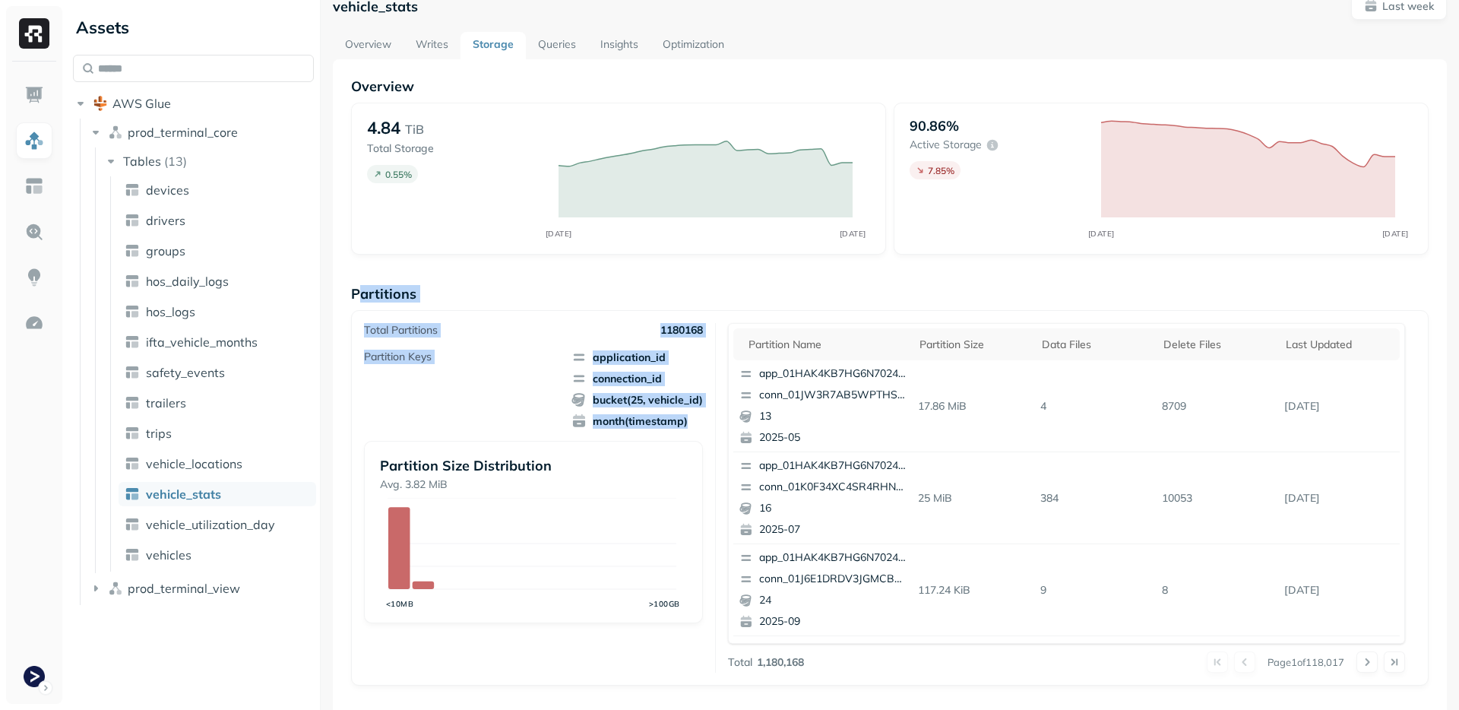
click at [360, 298] on div "Partitions Total Partitions 1180168 Partition Keys application_id connection_id…" at bounding box center [890, 485] width 1078 height 401
click at [360, 297] on p "Partitions" at bounding box center [890, 293] width 1078 height 17
drag, startPoint x: 360, startPoint y: 297, endPoint x: 658, endPoint y: 429, distance: 326.4
click at [658, 429] on div "Partitions Total Partitions 1180168 Partition Keys application_id connection_id…" at bounding box center [890, 485] width 1078 height 401
click at [658, 429] on div "Partition Keys application_id connection_id bucket(25, vehicle_id) month(timest…" at bounding box center [533, 487] width 339 height 274
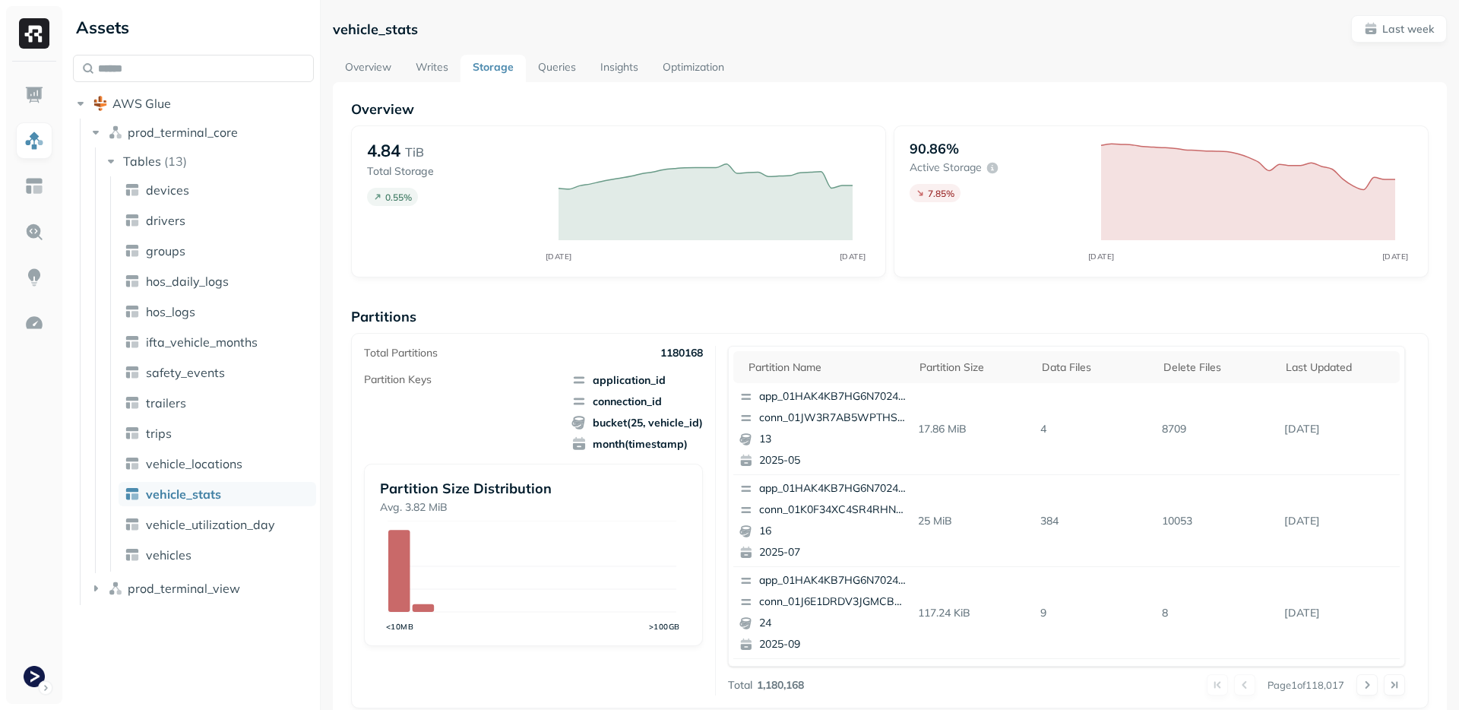
scroll to position [0, 0]
click at [189, 473] on link "vehicle_locations" at bounding box center [218, 463] width 198 height 24
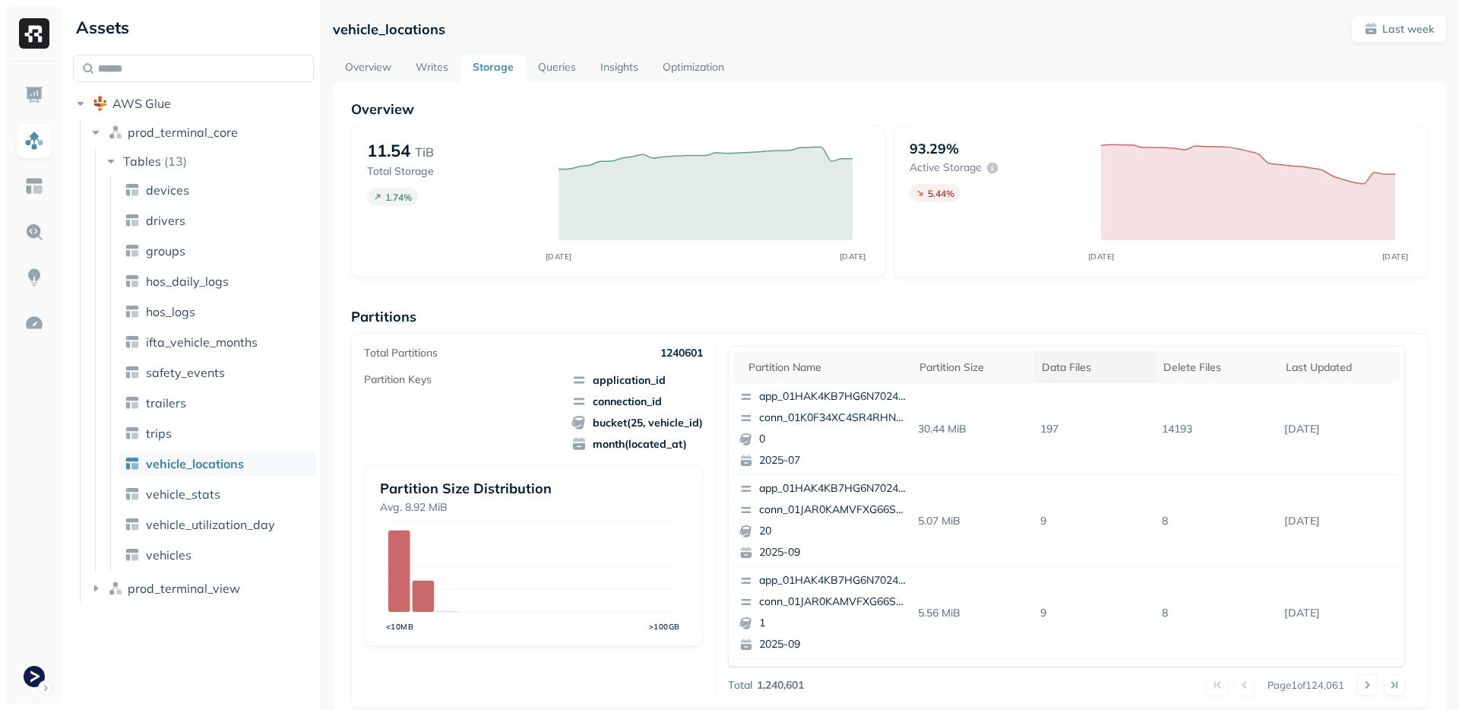
click at [1065, 375] on th "Data Files" at bounding box center [1095, 367] width 122 height 32
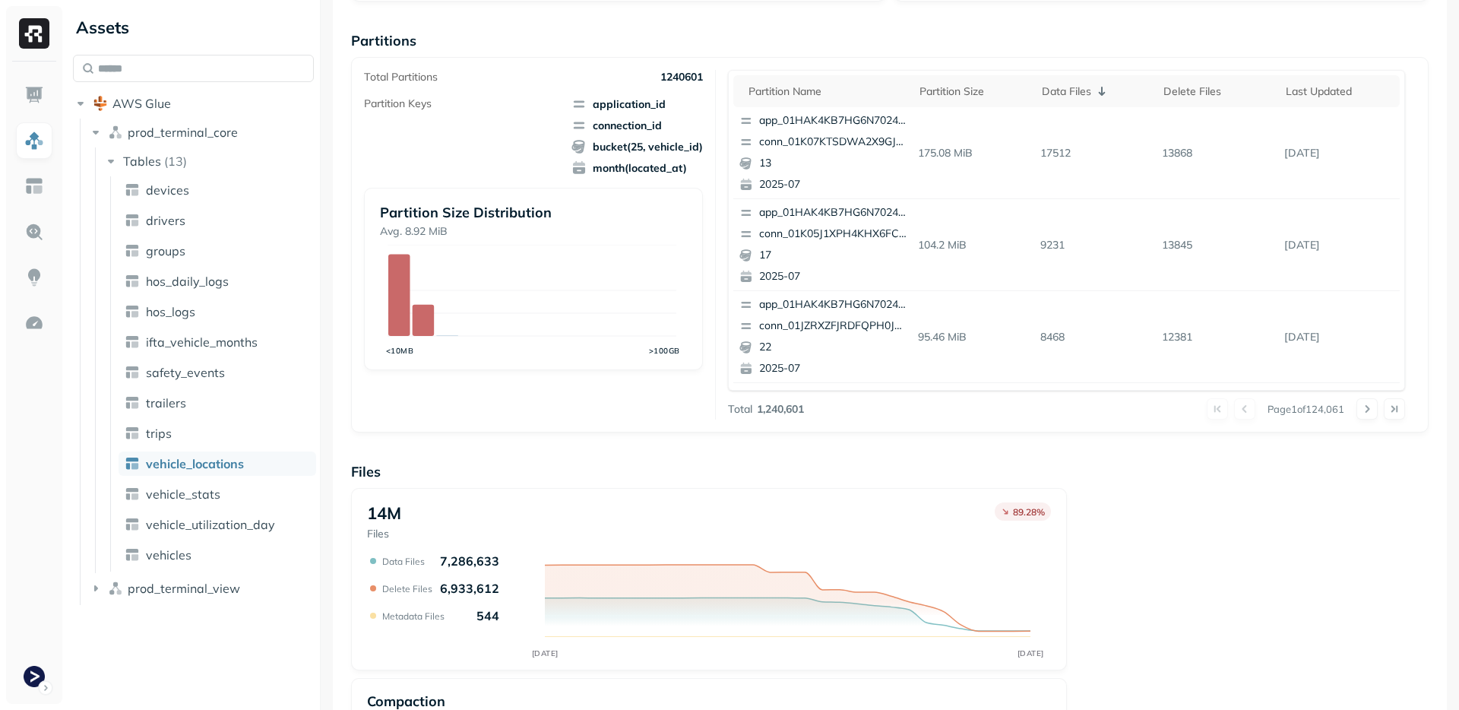
scroll to position [280, 0]
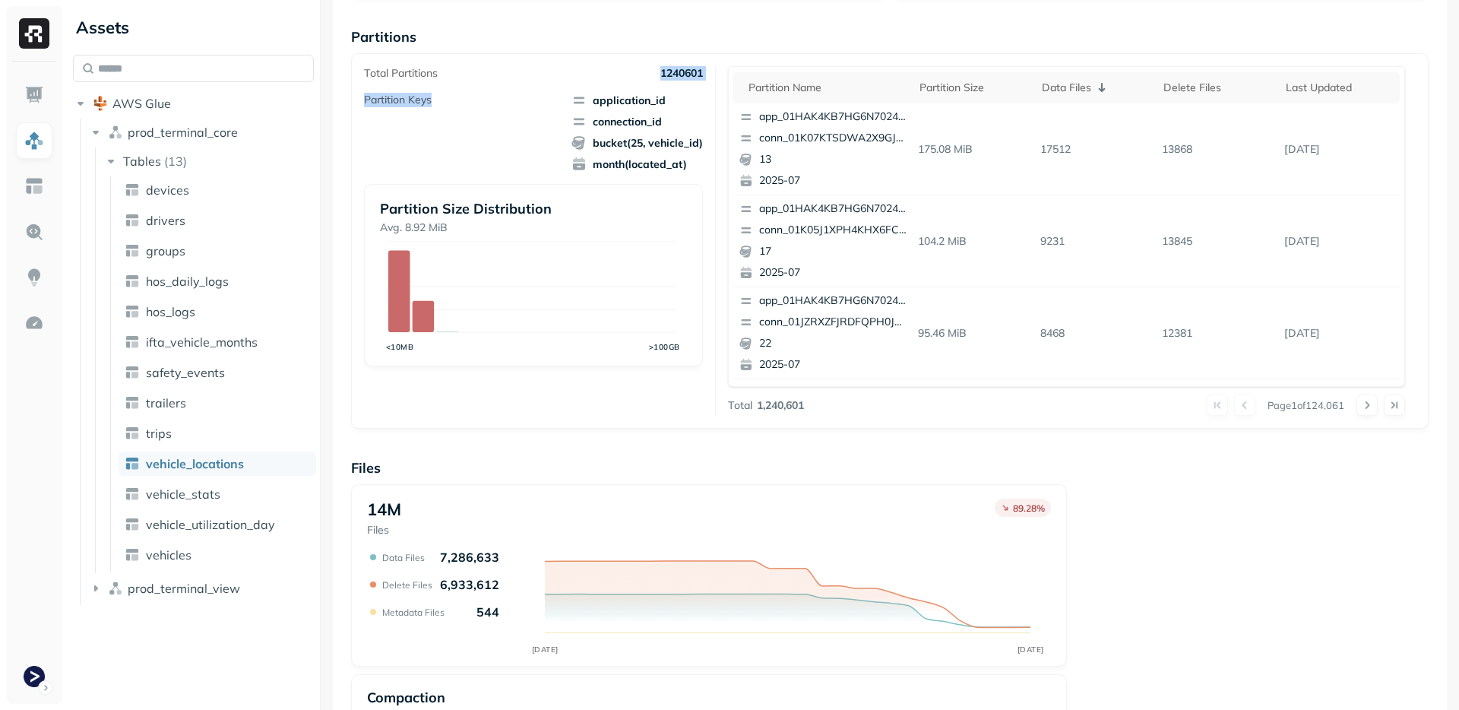
drag, startPoint x: 648, startPoint y: 76, endPoint x: 692, endPoint y: 91, distance: 47.3
click at [692, 91] on div "Total Partitions 1240601 Partition Keys application_id connection_id bucket(25,…" at bounding box center [540, 241] width 352 height 350
click at [692, 93] on span "application_id" at bounding box center [637, 100] width 131 height 15
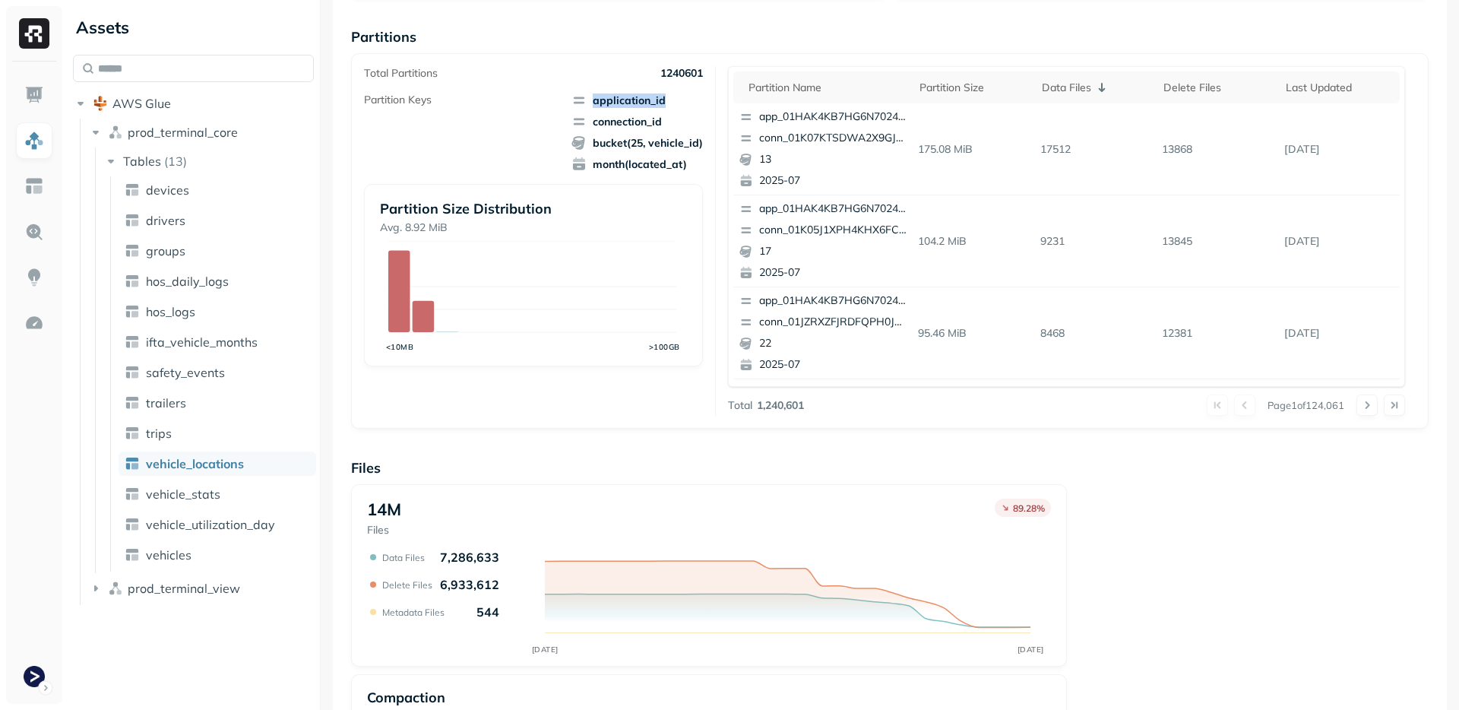
click at [692, 93] on span "application_id" at bounding box center [637, 100] width 131 height 15
click at [635, 116] on span "connection_id" at bounding box center [637, 121] width 131 height 15
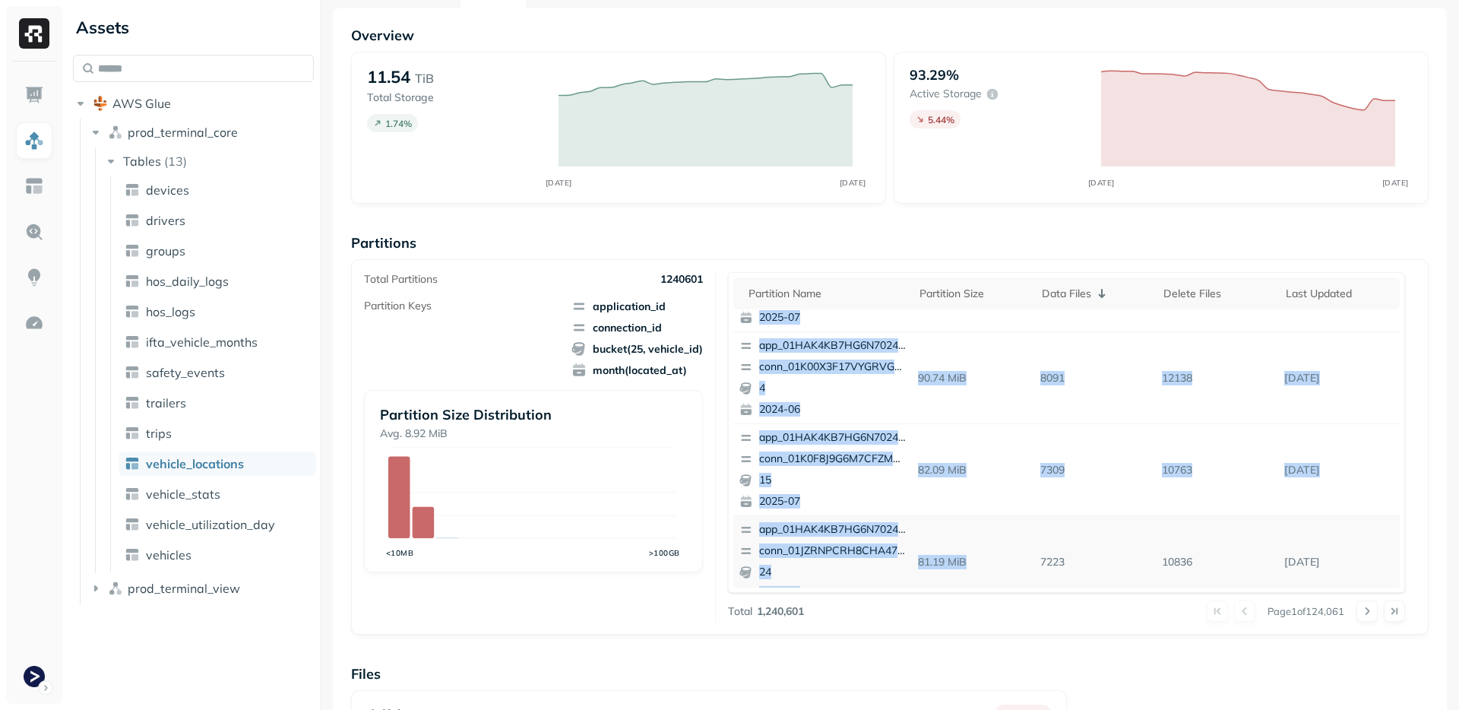
scroll to position [641, 0]
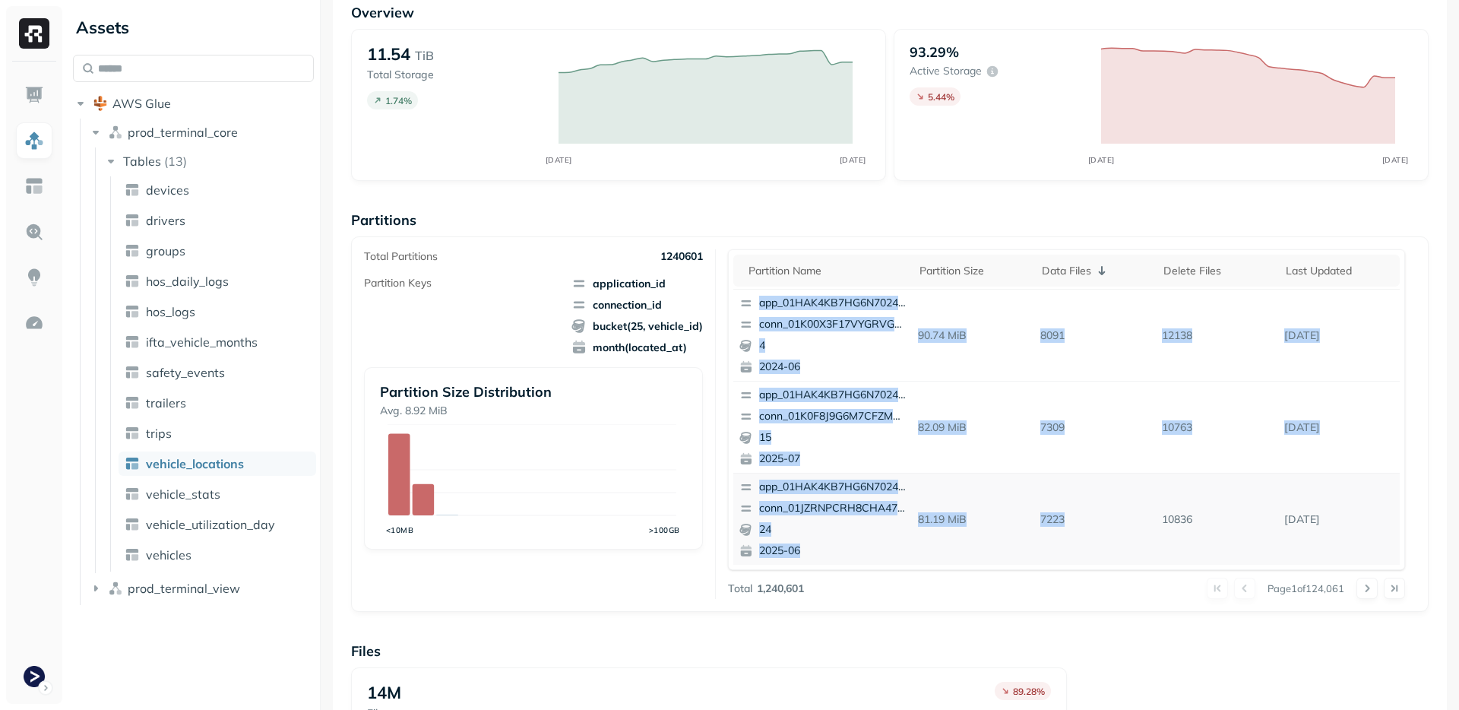
drag, startPoint x: 1030, startPoint y: 353, endPoint x: 1066, endPoint y: 542, distance: 191.8
click at [1066, 542] on tbody "app_01HAK4KB7HG6N7024210G3S8D5 conn_01K07KTSDWA2X9GJN3FNR0A94G 13 2025-07 175.0…" at bounding box center [1066, 105] width 667 height 919
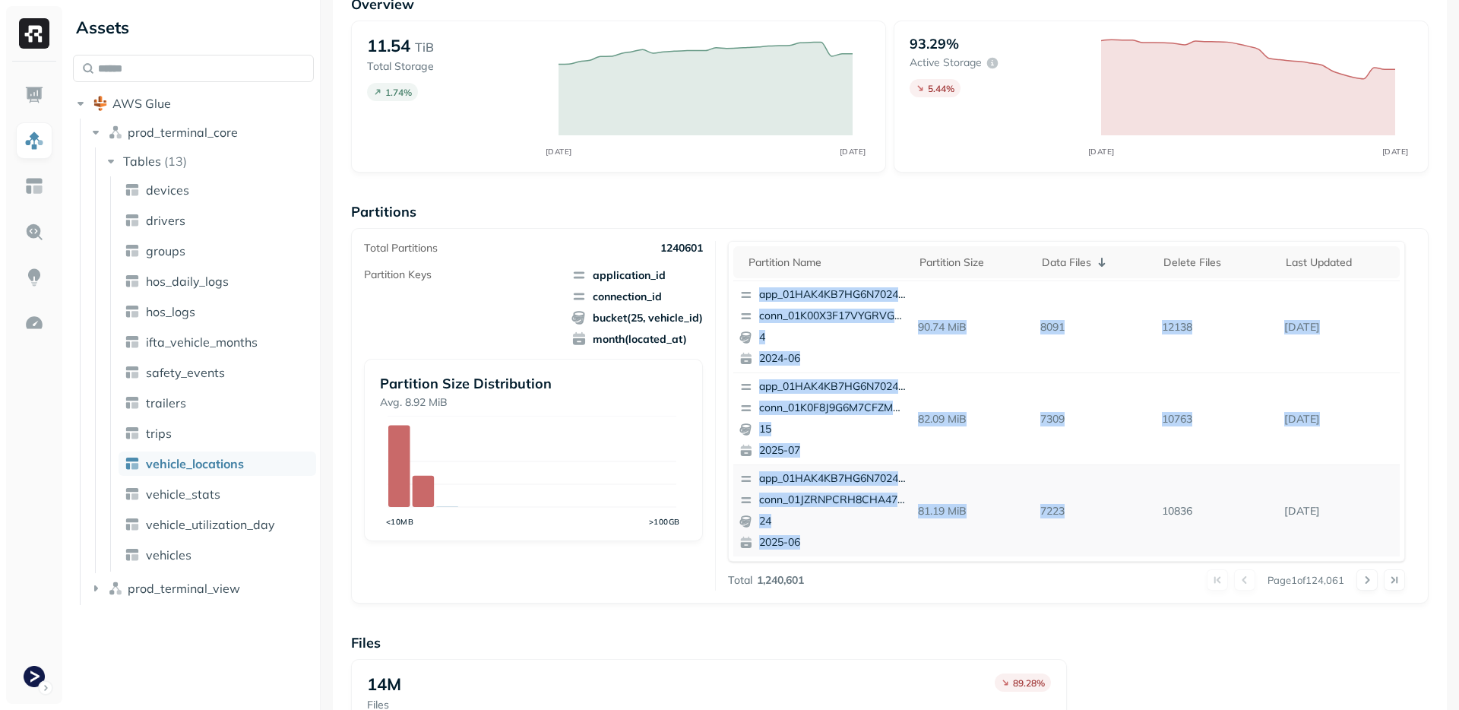
click at [1066, 542] on td "7223" at bounding box center [1095, 511] width 122 height 92
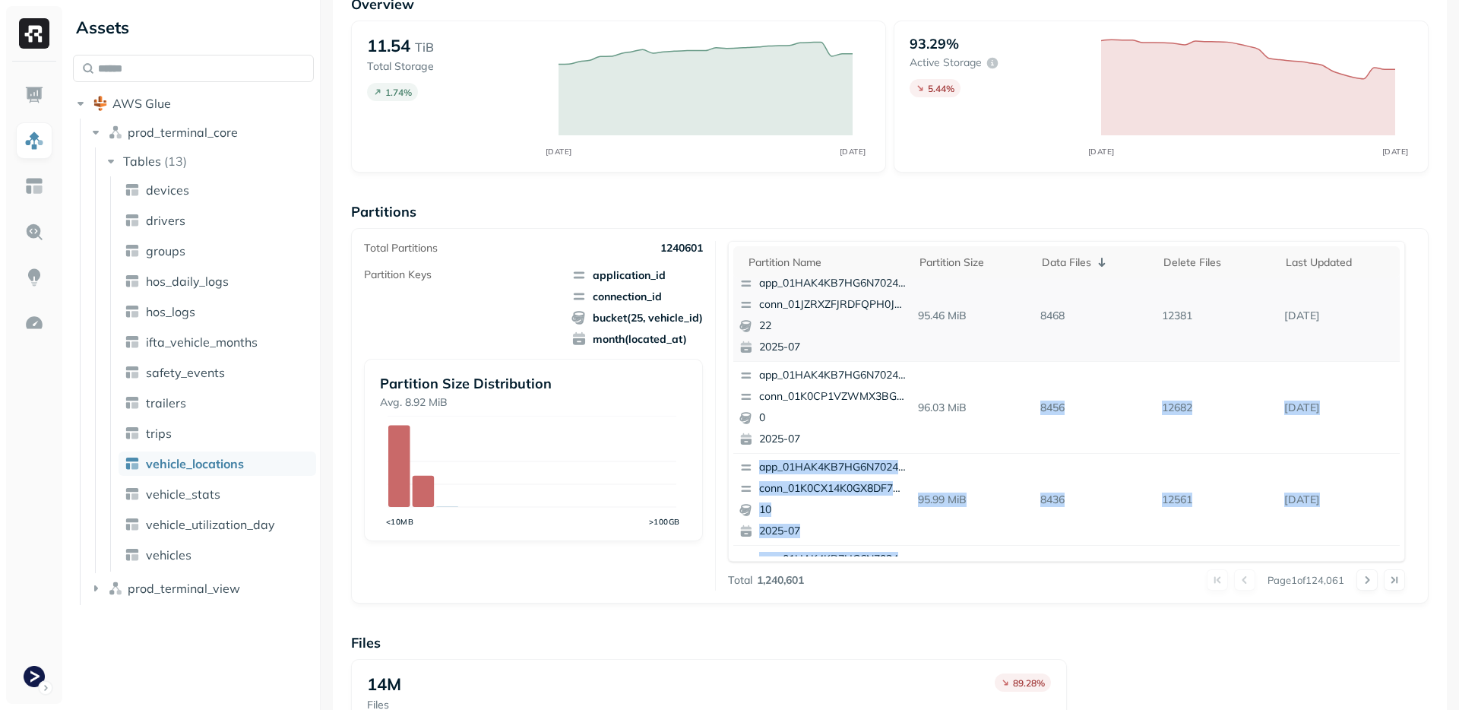
scroll to position [188, 0]
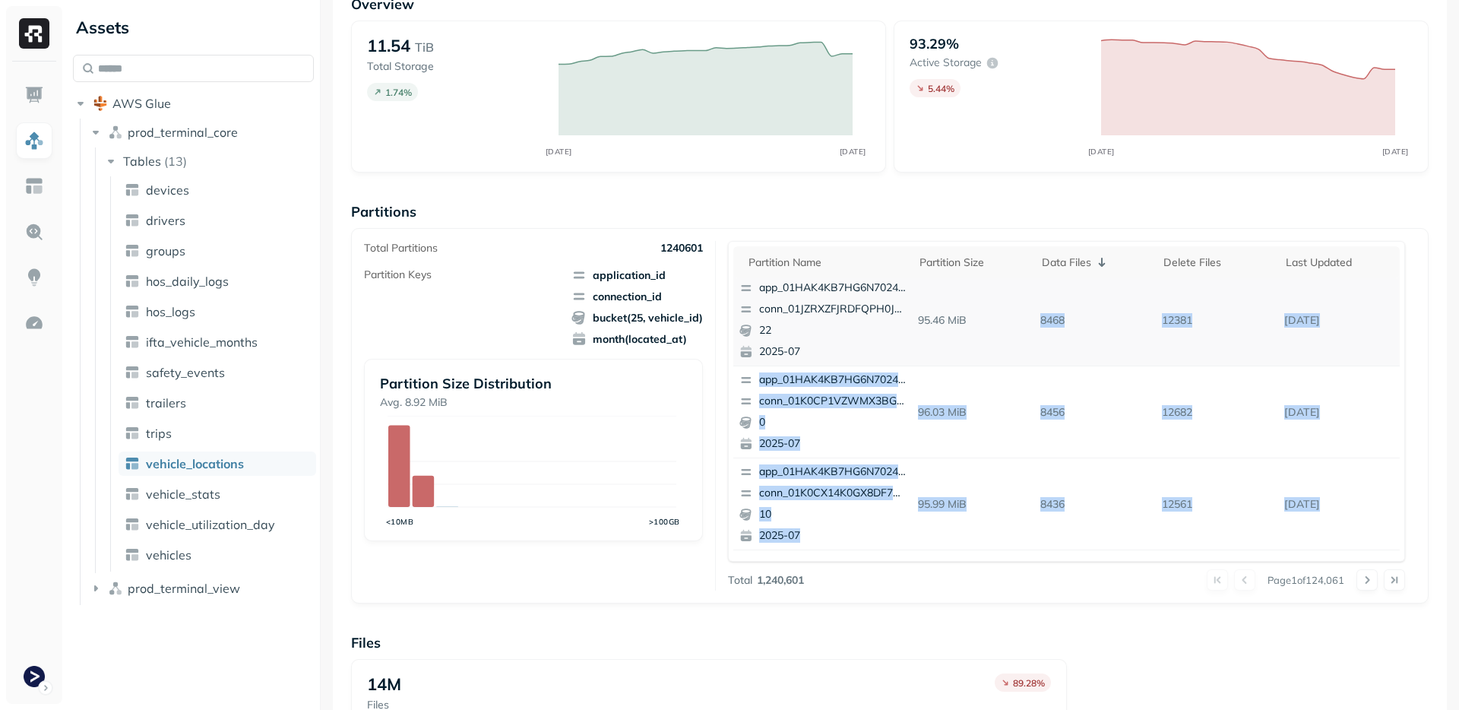
drag, startPoint x: 1059, startPoint y: 515, endPoint x: 1030, endPoint y: 313, distance: 204.2
click at [1030, 313] on tbody "app_01HAK4KB7HG6N7024210G3S8D5 conn_01K07KTSDWA2X9GJN3FNR0A94G 13 2025-07 175.0…" at bounding box center [1066, 549] width 667 height 919
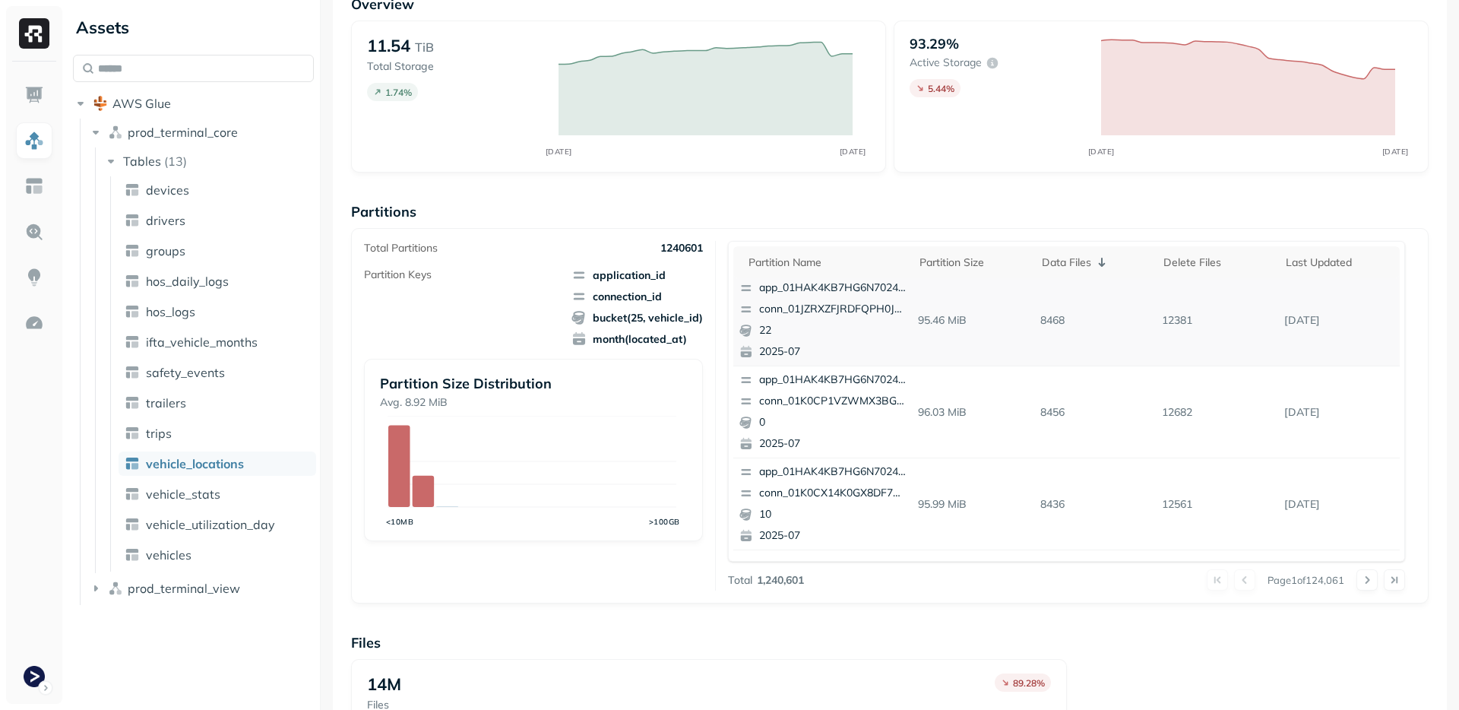
click at [1034, 313] on p "8468" at bounding box center [1095, 320] width 122 height 27
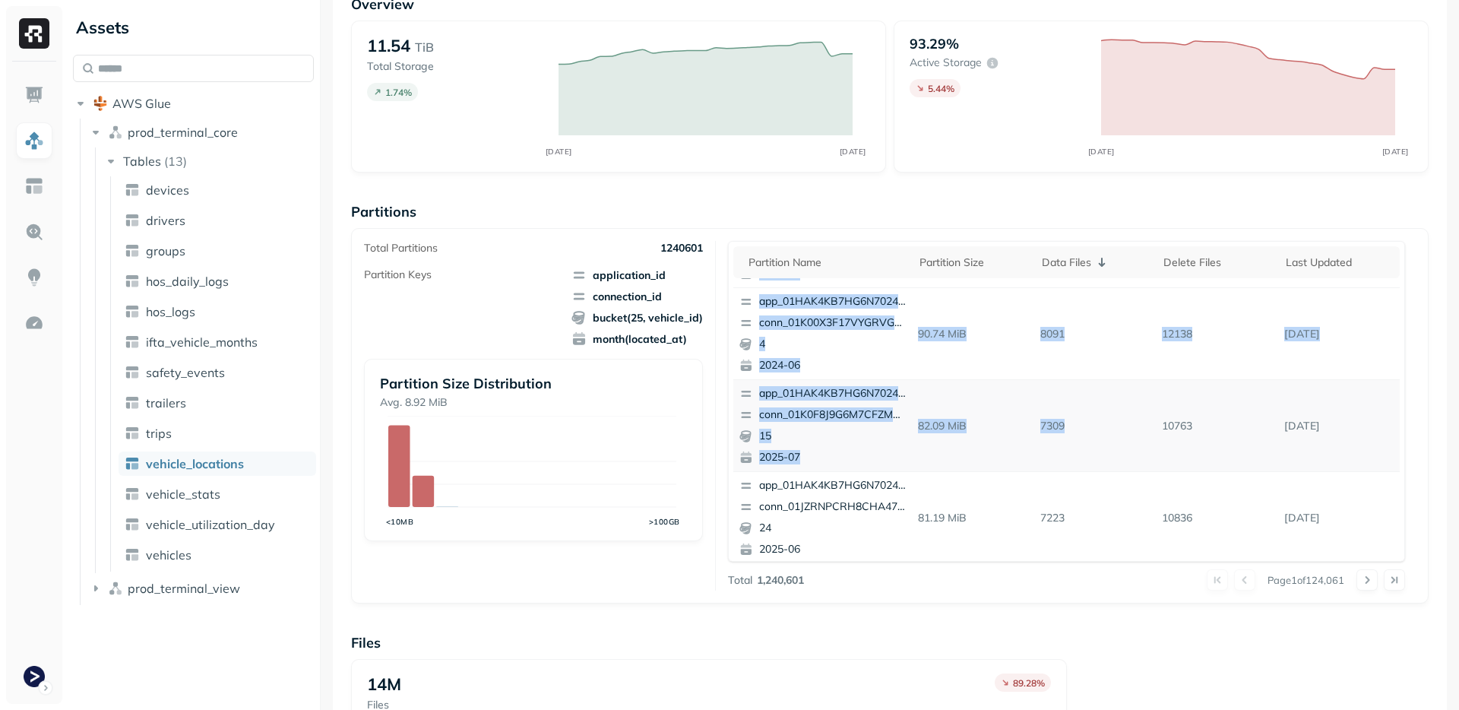
scroll to position [641, 0]
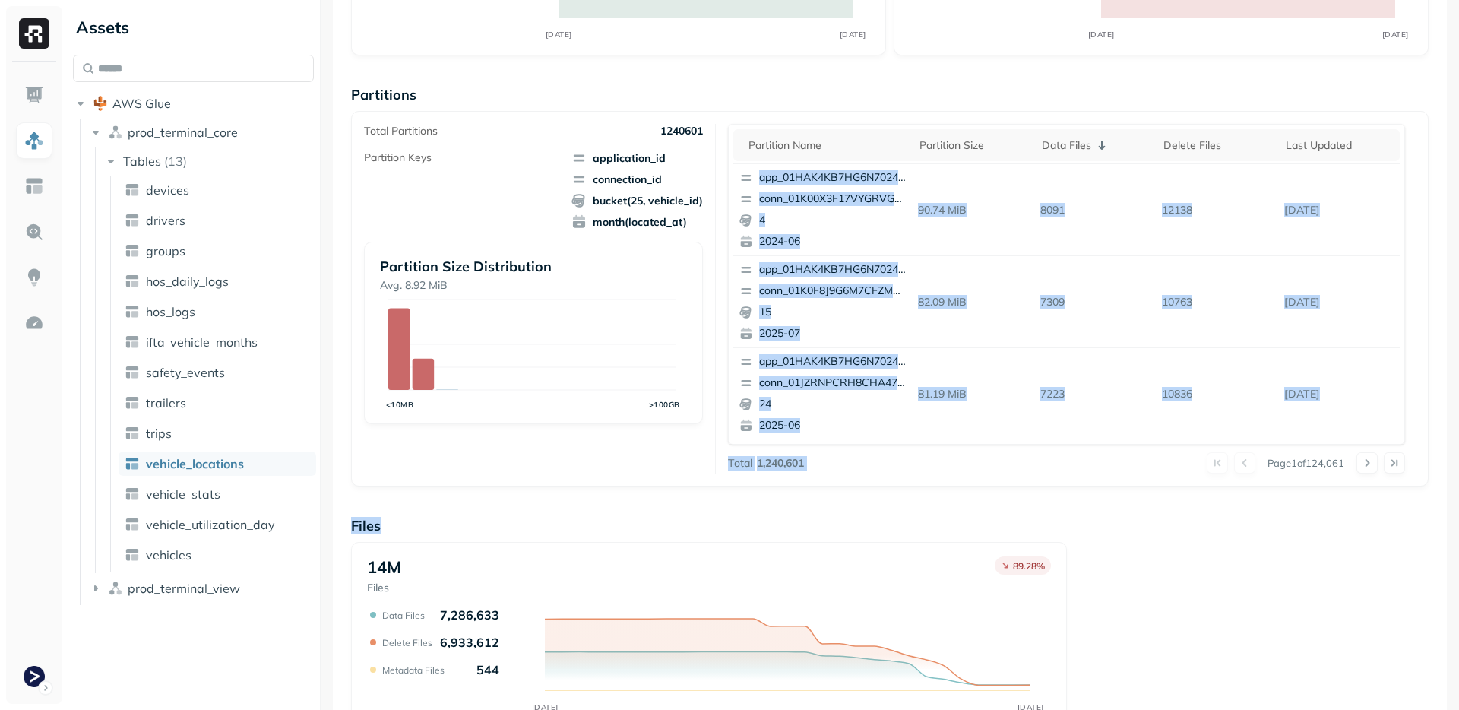
drag, startPoint x: 1030, startPoint y: 313, endPoint x: 1081, endPoint y: 505, distance: 198.9
click at [1083, 506] on div "Overview 11.54 TiB Total Storage 1.74 % SEP [DATE] 93.29% Active storage 5.44 %…" at bounding box center [890, 400] width 1078 height 1044
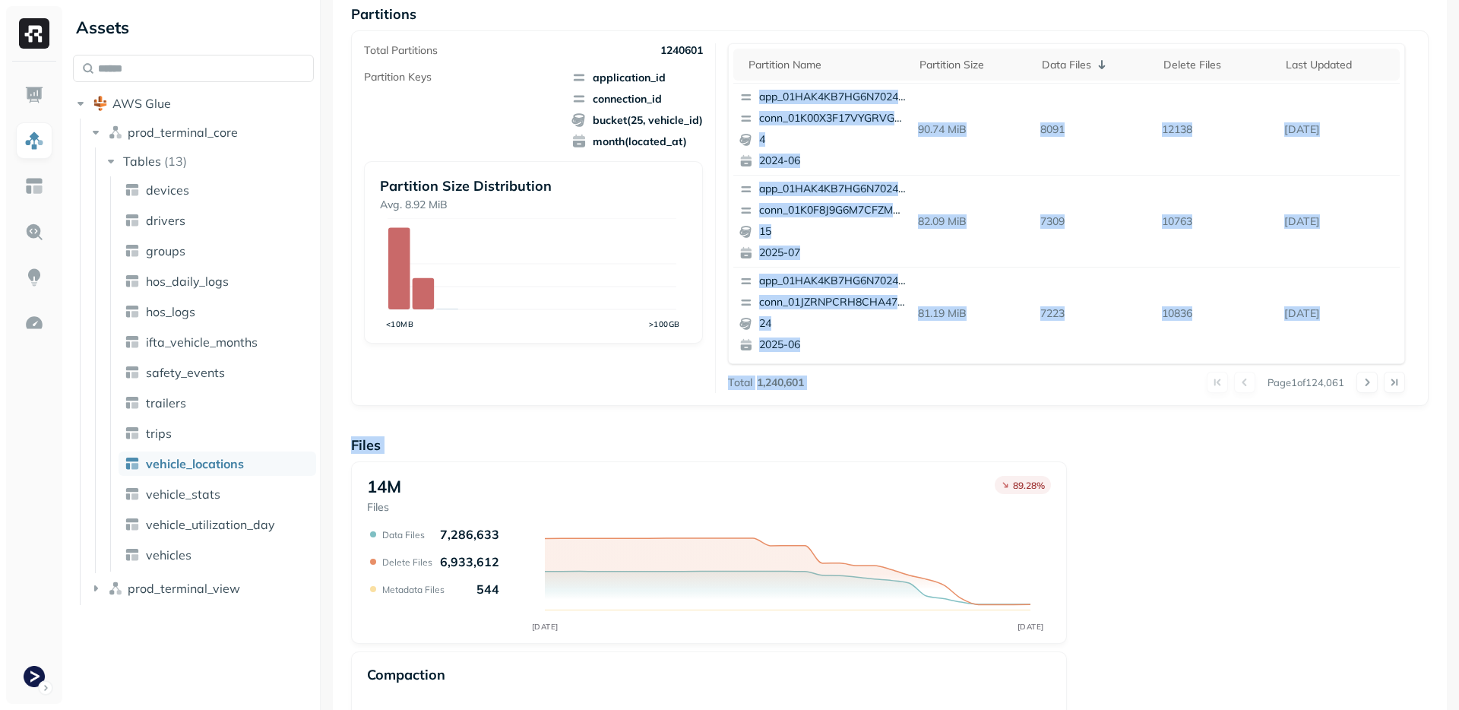
scroll to position [452, 0]
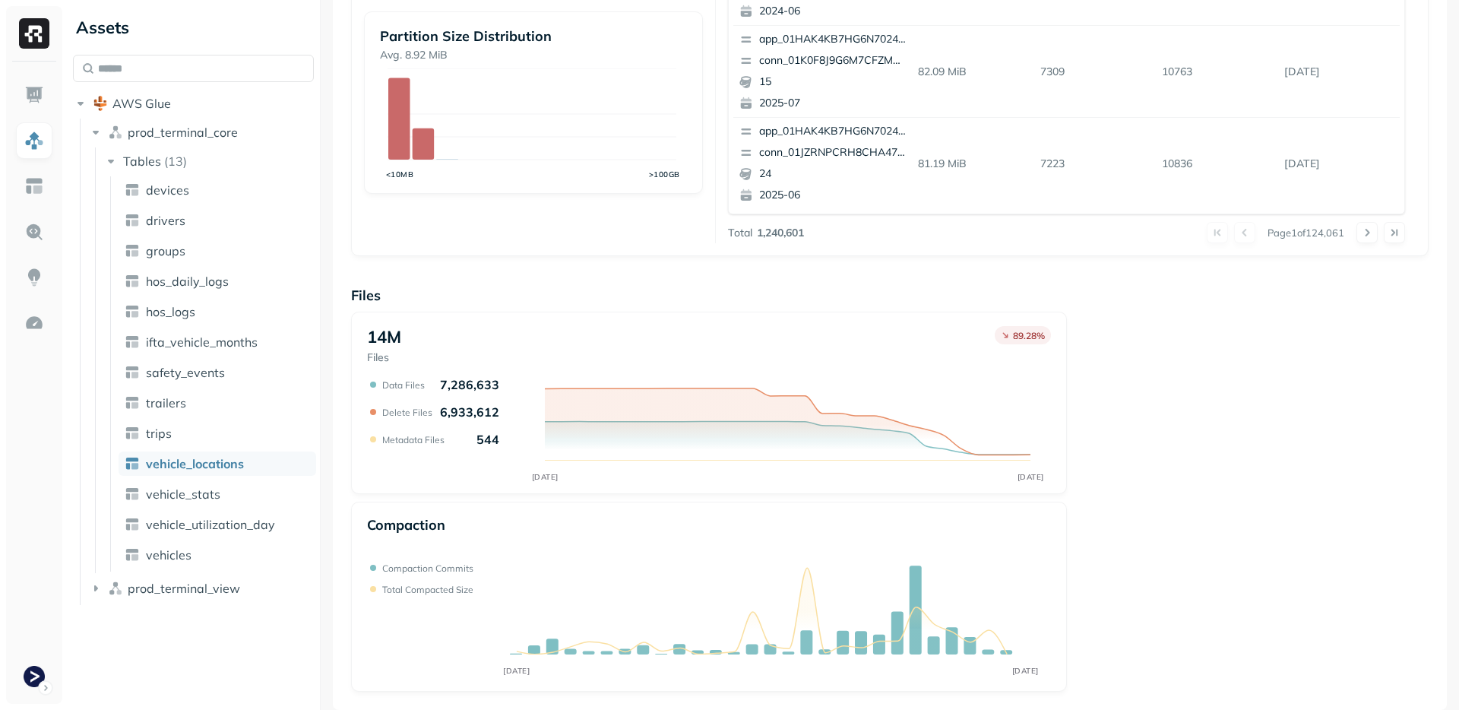
click at [1144, 437] on div "14M Files 89.28 % SEP [DATE] Data Files 7,286,633 Delete Files 6,933,612 Metada…" at bounding box center [890, 502] width 1078 height 380
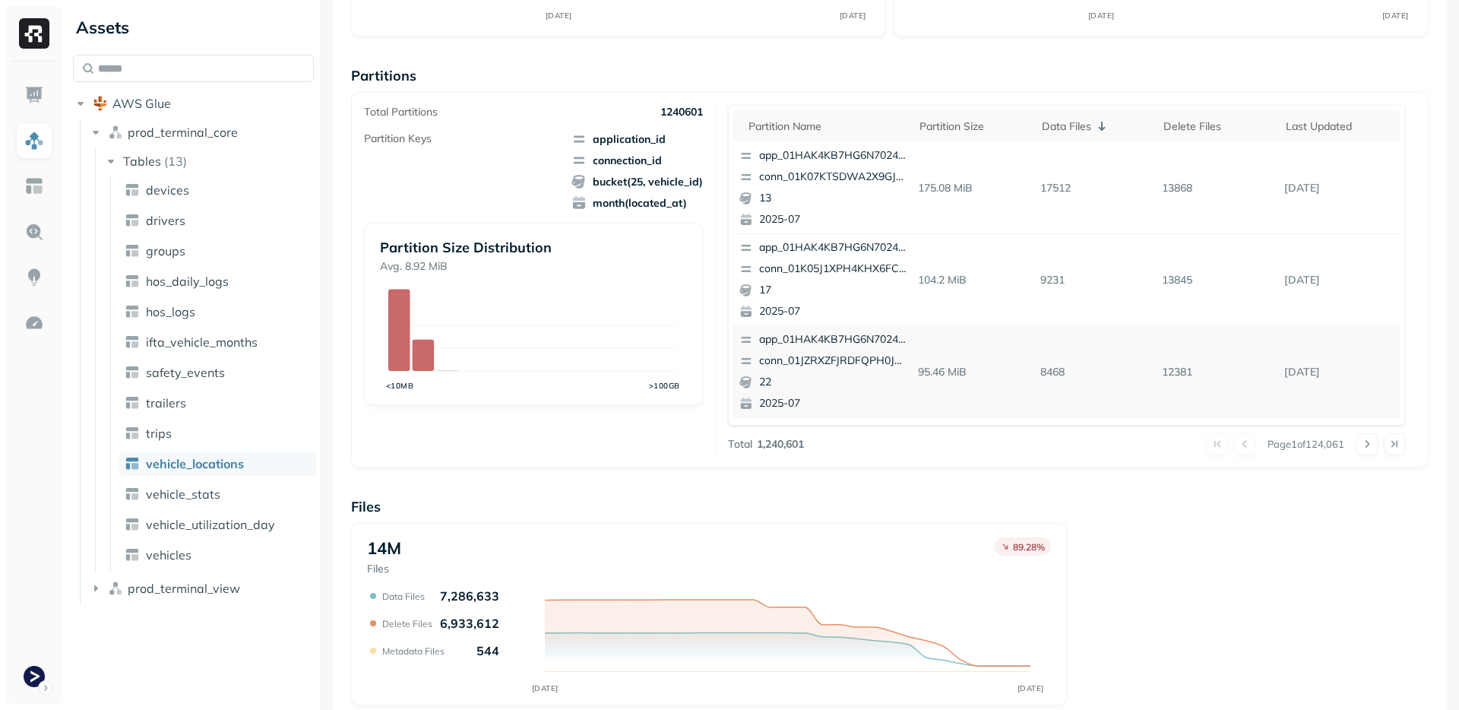
scroll to position [240, 0]
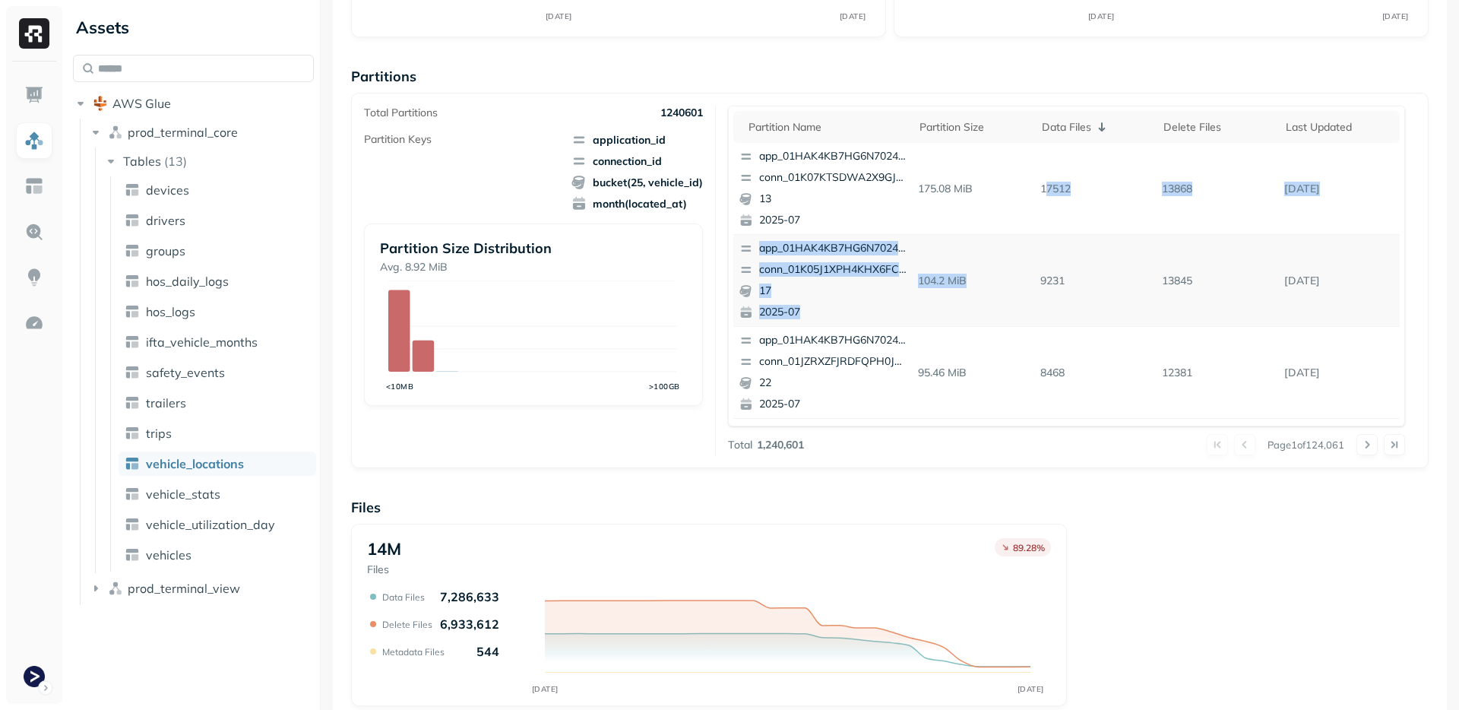
drag, startPoint x: 1037, startPoint y: 182, endPoint x: 1056, endPoint y: 264, distance: 84.3
click at [1055, 266] on tbody "app_01HAK4KB7HG6N7024210G3S8D5 conn_01K07KTSDWA2X9GJN3FNR0A94G 13 2025-07 175.0…" at bounding box center [1066, 602] width 667 height 919
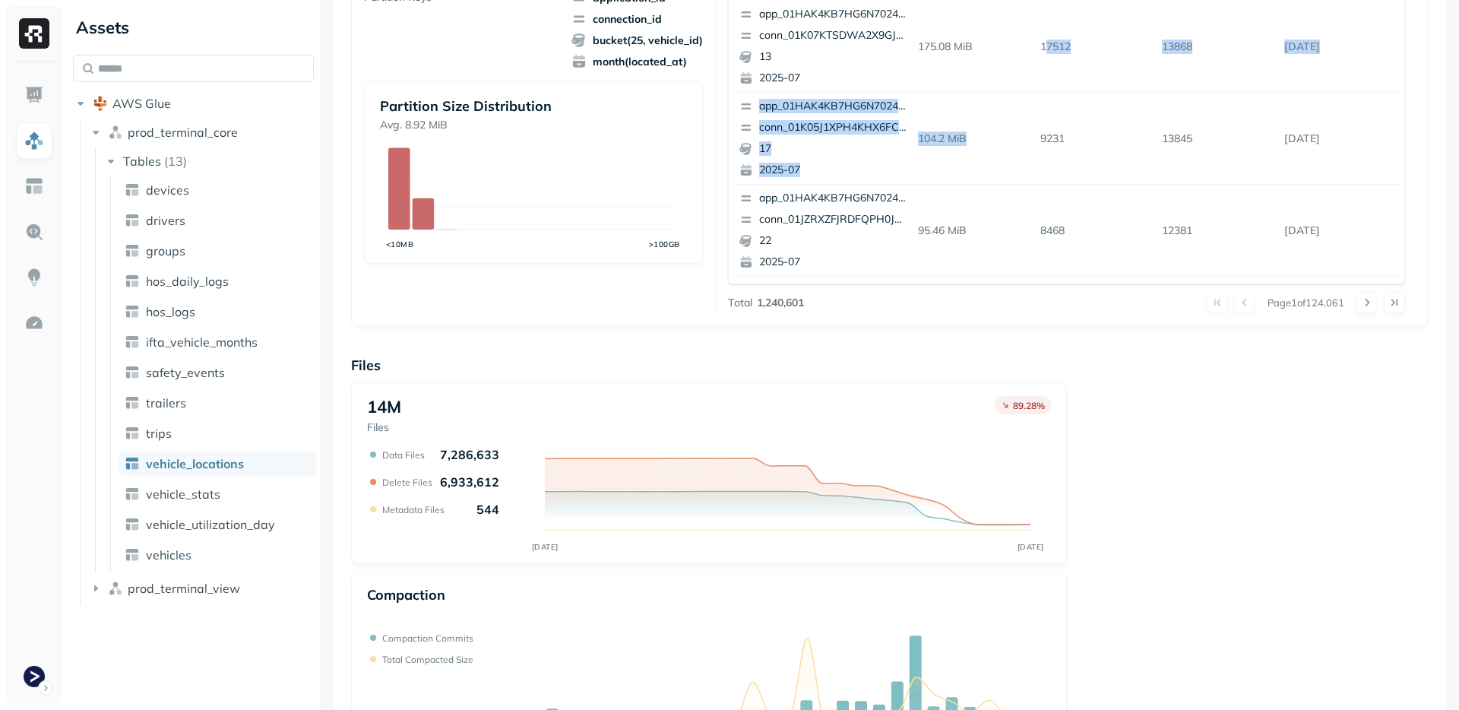
scroll to position [383, 0]
click at [1136, 511] on div "14M Files 89.28 % SEP [DATE] Data Files 7,286,633 Delete Files 6,933,612 Metada…" at bounding box center [890, 571] width 1078 height 380
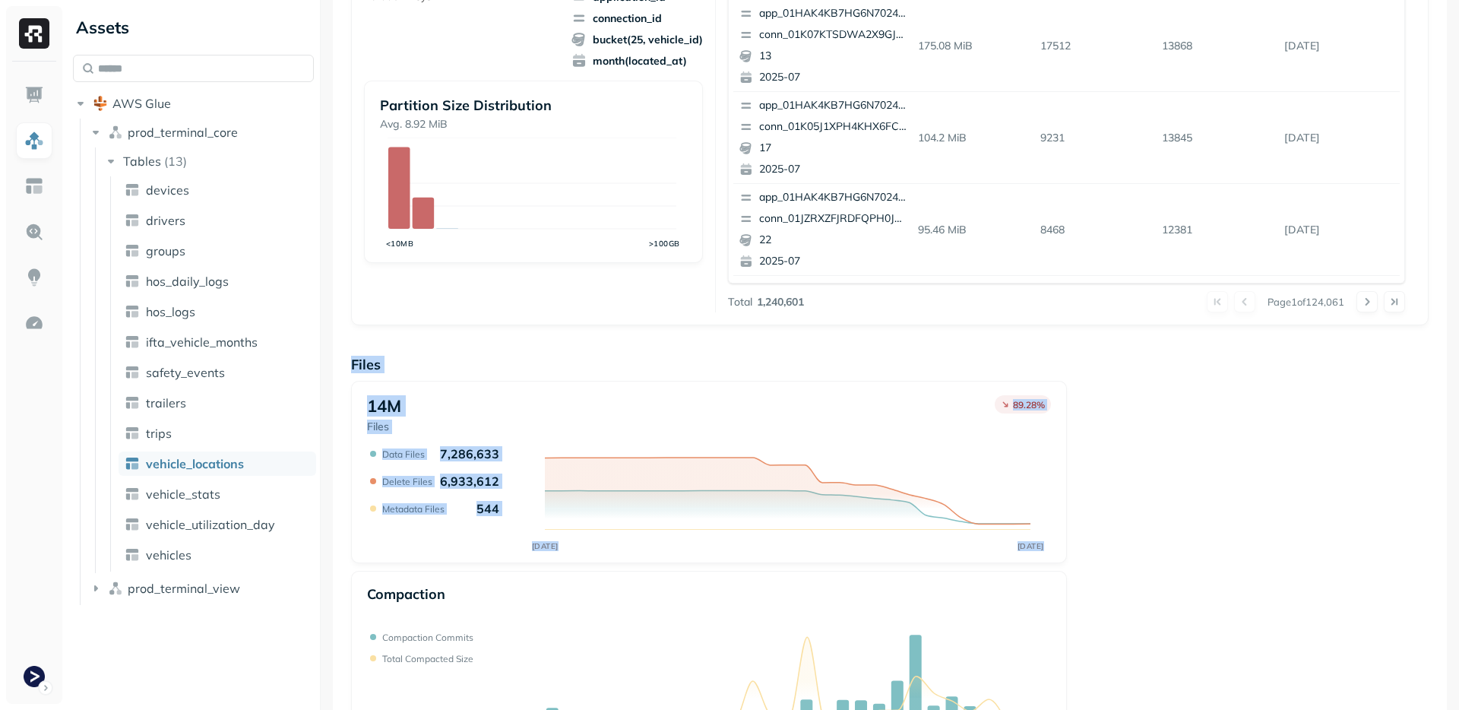
drag, startPoint x: 392, startPoint y: 346, endPoint x: 1166, endPoint y: 572, distance: 806.2
click at [1166, 572] on div "Overview 11.54 TiB Total Storage 1.74 % SEP [DATE] 93.29% Active storage 5.44 %…" at bounding box center [890, 239] width 1078 height 1044
click at [1166, 572] on div "14M Files 89.28 % SEP [DATE] Data Files 7,286,633 Delete Files 6,933,612 Metada…" at bounding box center [890, 571] width 1078 height 380
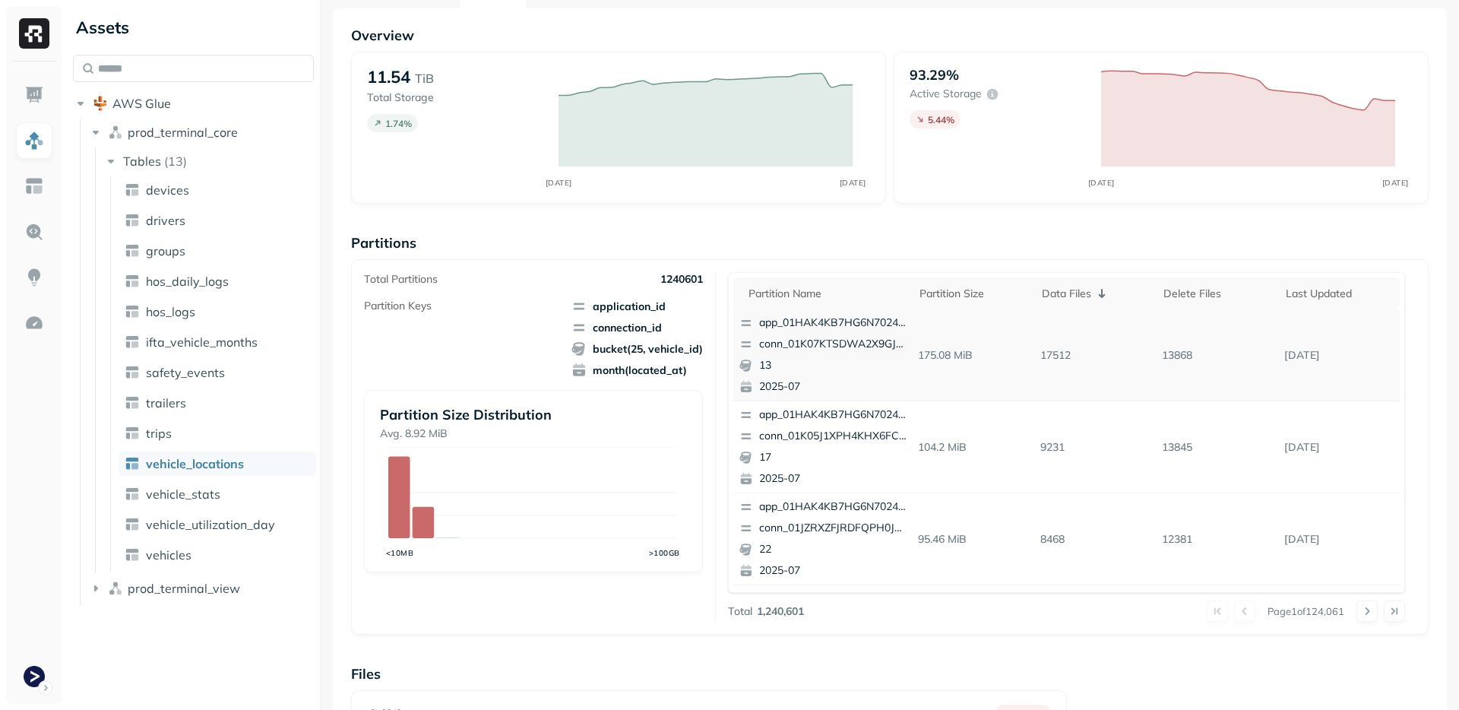
scroll to position [68, 0]
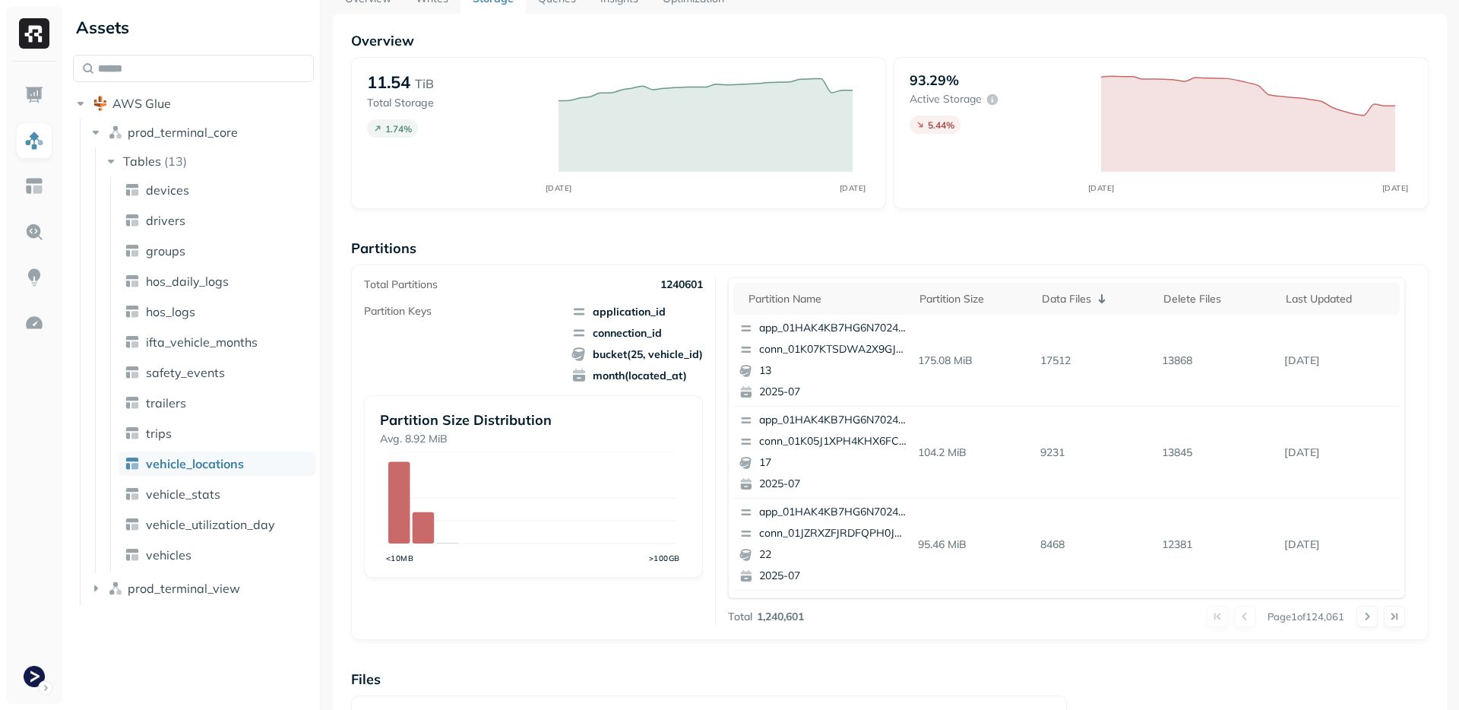
click at [769, 268] on div "Total Partitions 1240601 Partition Keys application_id connection_id bucket(25,…" at bounding box center [890, 451] width 1078 height 375
